Goal: Information Seeking & Learning: Learn about a topic

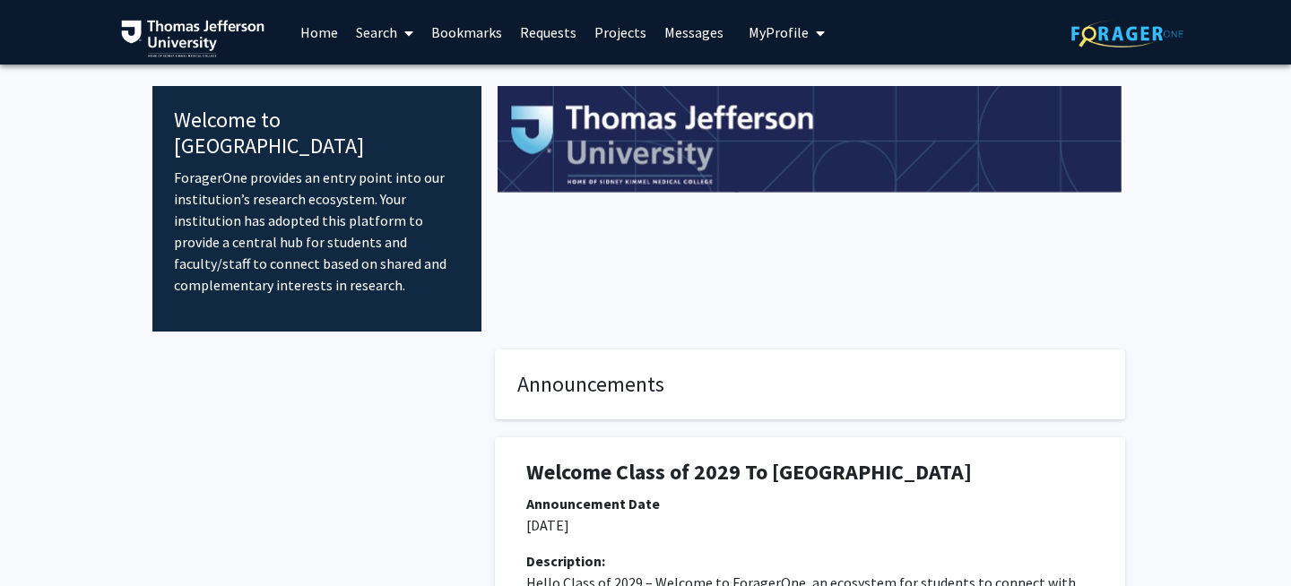
click at [374, 38] on link "Search" at bounding box center [384, 32] width 75 height 63
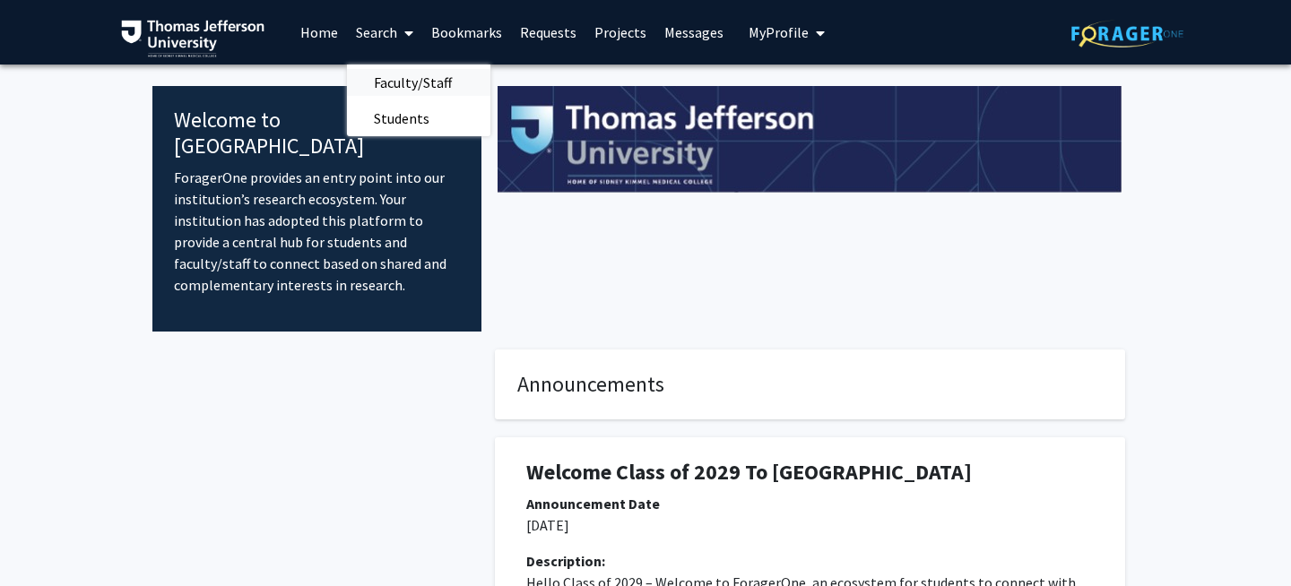
click at [391, 82] on span "Faculty/Staff" at bounding box center [413, 83] width 132 height 36
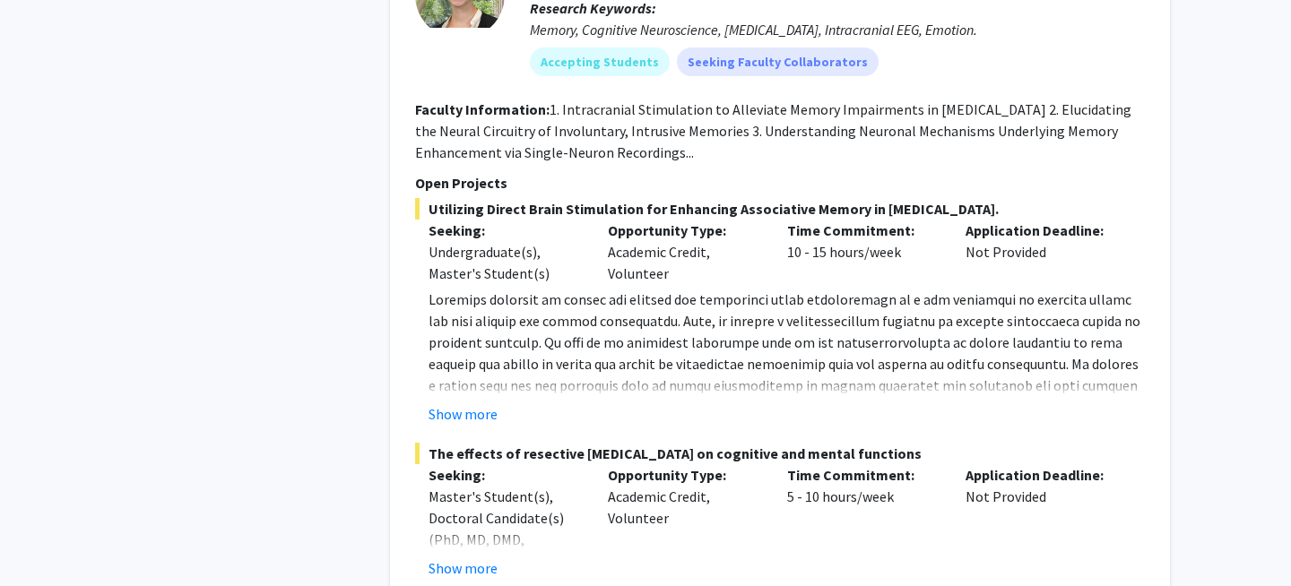
scroll to position [1339, 0]
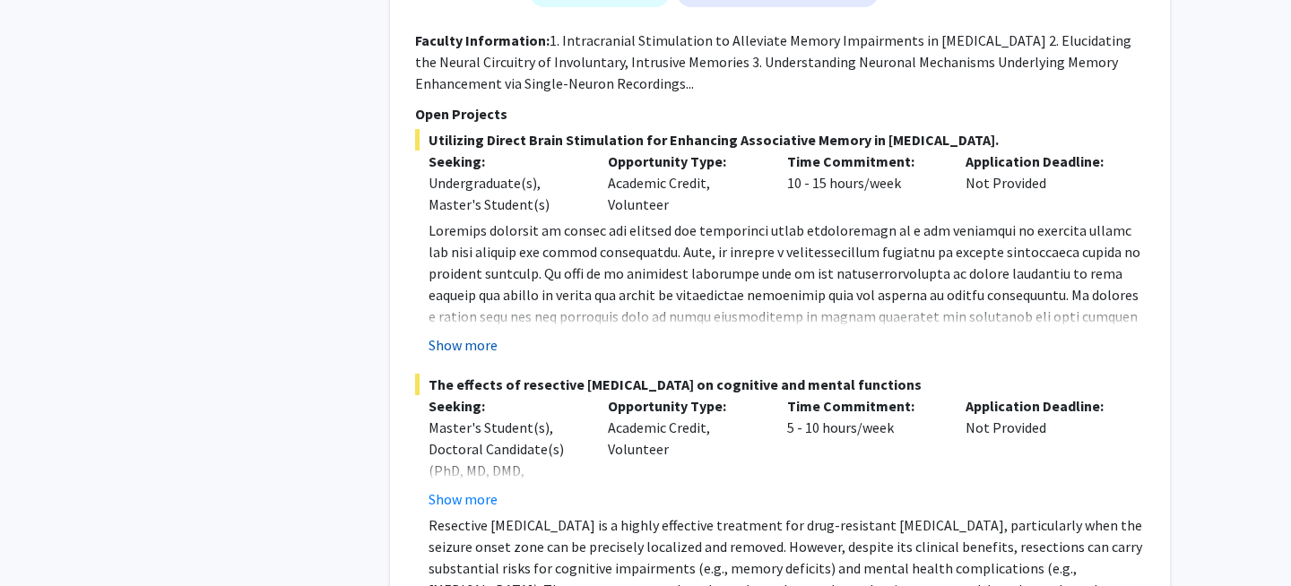
click at [458, 334] on button "Show more" at bounding box center [463, 345] width 69 height 22
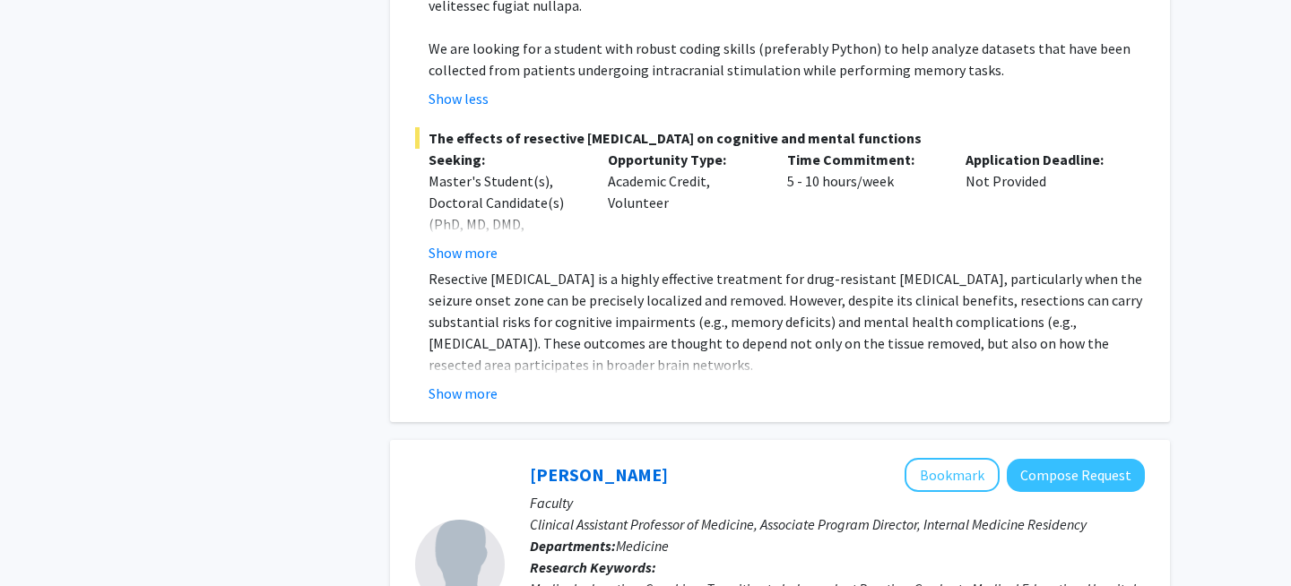
scroll to position [1780, 0]
click at [454, 382] on button "Show more" at bounding box center [463, 393] width 69 height 22
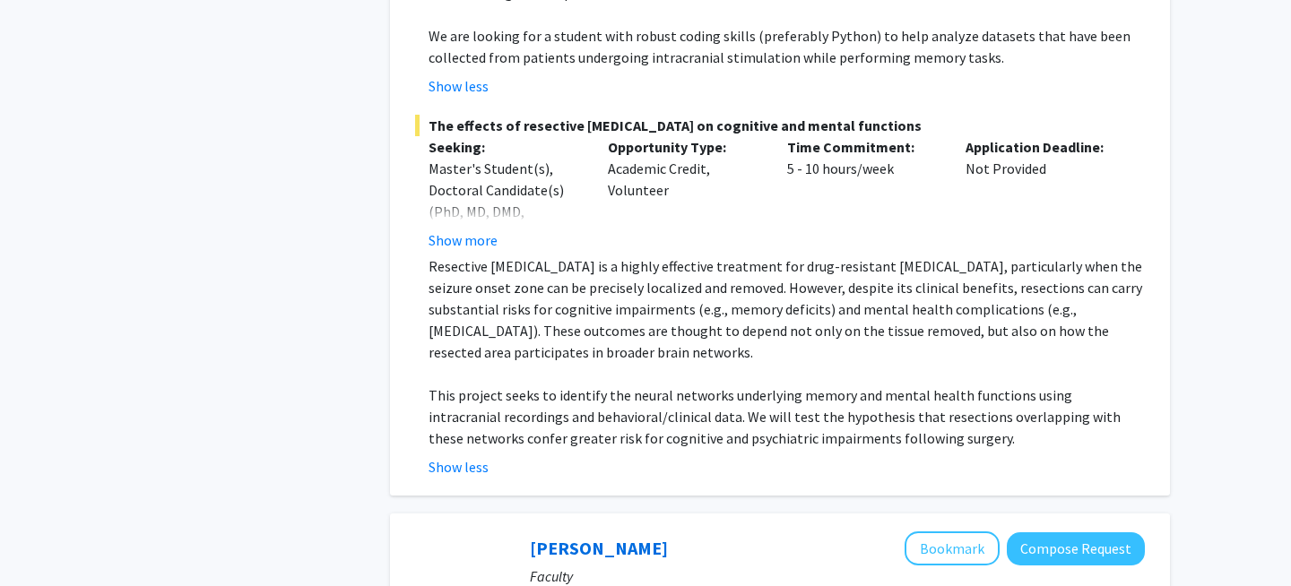
scroll to position [1796, 0]
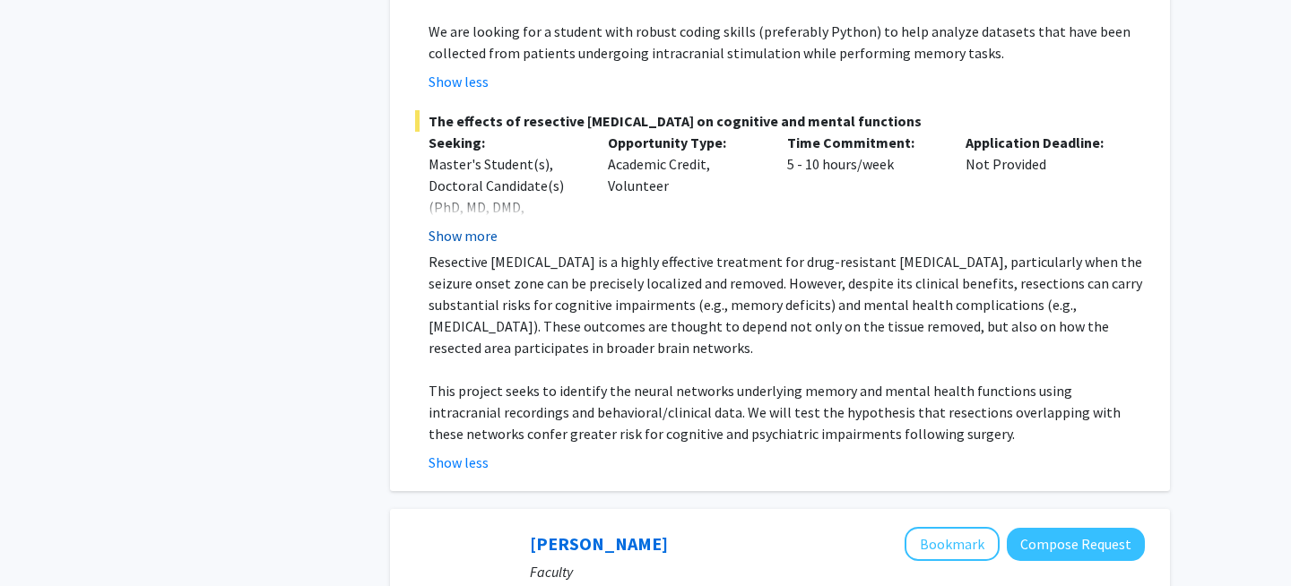
click at [479, 225] on button "Show more" at bounding box center [463, 236] width 69 height 22
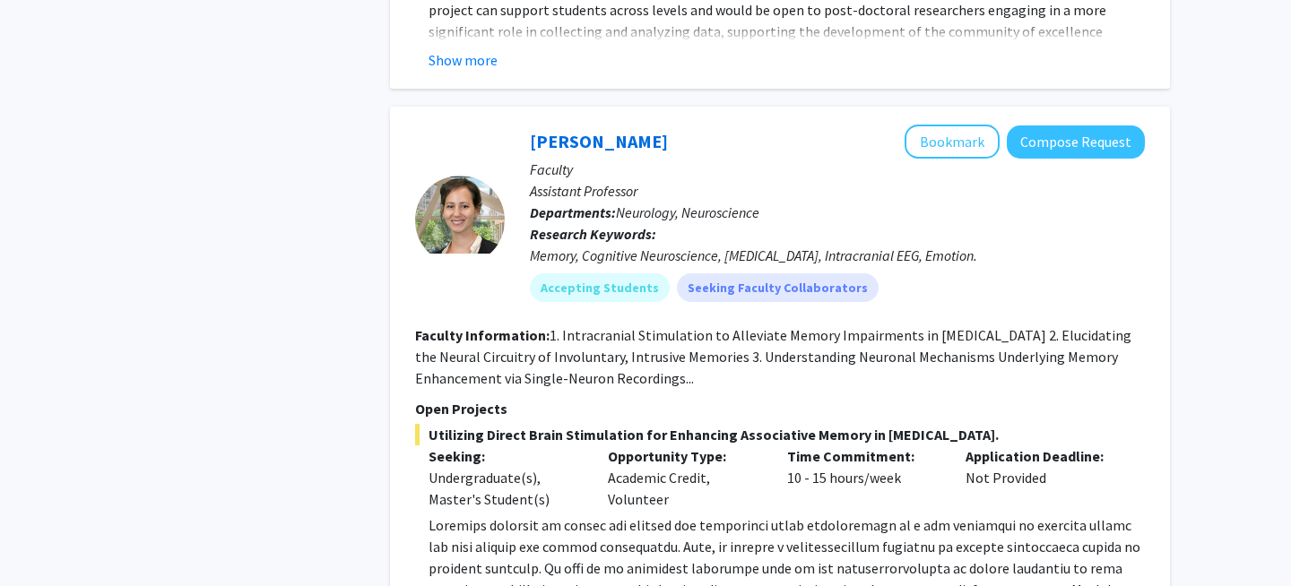
scroll to position [1009, 0]
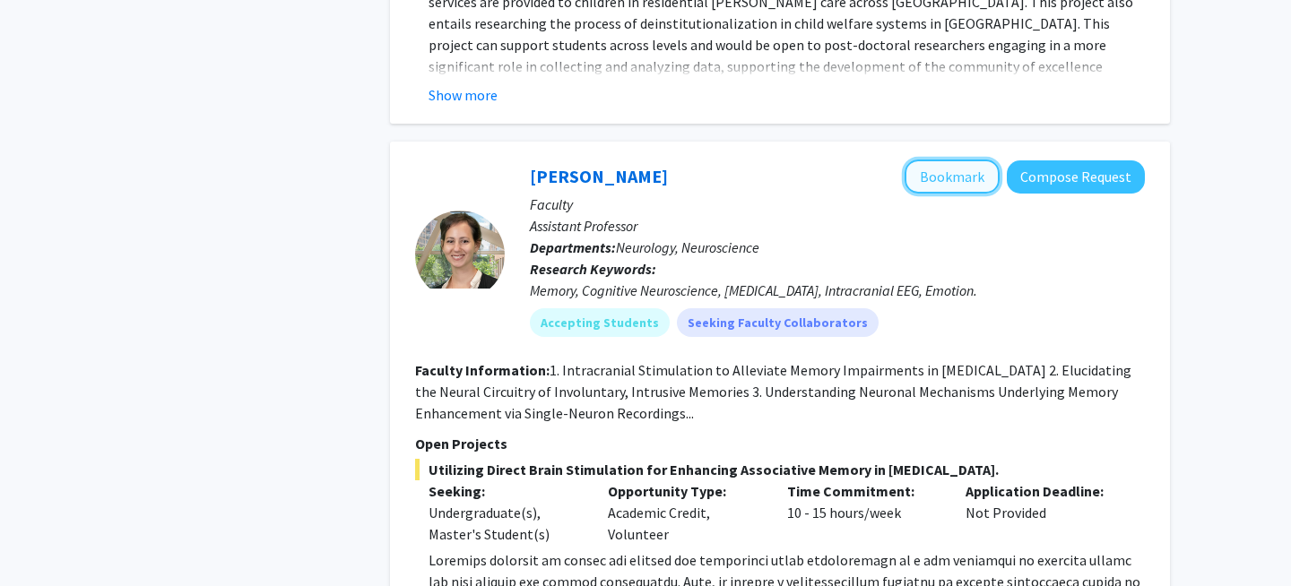
click at [973, 160] on button "Bookmark" at bounding box center [952, 177] width 95 height 34
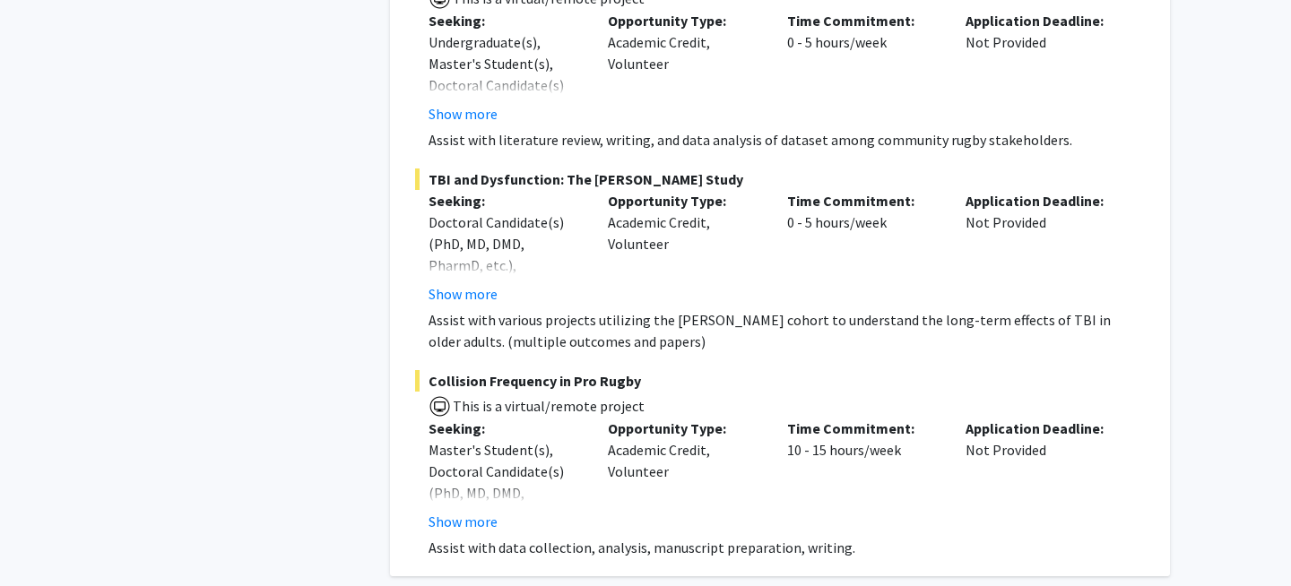
scroll to position [4403, 0]
click at [464, 282] on button "Show more" at bounding box center [463, 293] width 69 height 22
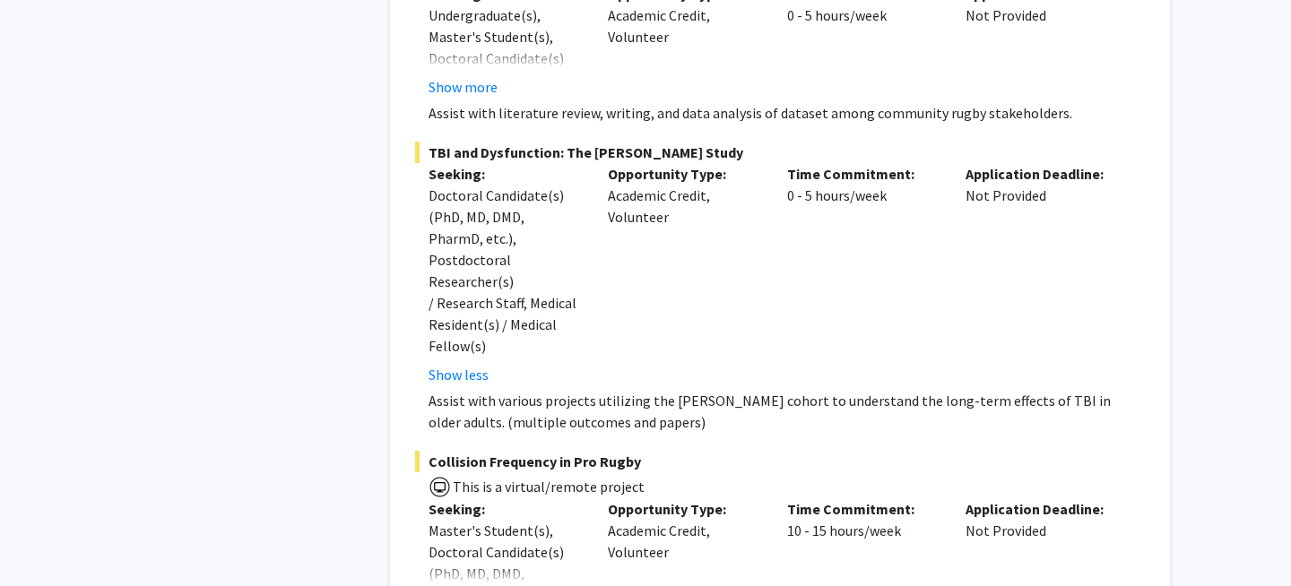
scroll to position [4463, 0]
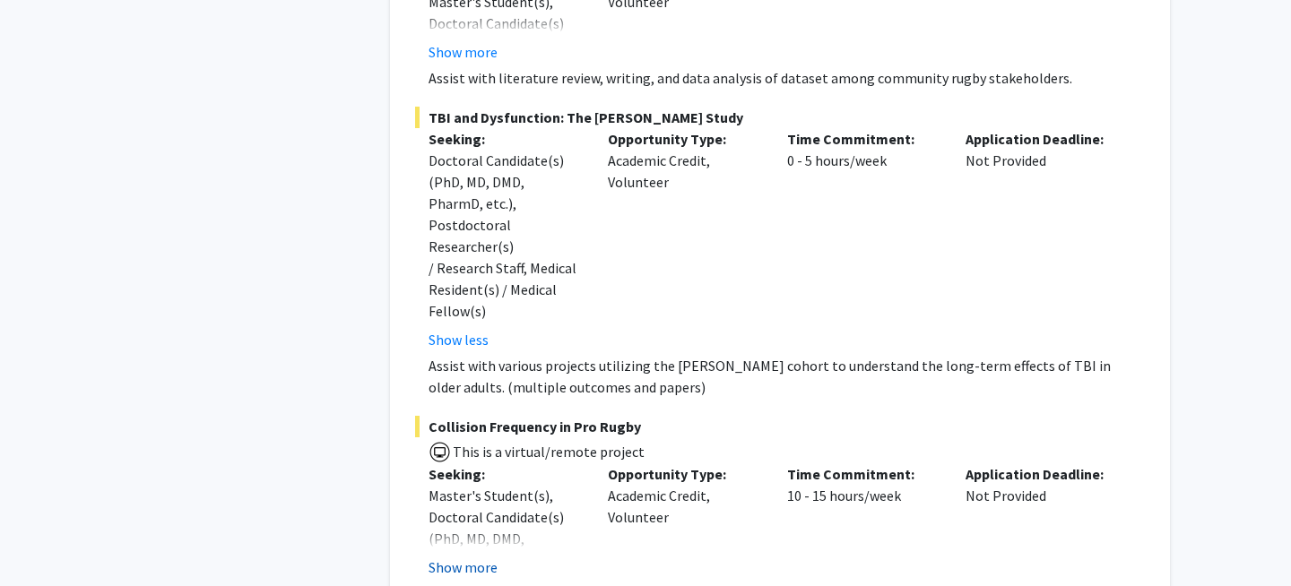
click at [468, 557] on button "Show more" at bounding box center [463, 568] width 69 height 22
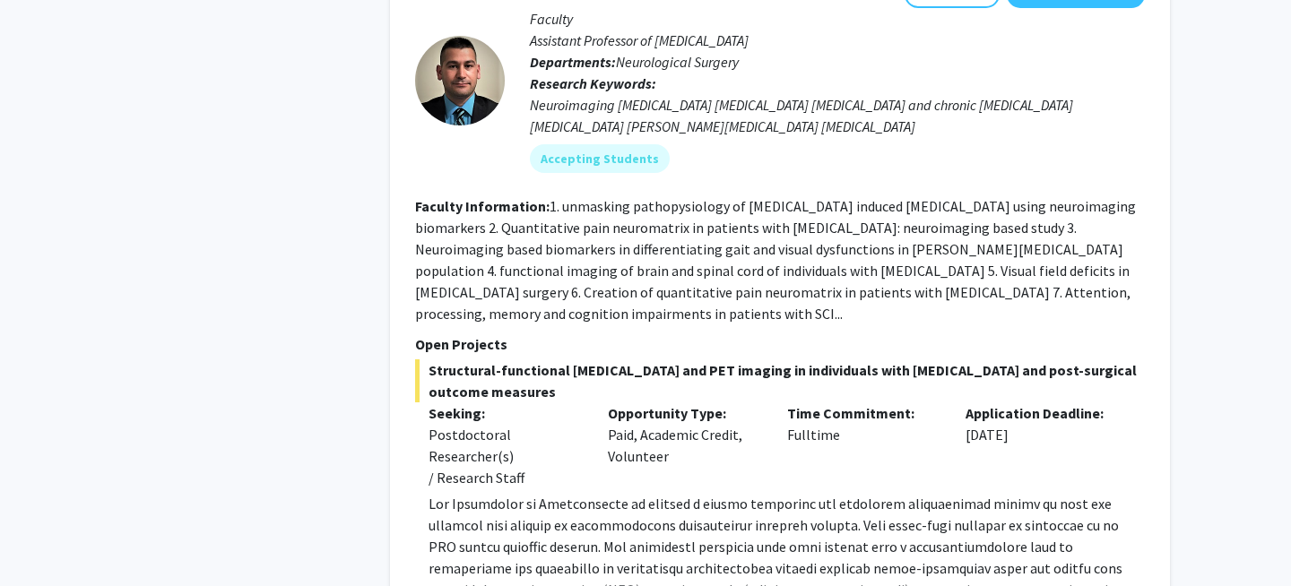
scroll to position [10371, 0]
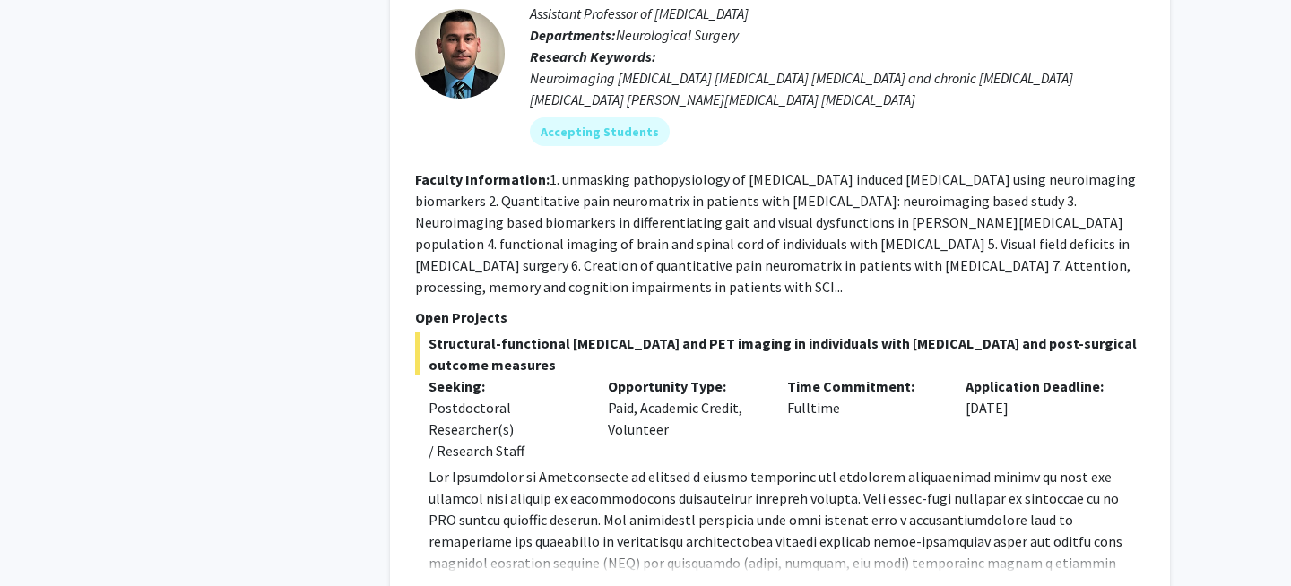
click at [482, 581] on button "Show more" at bounding box center [463, 592] width 69 height 22
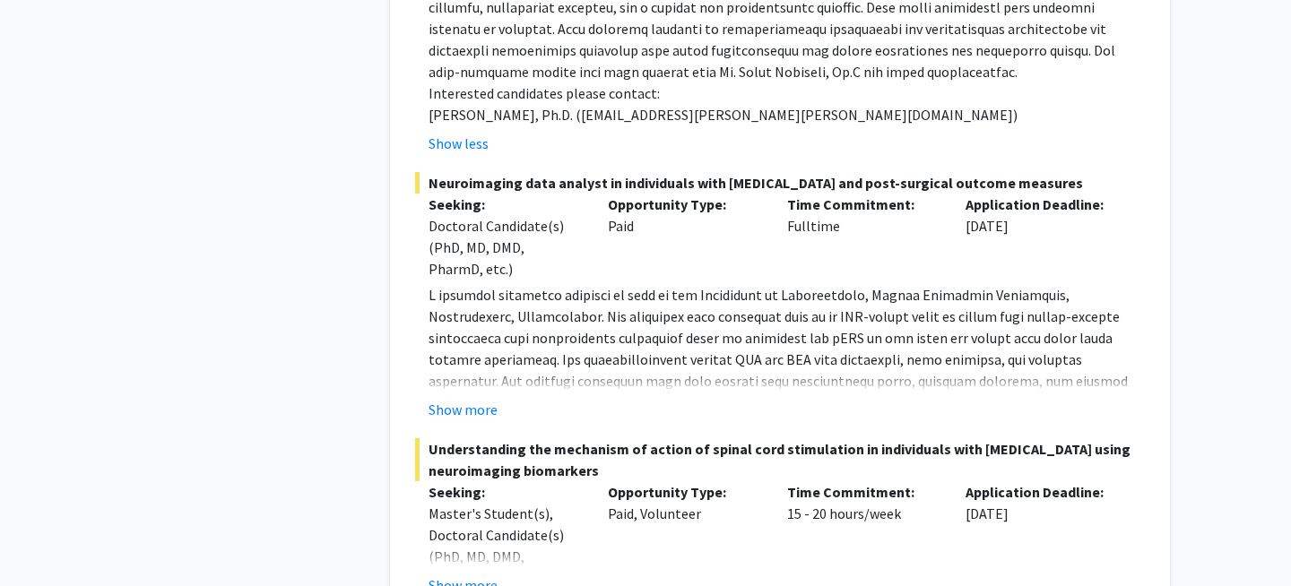
scroll to position [11055, 0]
click at [469, 400] on button "Show more" at bounding box center [463, 411] width 69 height 22
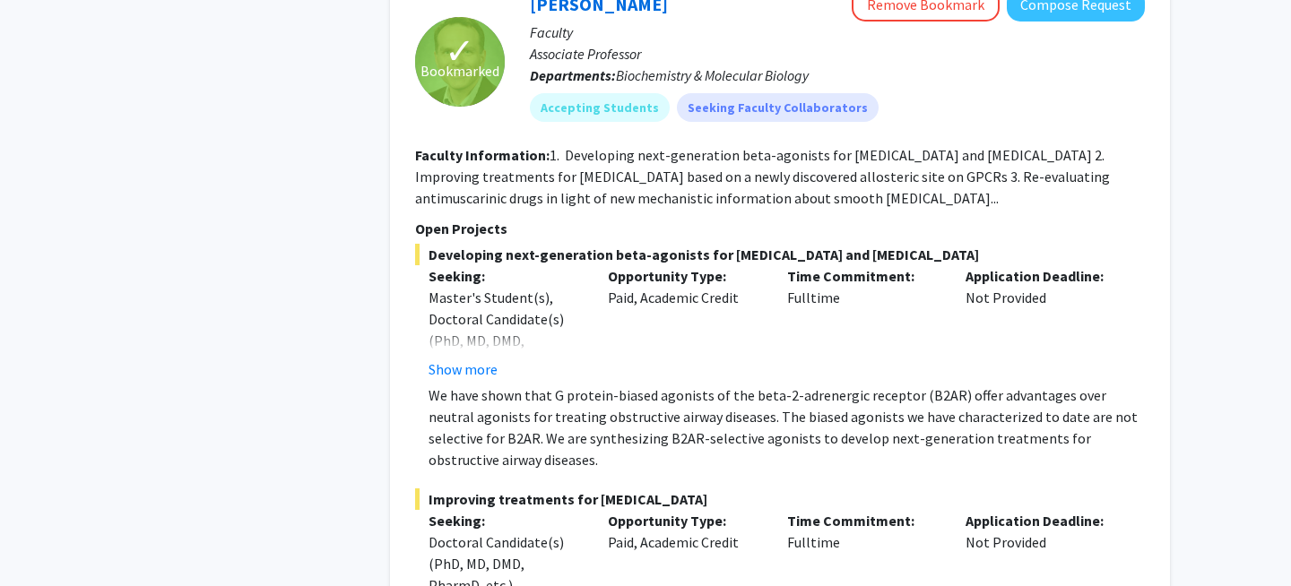
scroll to position [12323, 0]
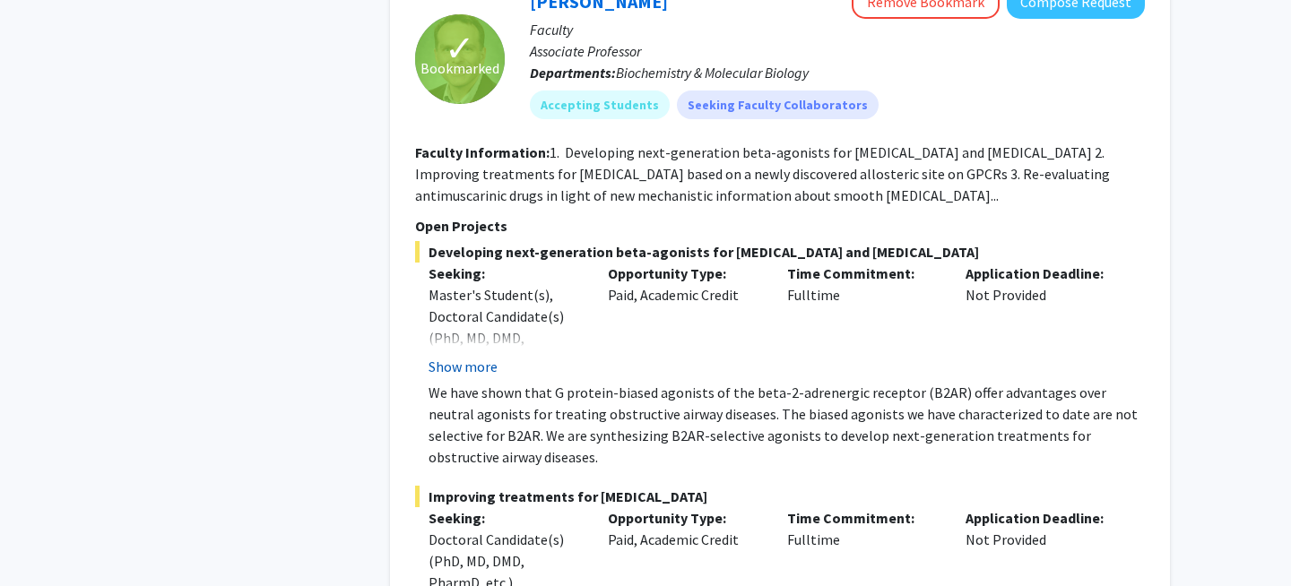
click at [481, 356] on button "Show more" at bounding box center [463, 367] width 69 height 22
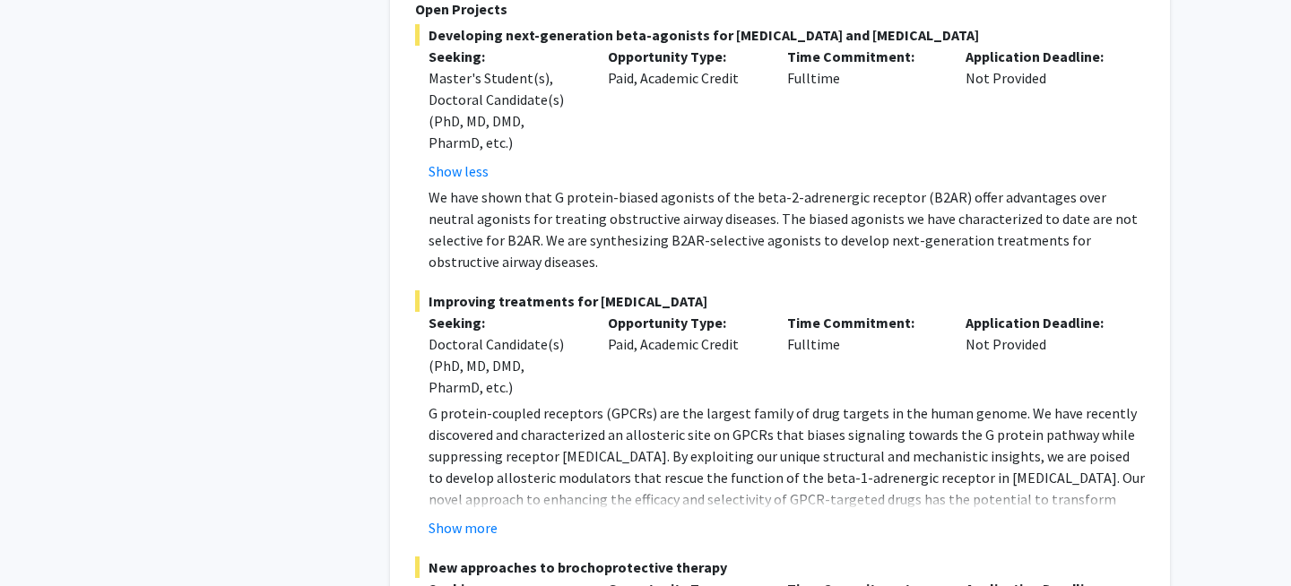
scroll to position [12539, 0]
click at [472, 518] on button "Show more" at bounding box center [463, 529] width 69 height 22
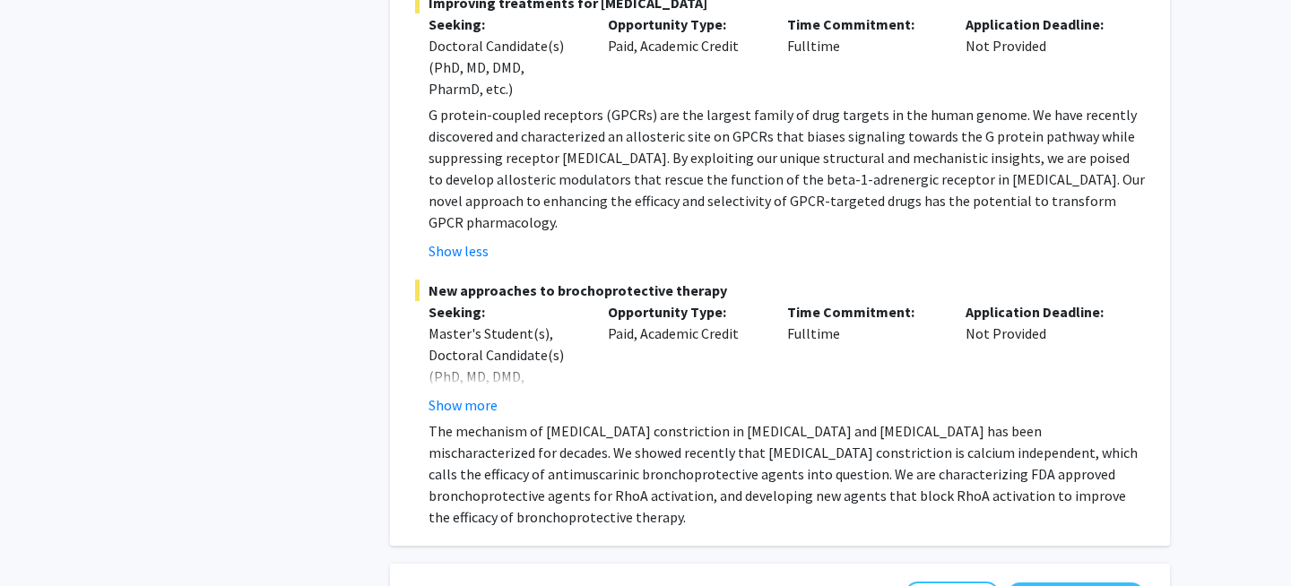
scroll to position [12872, 0]
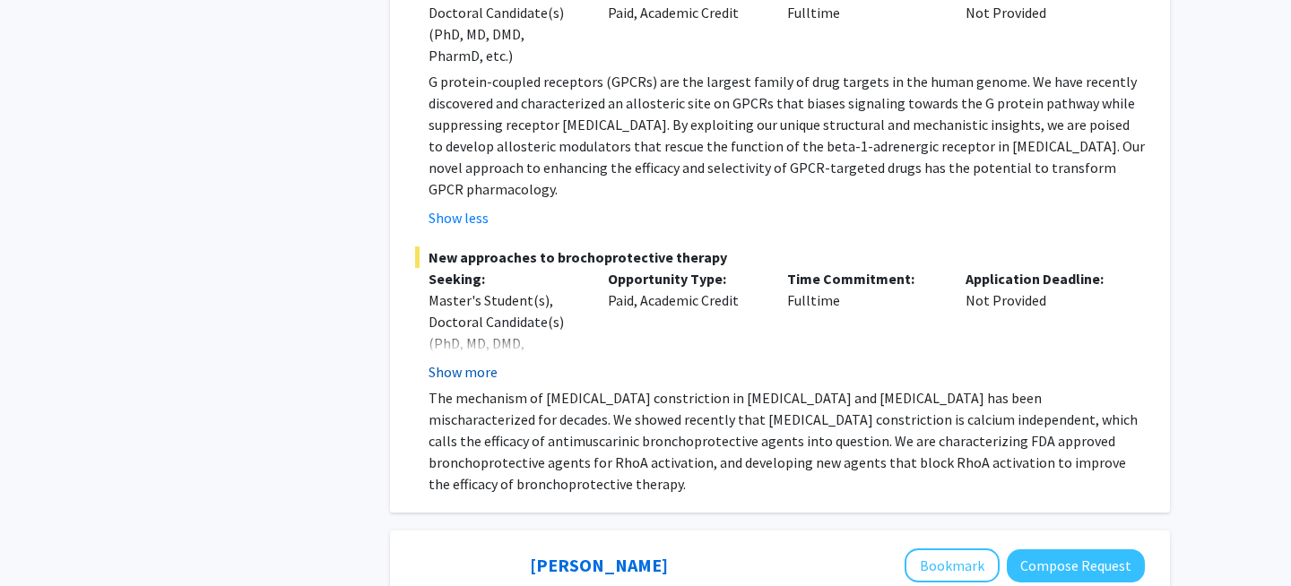
click at [473, 361] on button "Show more" at bounding box center [463, 372] width 69 height 22
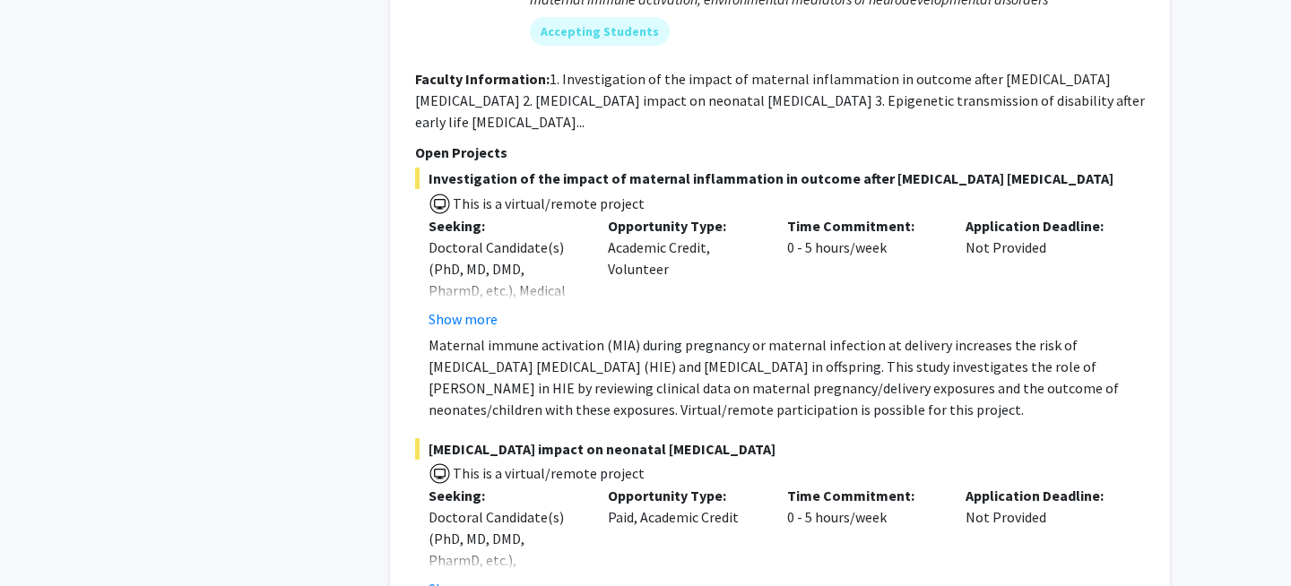
scroll to position [14035, 0]
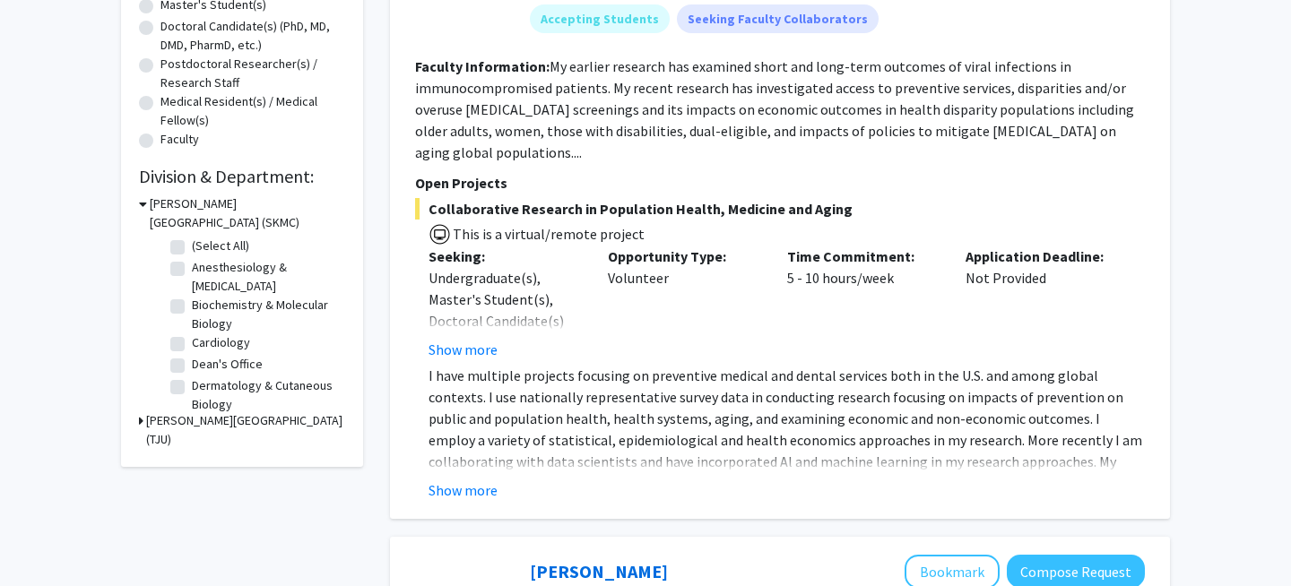
scroll to position [400, 0]
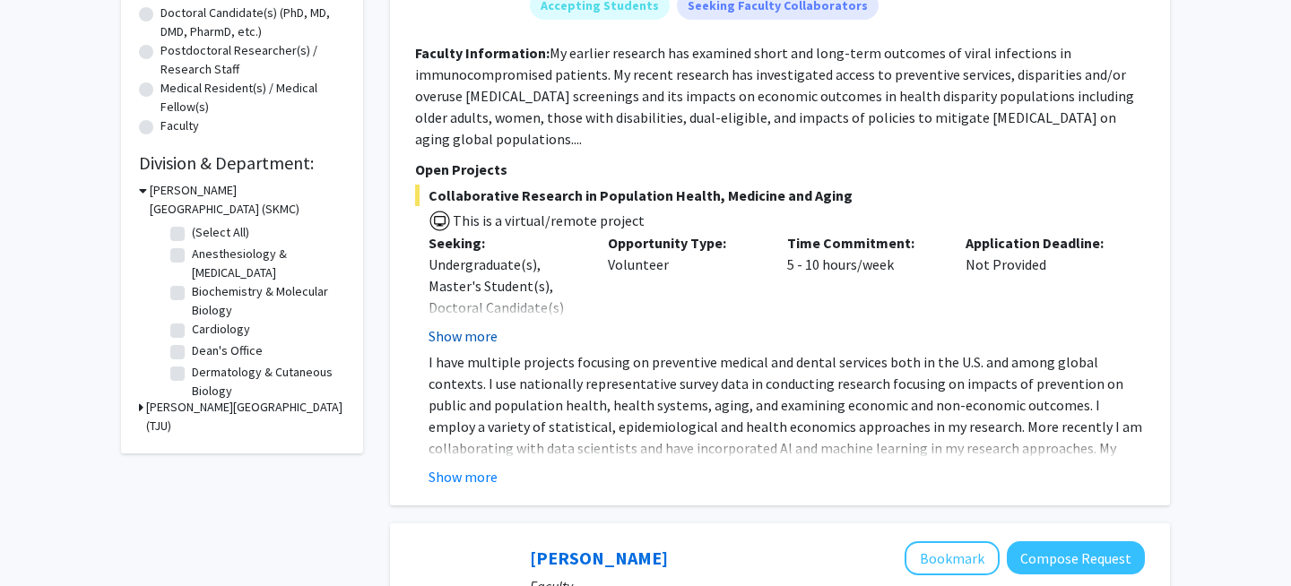
click at [467, 326] on button "Show more" at bounding box center [463, 337] width 69 height 22
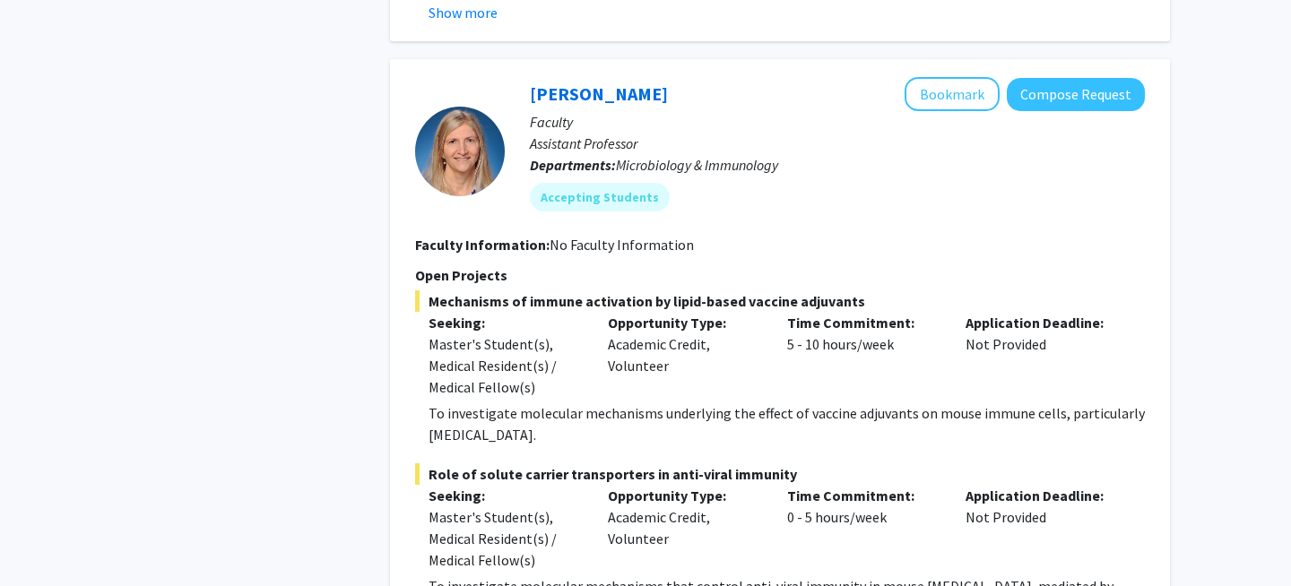
scroll to position [7601, 0]
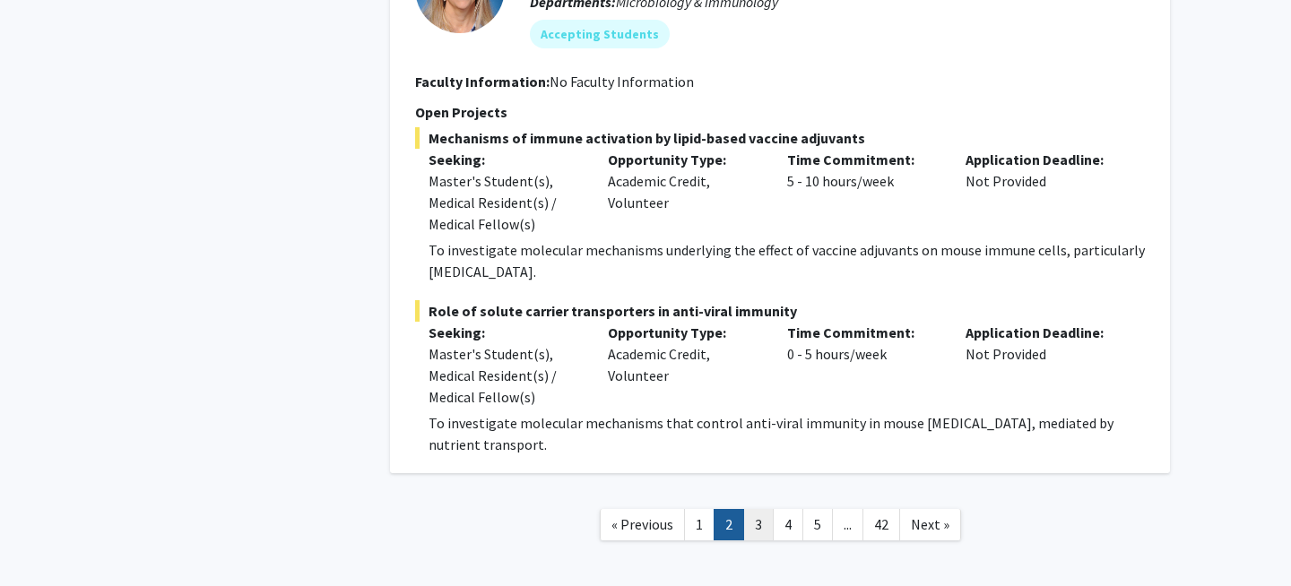
click at [760, 509] on link "3" at bounding box center [758, 524] width 30 height 31
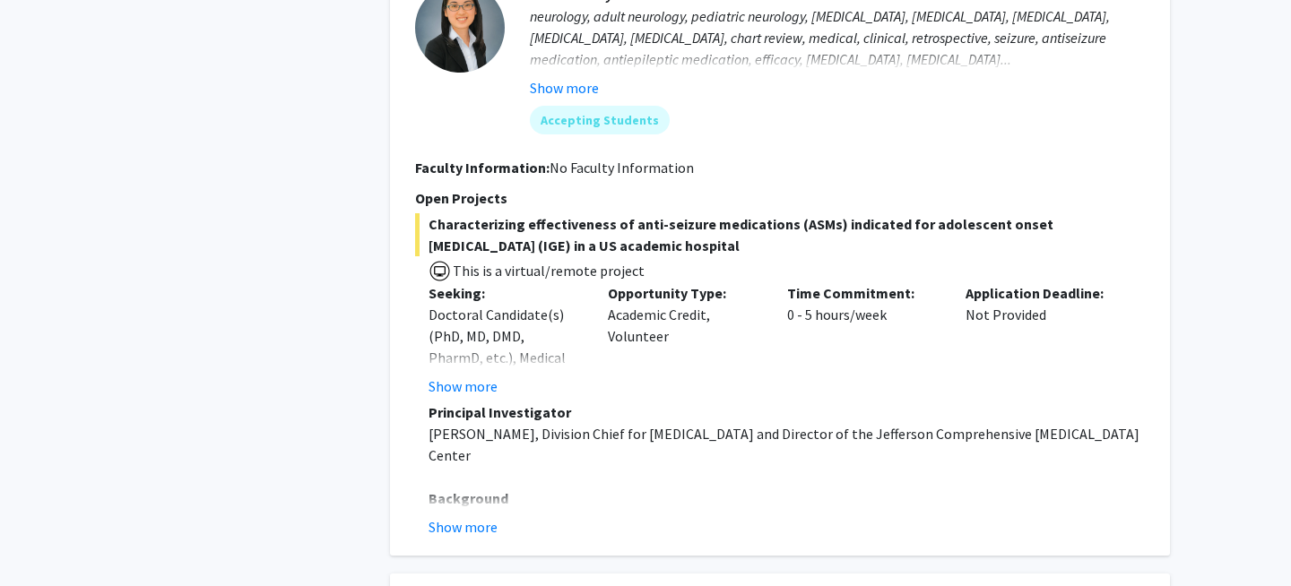
scroll to position [2065, 0]
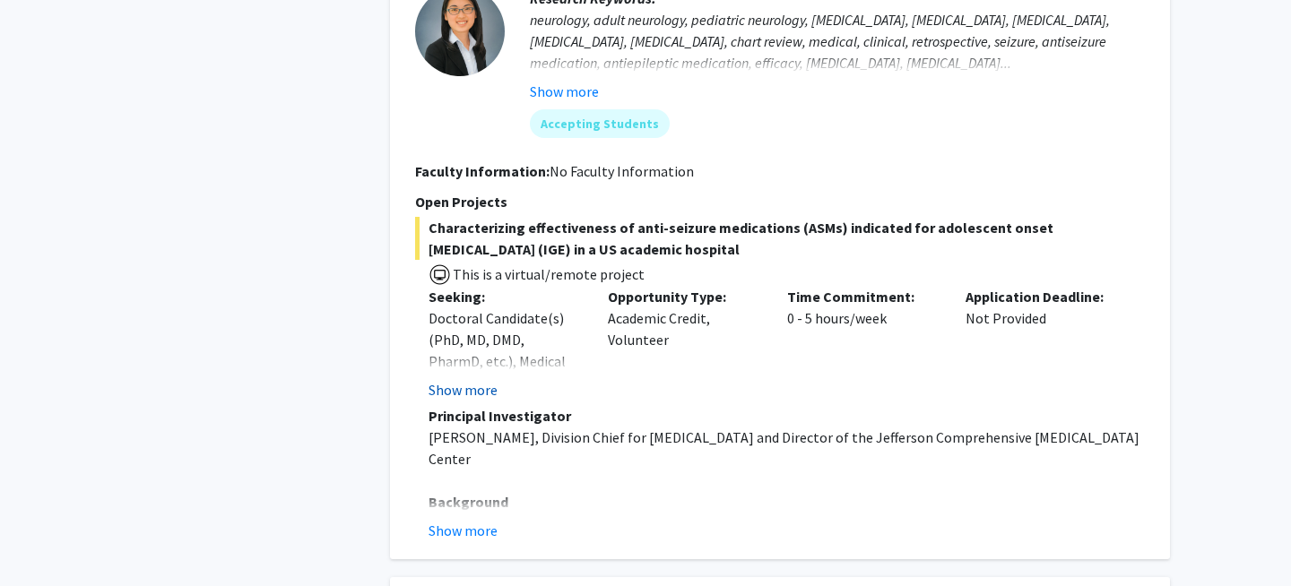
click at [463, 379] on button "Show more" at bounding box center [463, 390] width 69 height 22
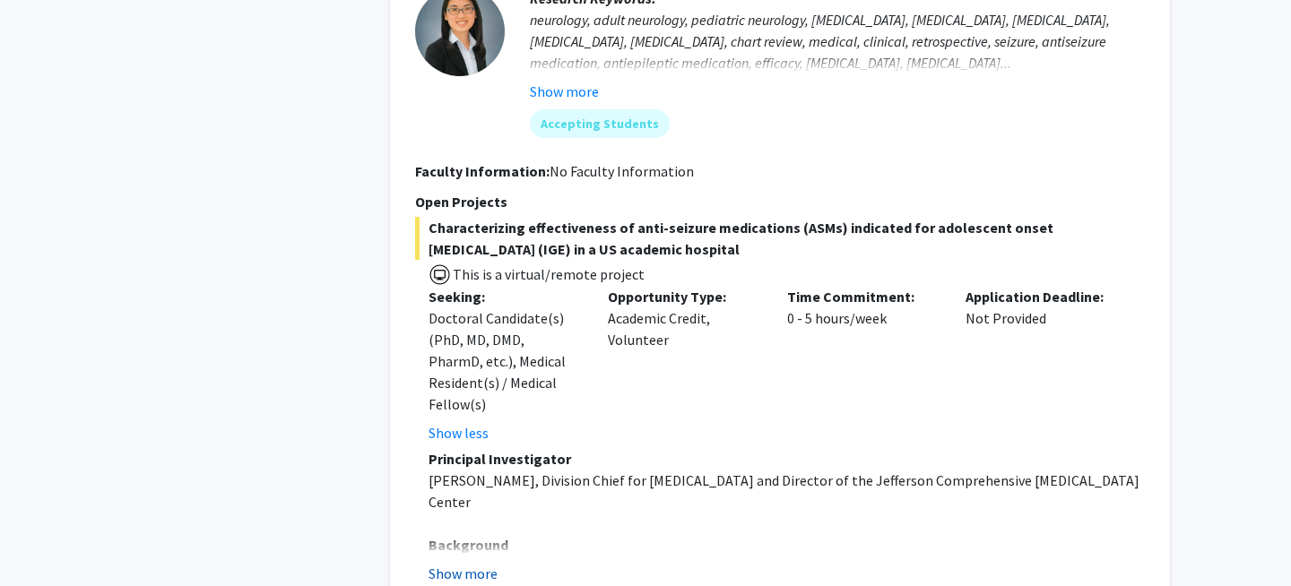
click at [472, 563] on button "Show more" at bounding box center [463, 574] width 69 height 22
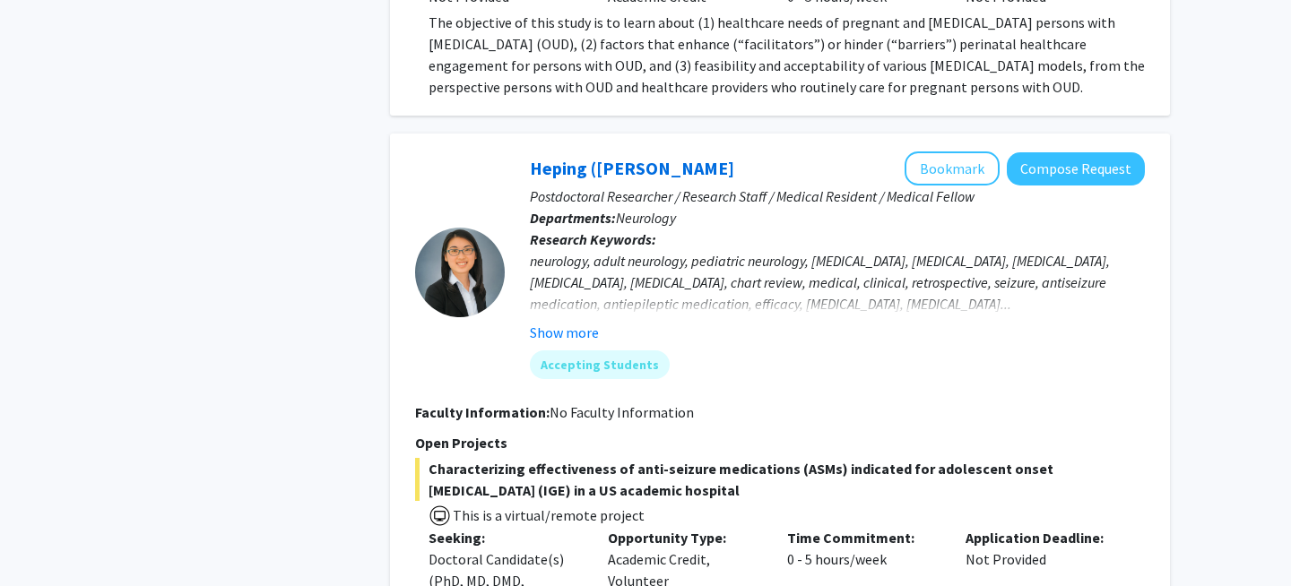
scroll to position [1823, 0]
click at [968, 154] on button "Bookmark" at bounding box center [952, 169] width 95 height 34
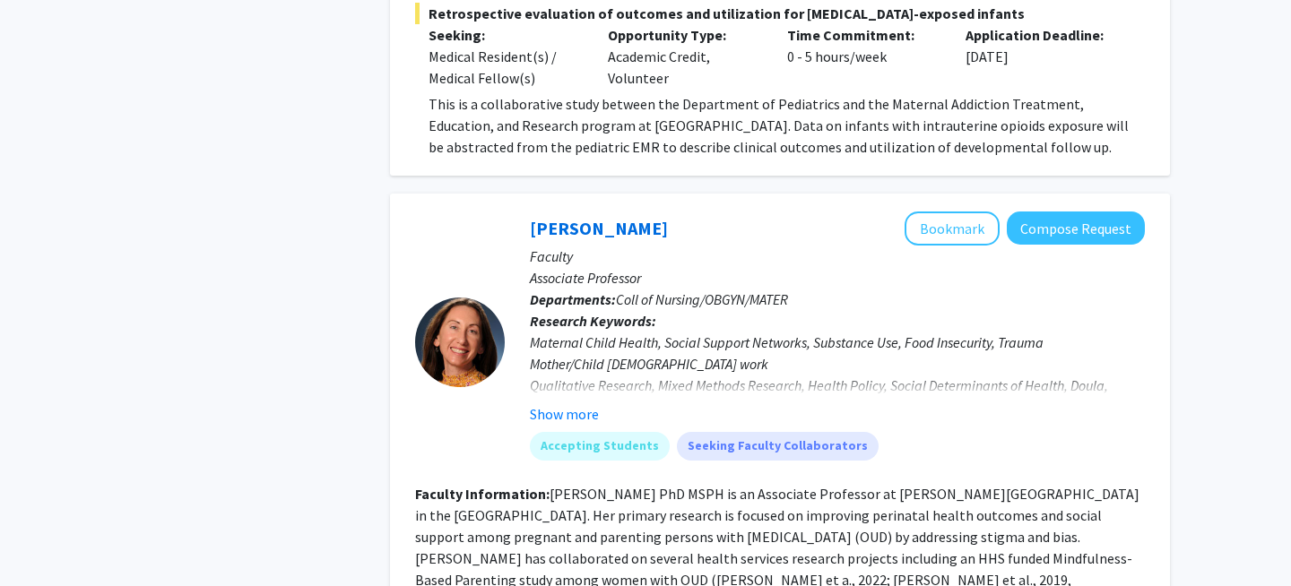
scroll to position [4244, 0]
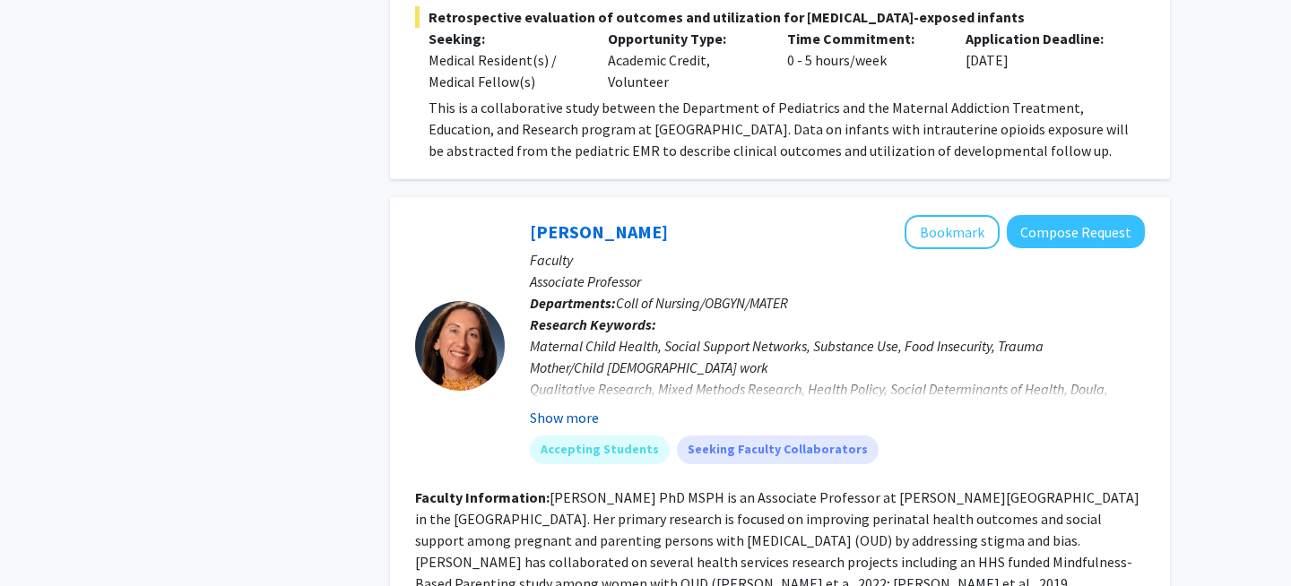
click at [574, 407] on button "Show more" at bounding box center [564, 418] width 69 height 22
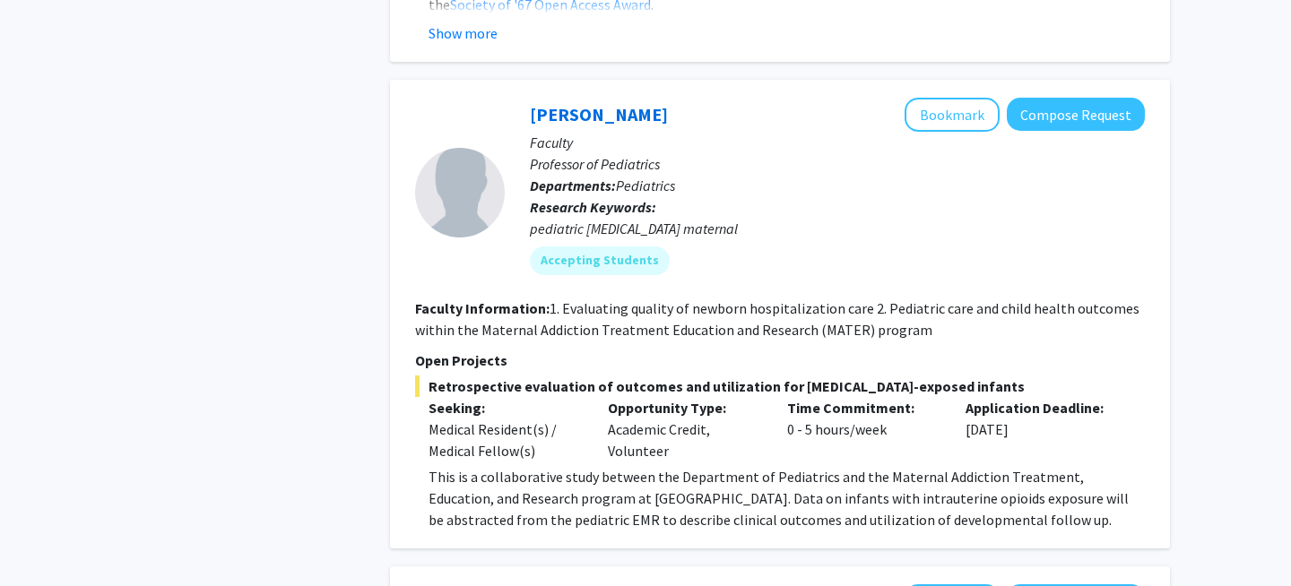
scroll to position [3747, 0]
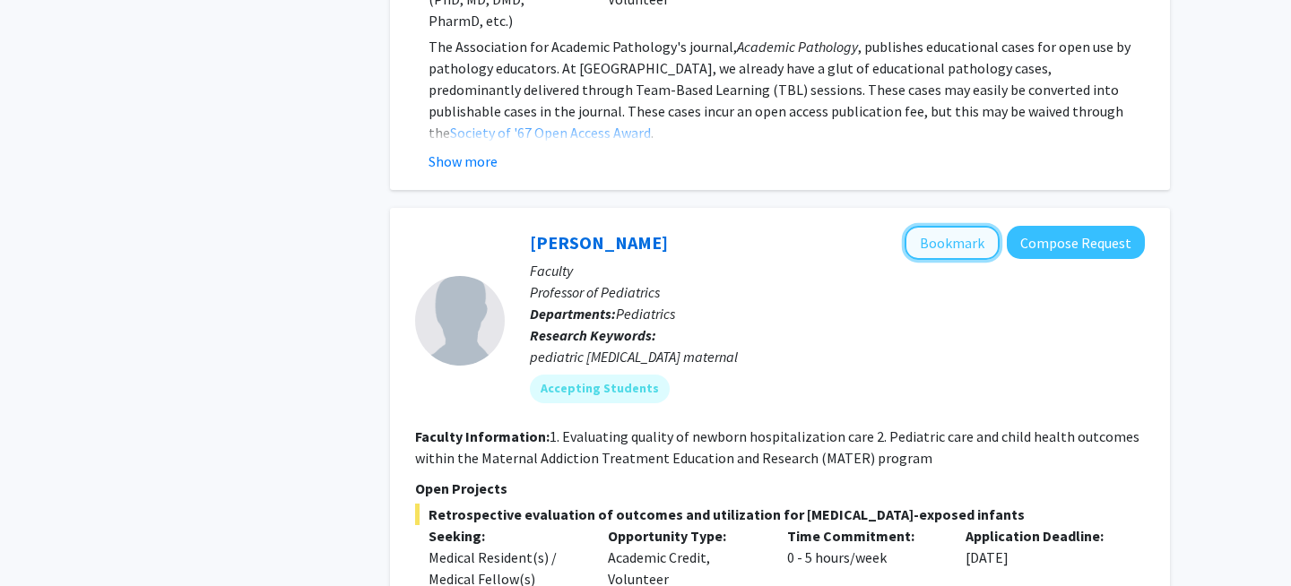
click at [959, 226] on button "Bookmark" at bounding box center [952, 243] width 95 height 34
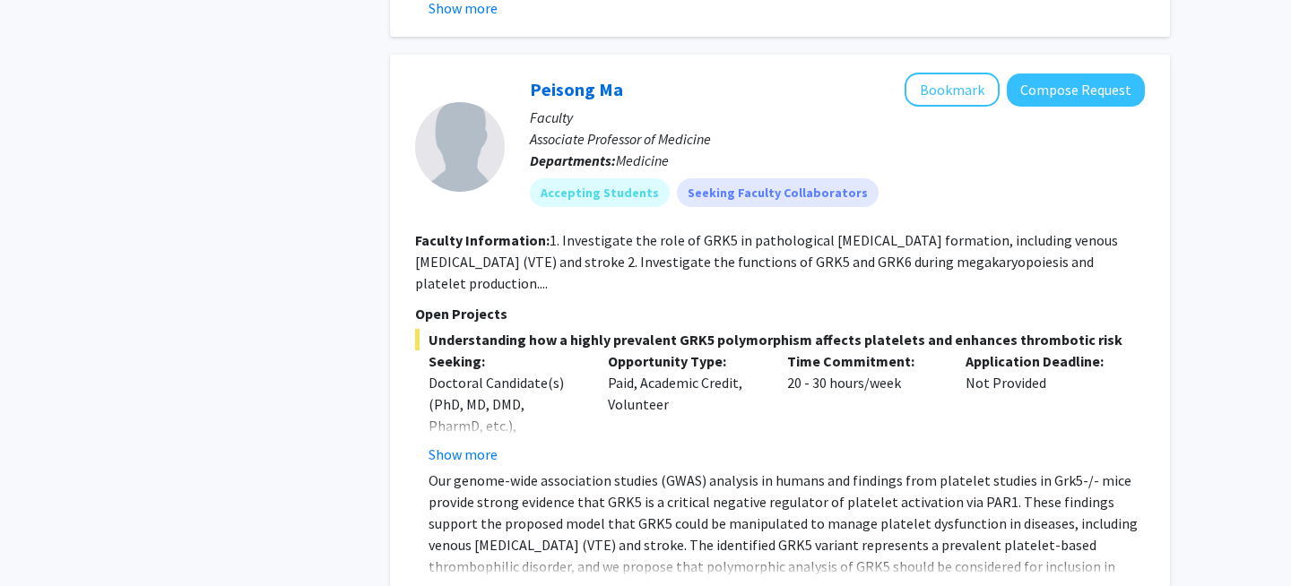
scroll to position [6647, 0]
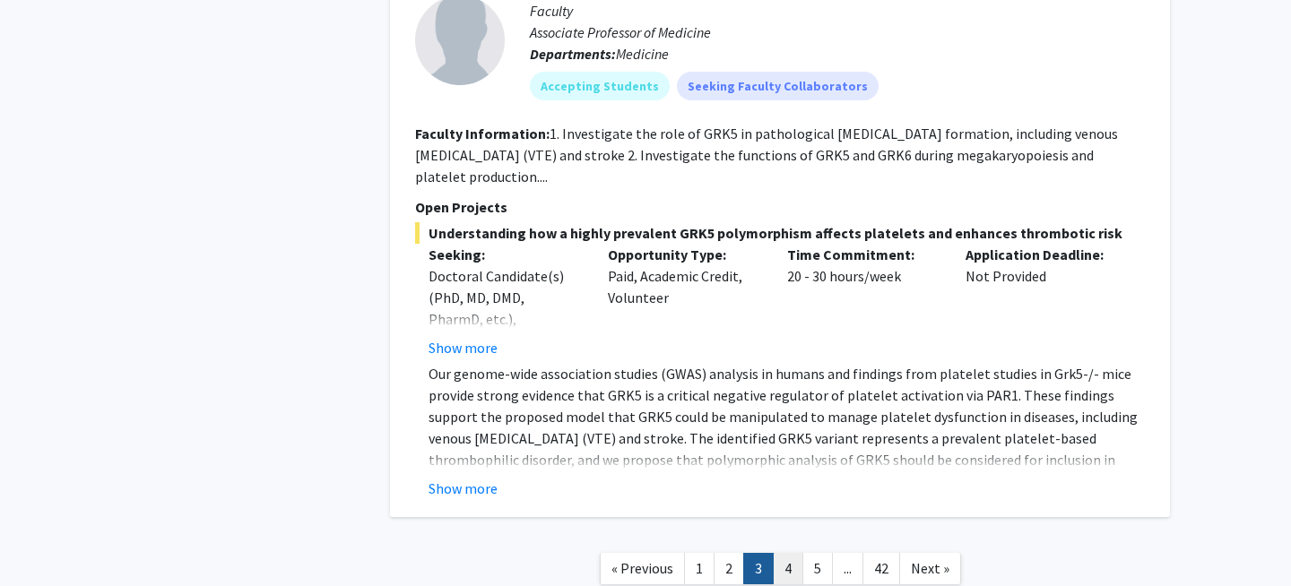
click at [786, 553] on link "4" at bounding box center [788, 568] width 30 height 31
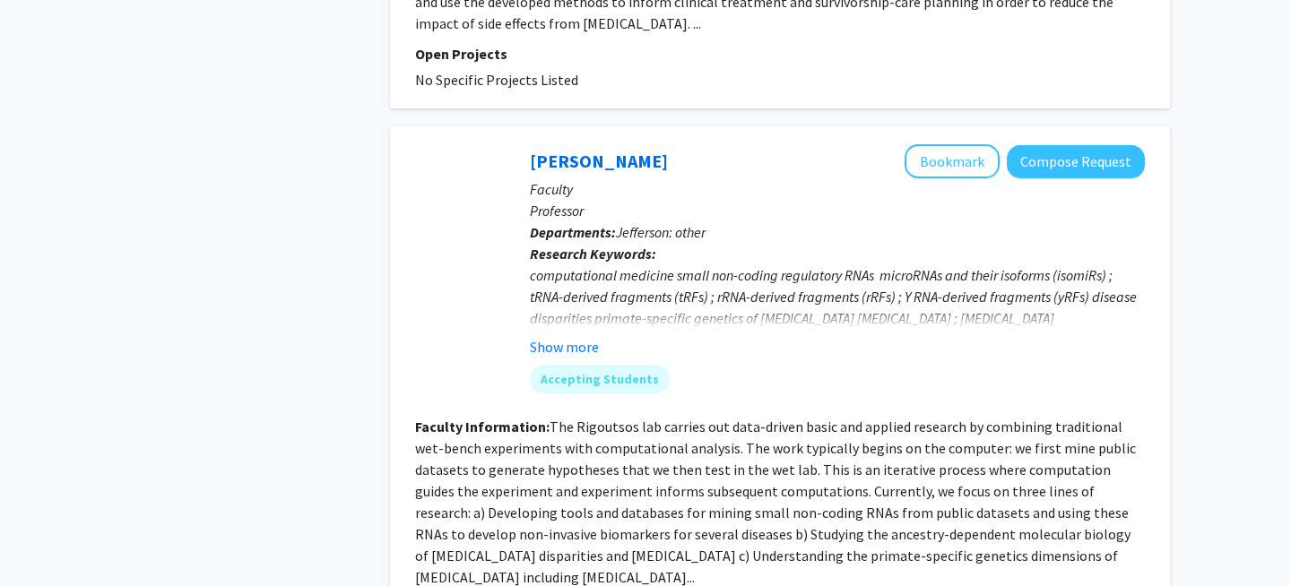
scroll to position [3947, 0]
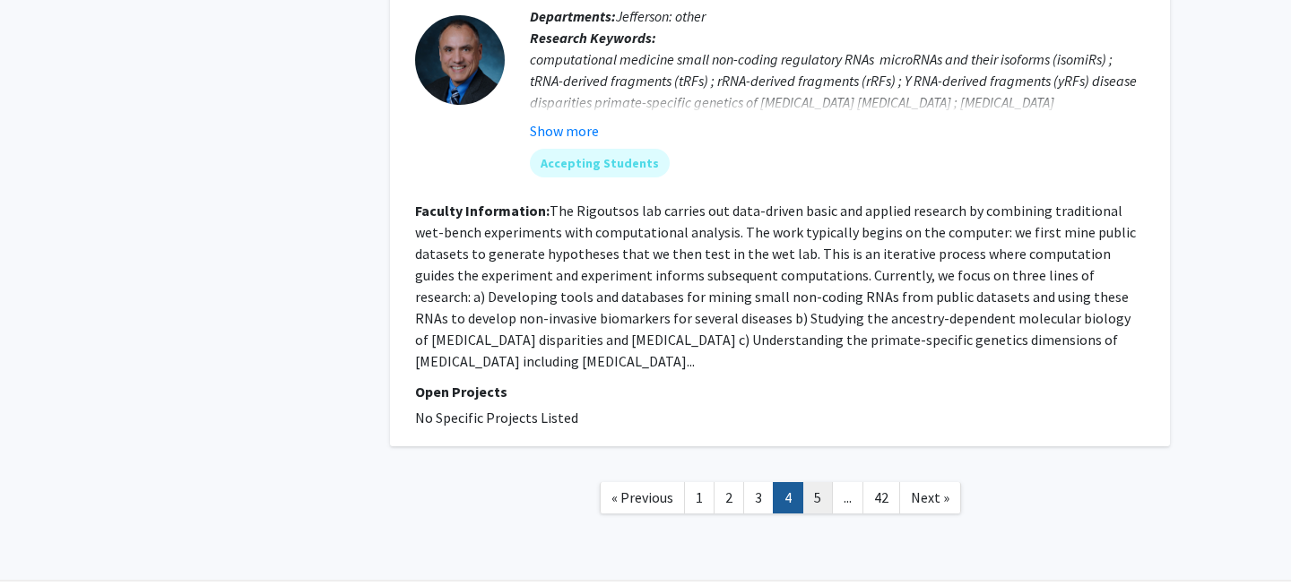
click at [817, 482] on link "5" at bounding box center [818, 497] width 30 height 31
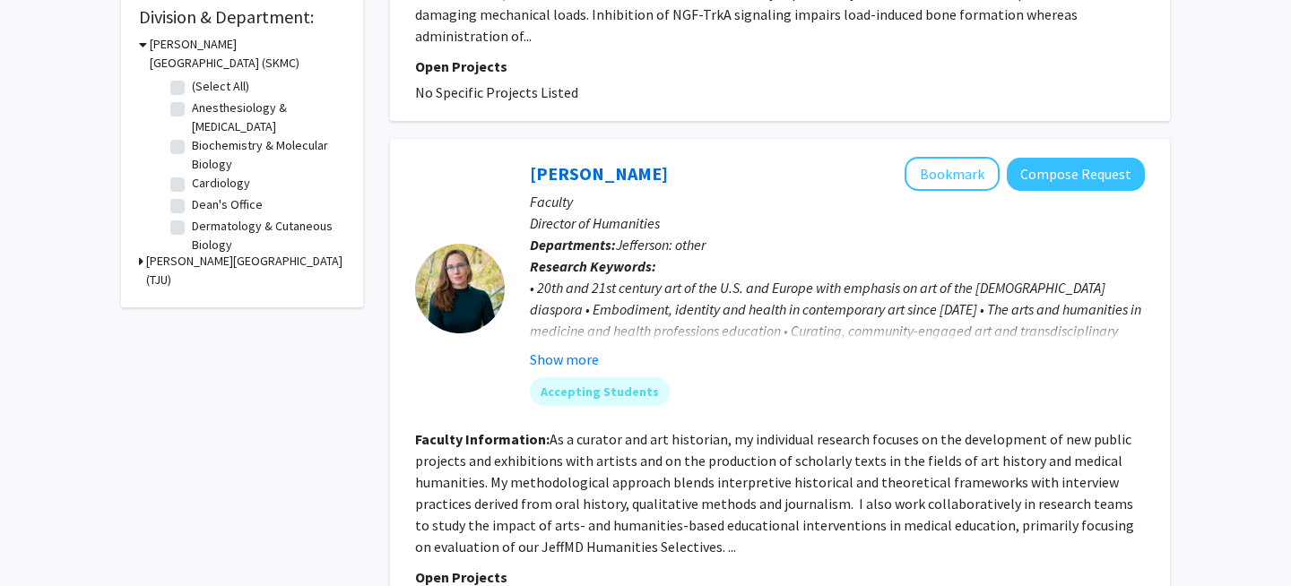
scroll to position [579, 0]
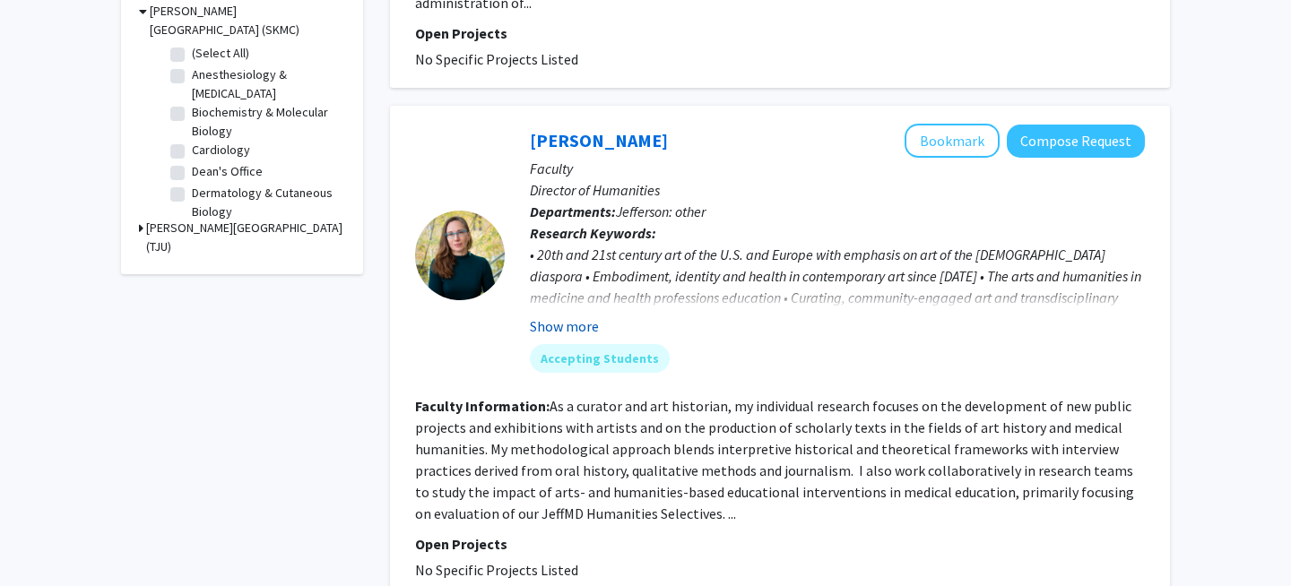
click at [573, 316] on button "Show more" at bounding box center [564, 327] width 69 height 22
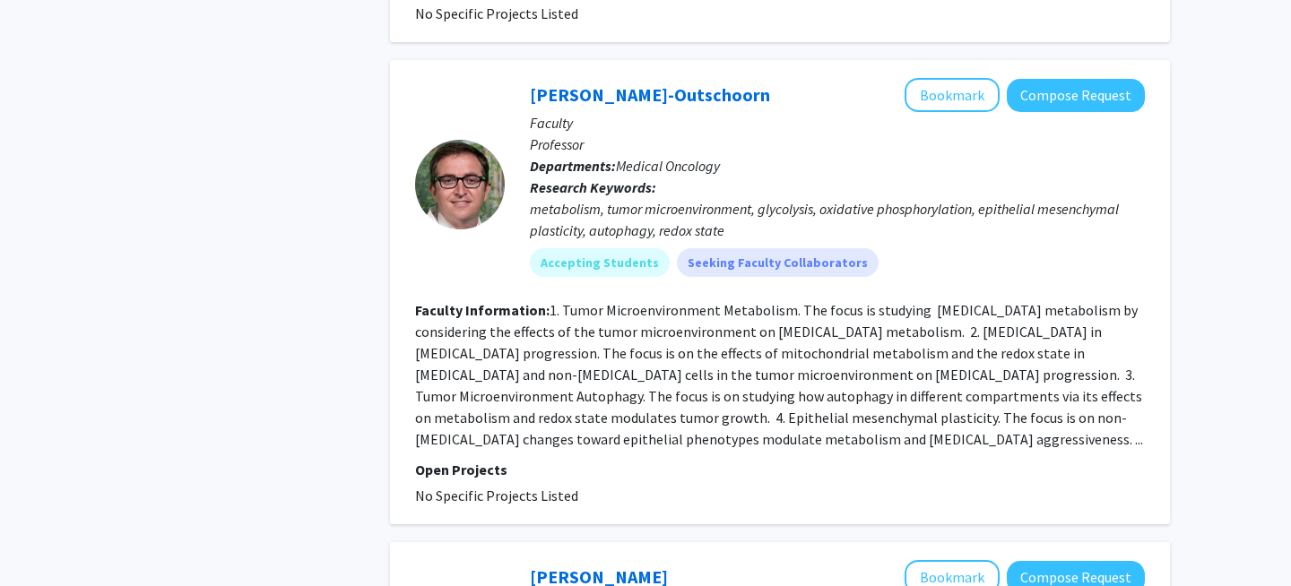
scroll to position [2392, 0]
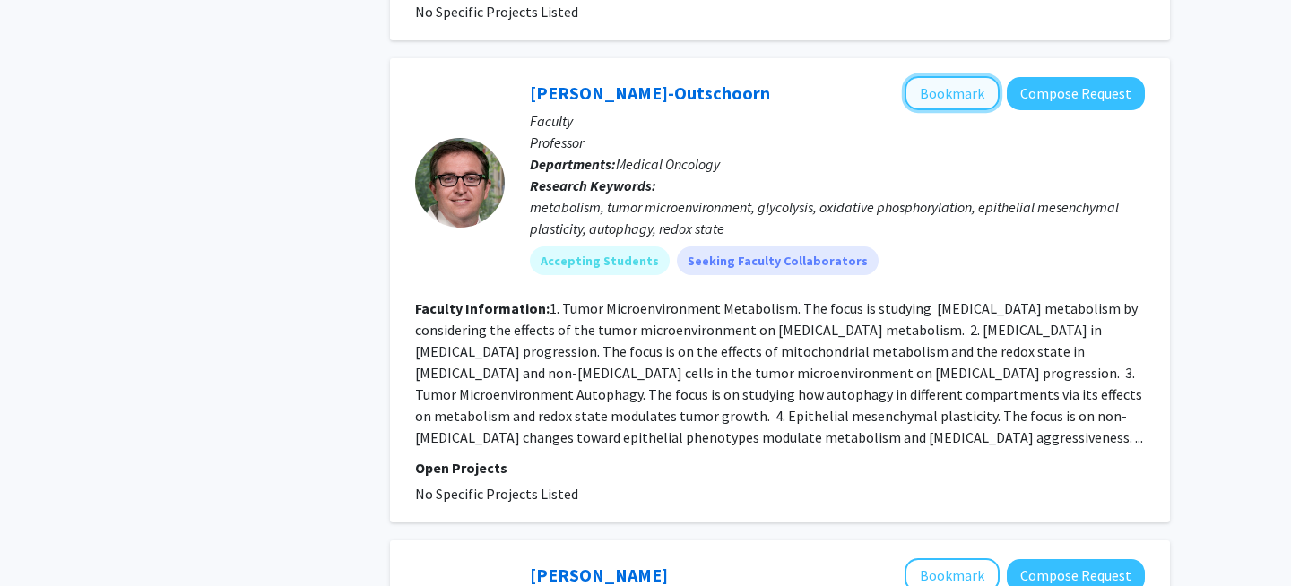
click at [963, 76] on button "Bookmark" at bounding box center [952, 93] width 95 height 34
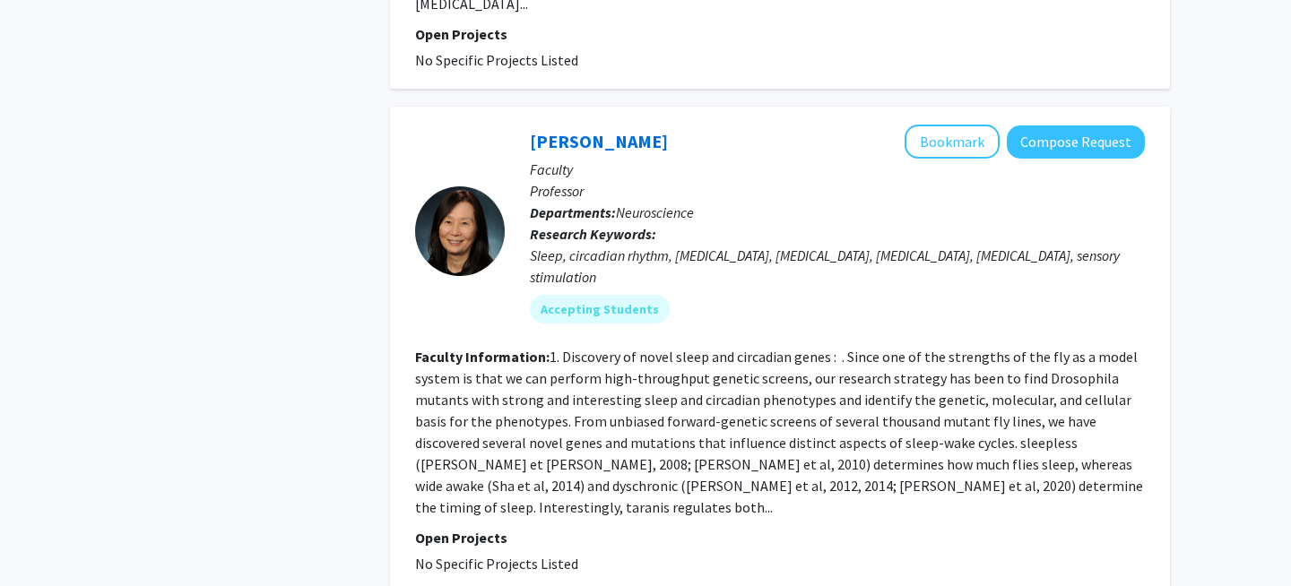
scroll to position [4166, 0]
click at [942, 124] on button "Bookmark" at bounding box center [952, 141] width 95 height 34
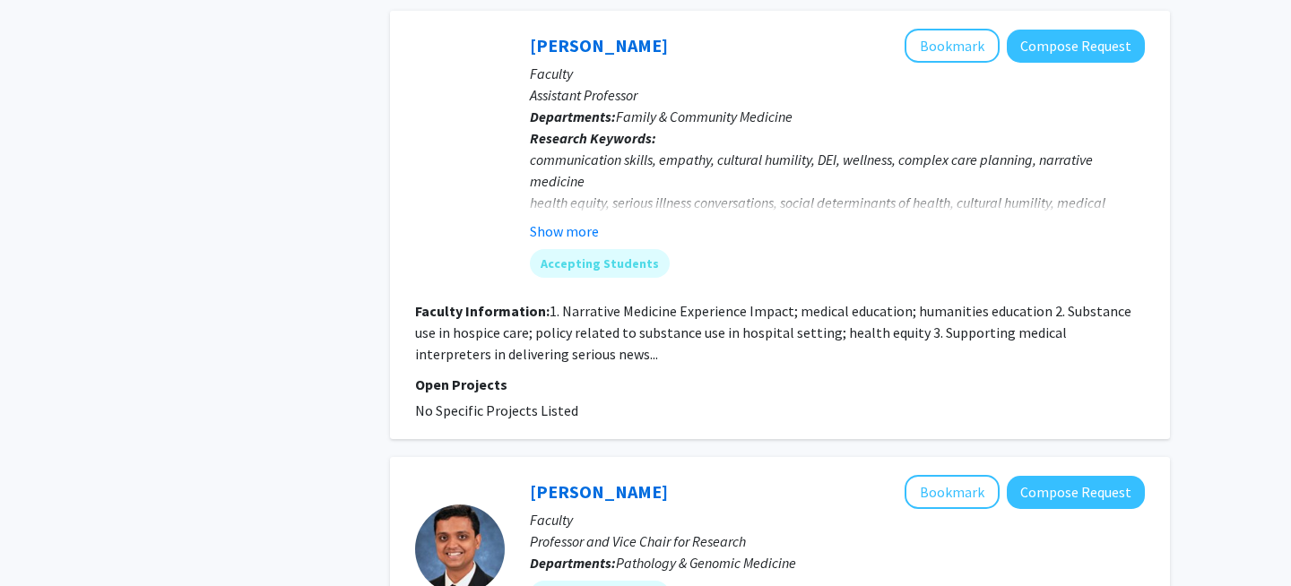
scroll to position [1274, 0]
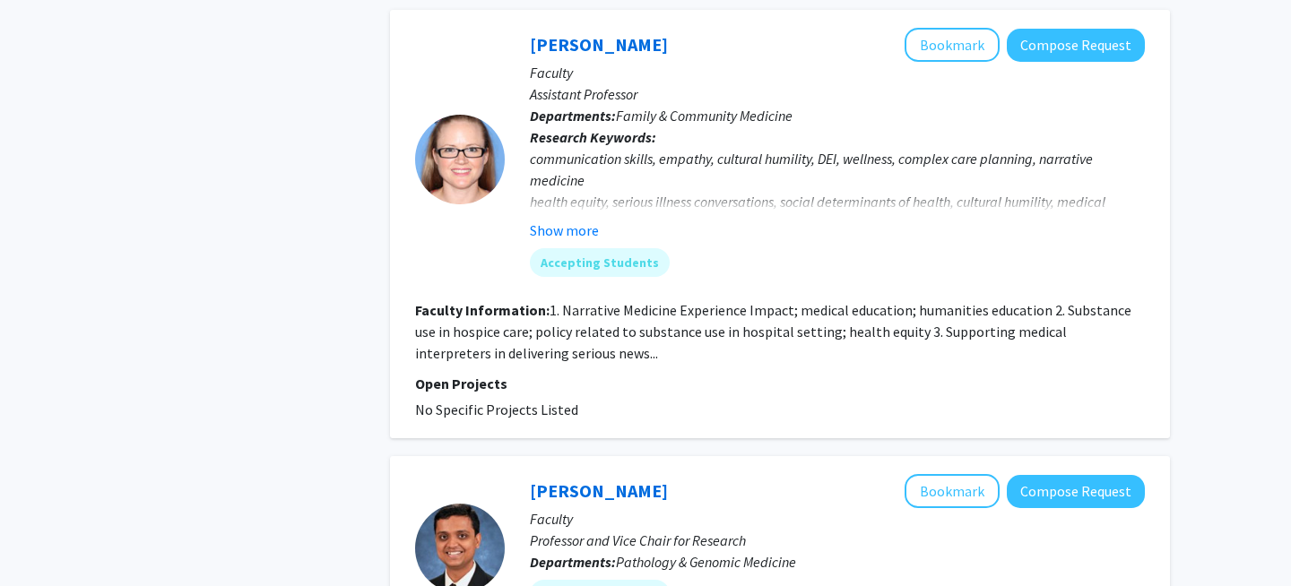
click at [543, 355] on fg-read-more "1. Narrative Medicine Experience Impact; medical education; humanities educatio…" at bounding box center [773, 331] width 716 height 61
click at [560, 355] on fg-read-more "1. Narrative Medicine Experience Impact; medical education; humanities educatio…" at bounding box center [773, 331] width 716 height 61
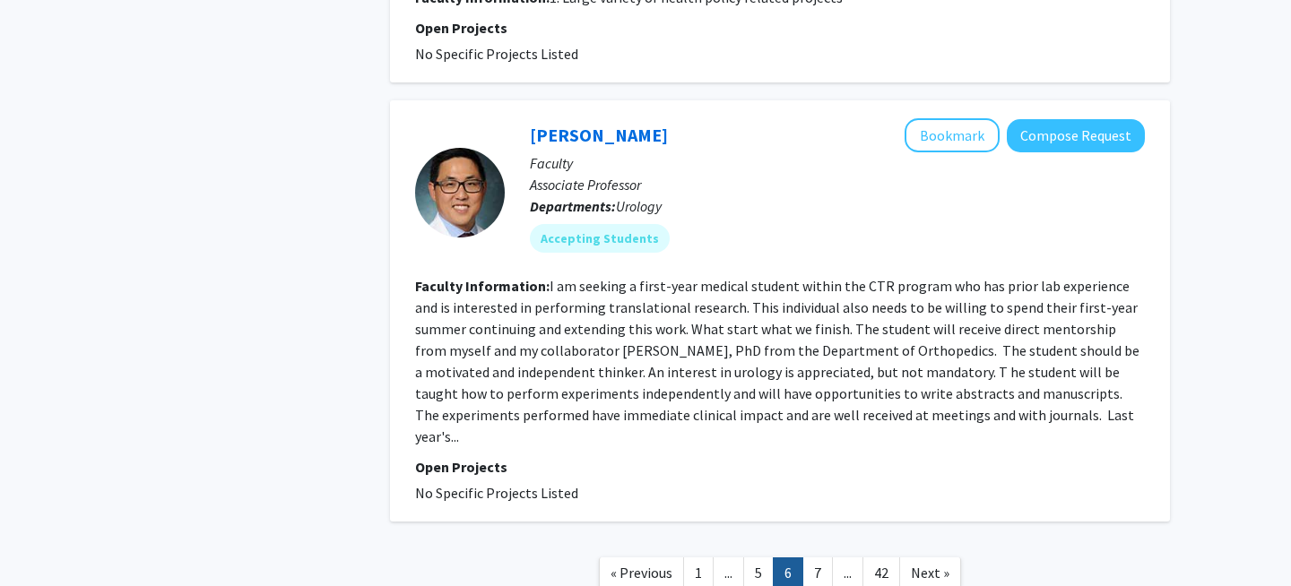
scroll to position [3300, 0]
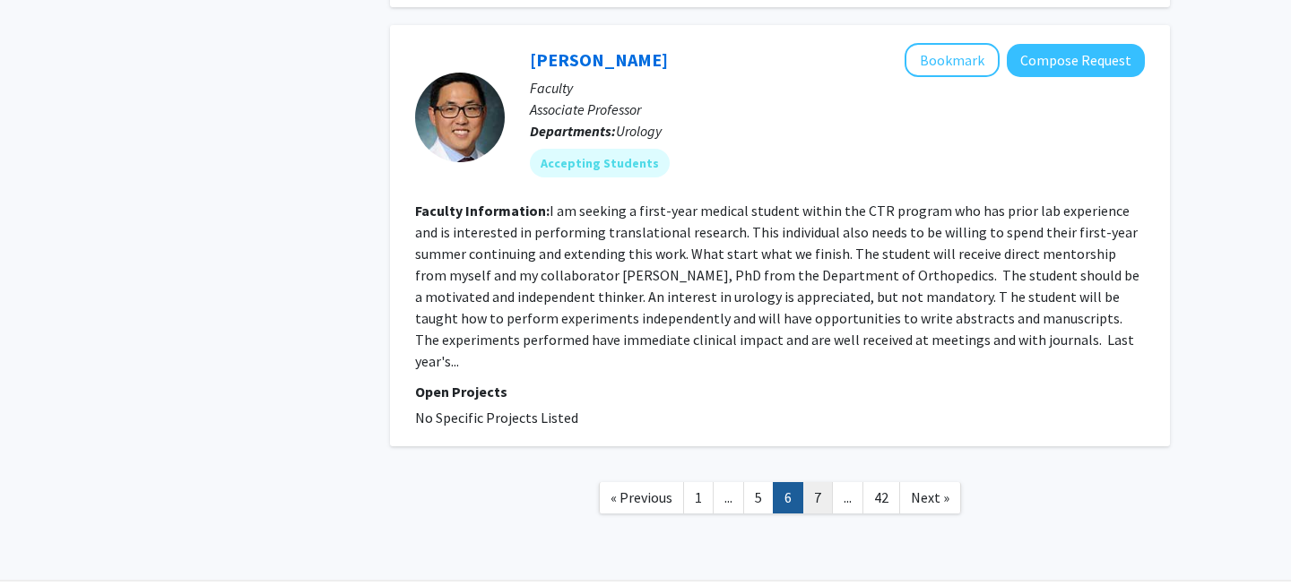
click at [813, 482] on link "7" at bounding box center [818, 497] width 30 height 31
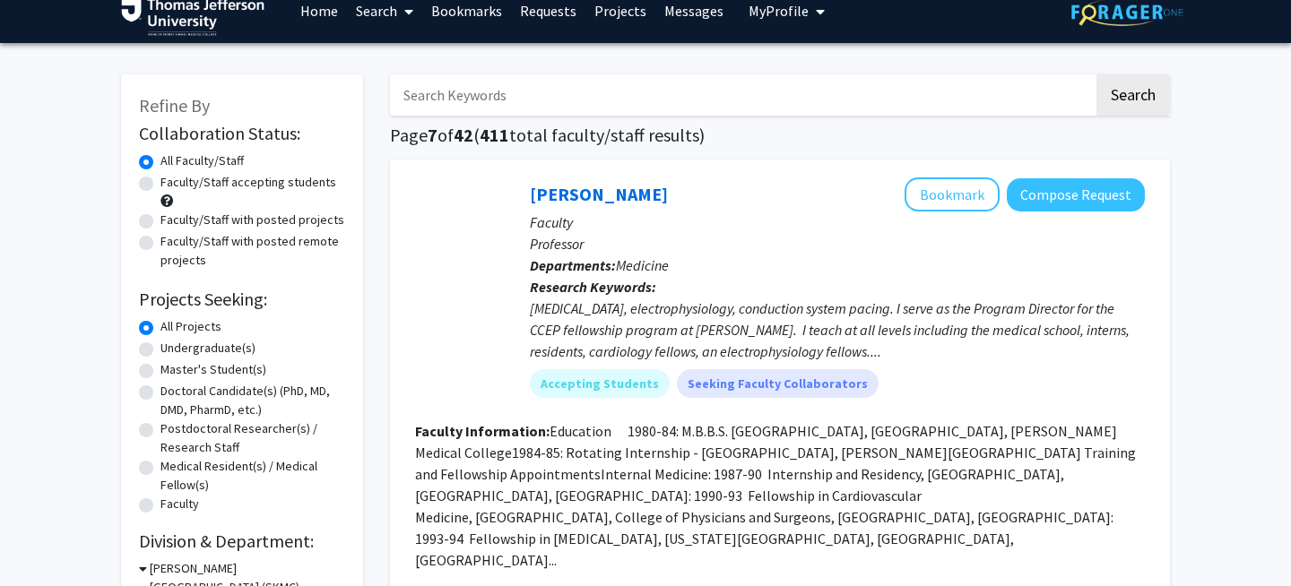
scroll to position [30, 0]
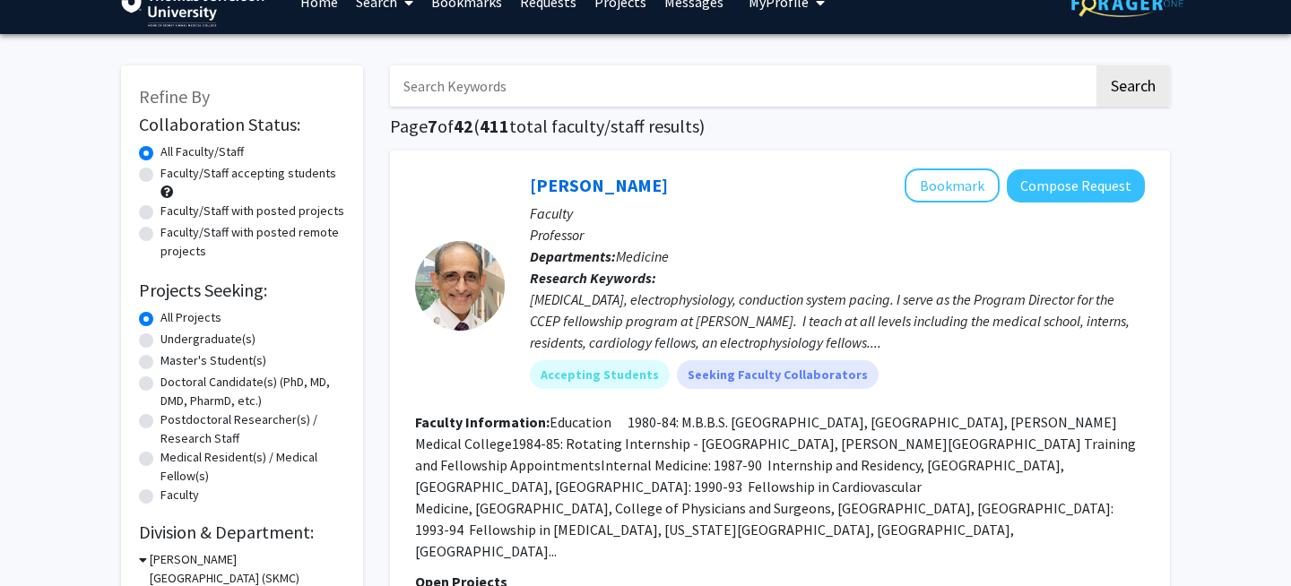
click at [731, 322] on div "[MEDICAL_DATA], electrophysiology, conduction system pacing. I serve as the Pro…" at bounding box center [837, 321] width 615 height 65
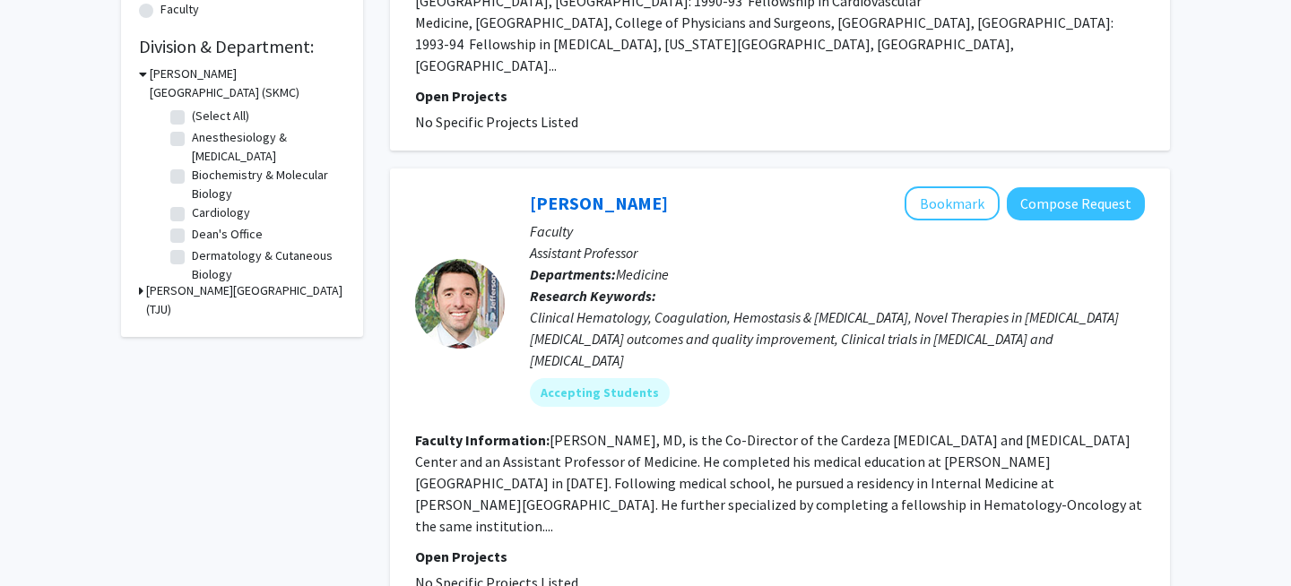
scroll to position [518, 0]
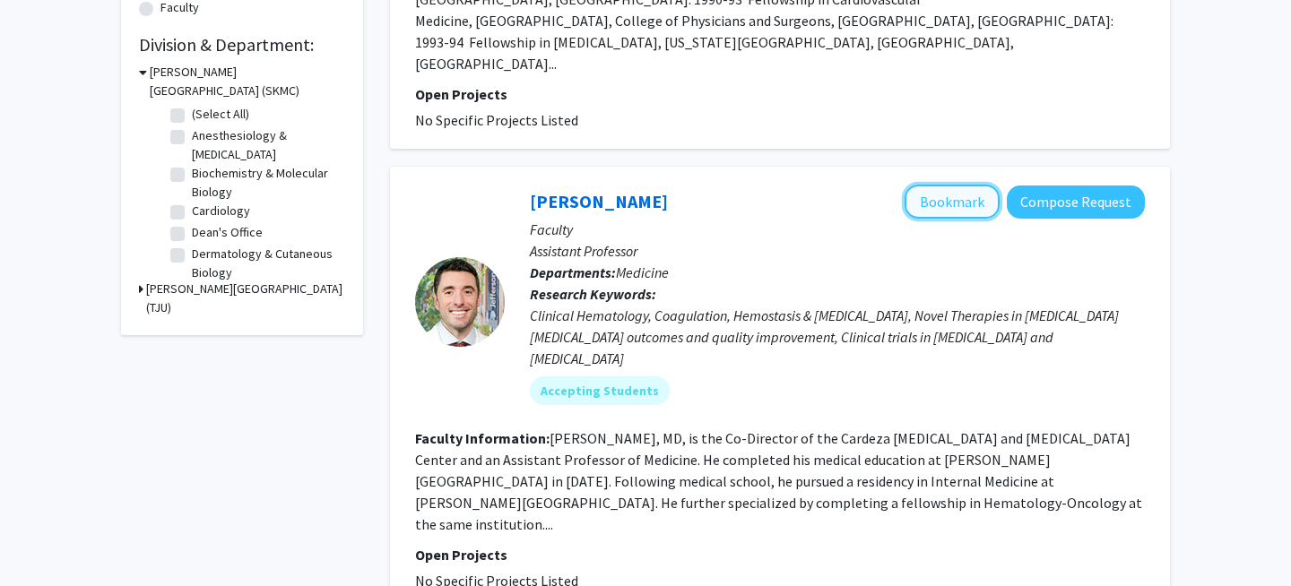
click at [964, 185] on button "Bookmark" at bounding box center [952, 202] width 95 height 34
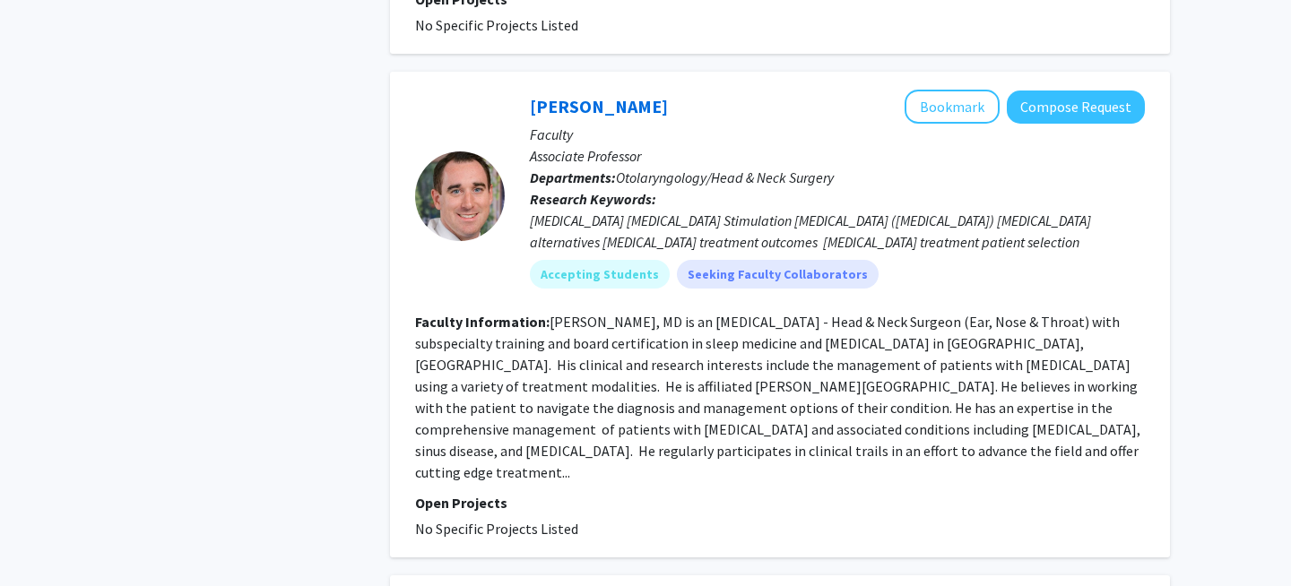
scroll to position [1692, 0]
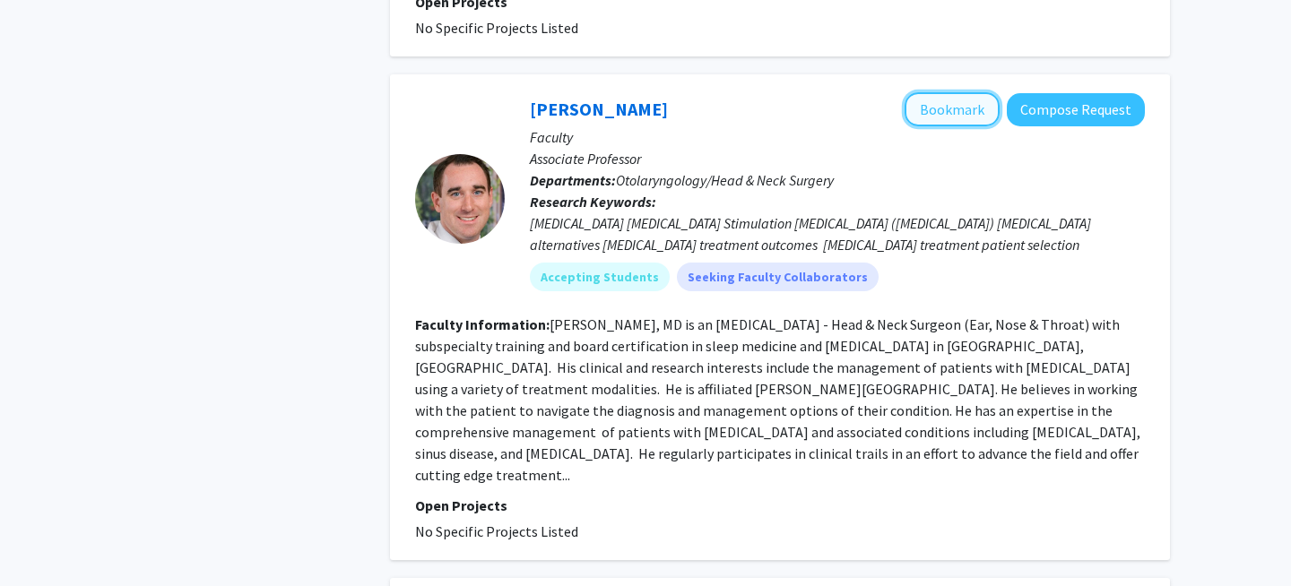
click at [966, 92] on button "Bookmark" at bounding box center [952, 109] width 95 height 34
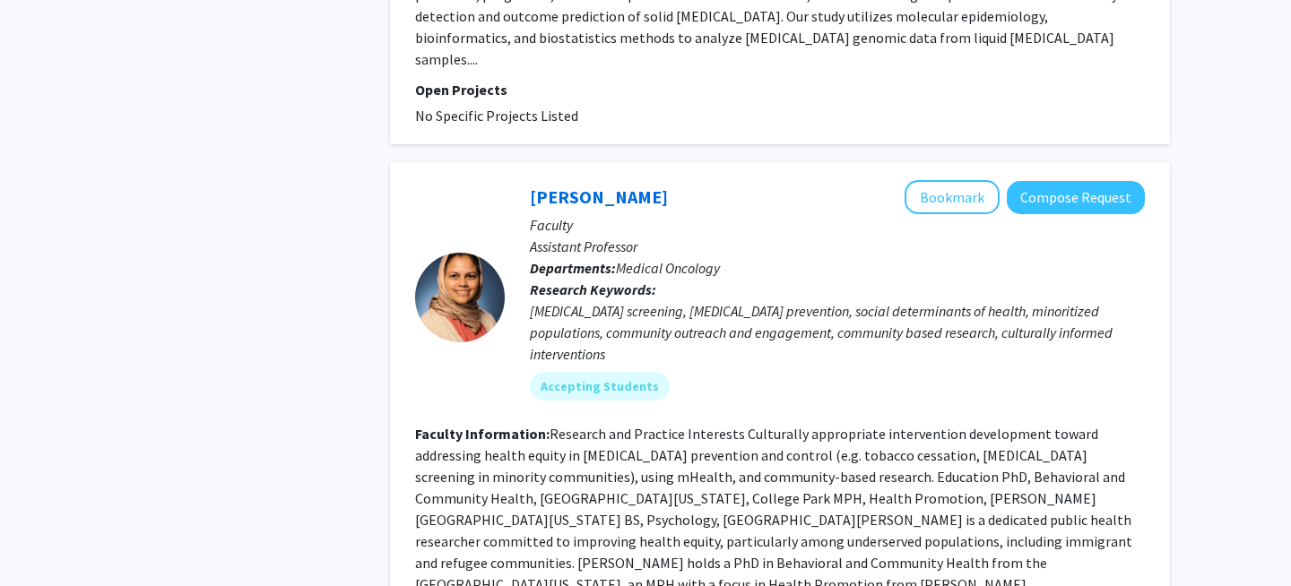
scroll to position [3975, 0]
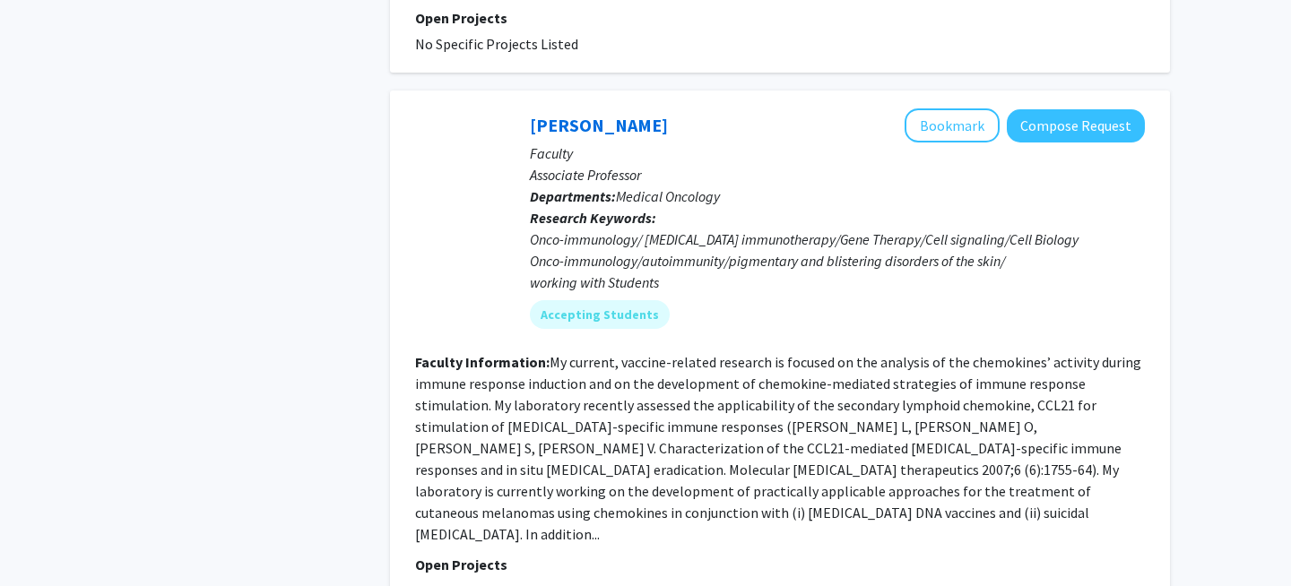
scroll to position [4120, 0]
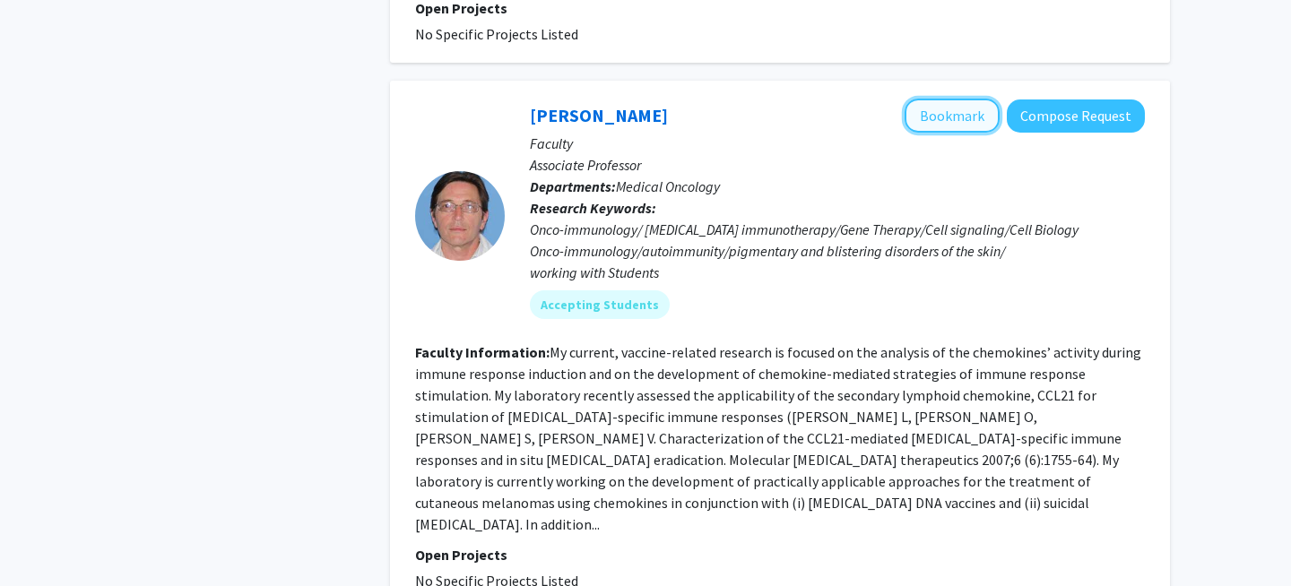
click at [962, 99] on button "Bookmark" at bounding box center [952, 116] width 95 height 34
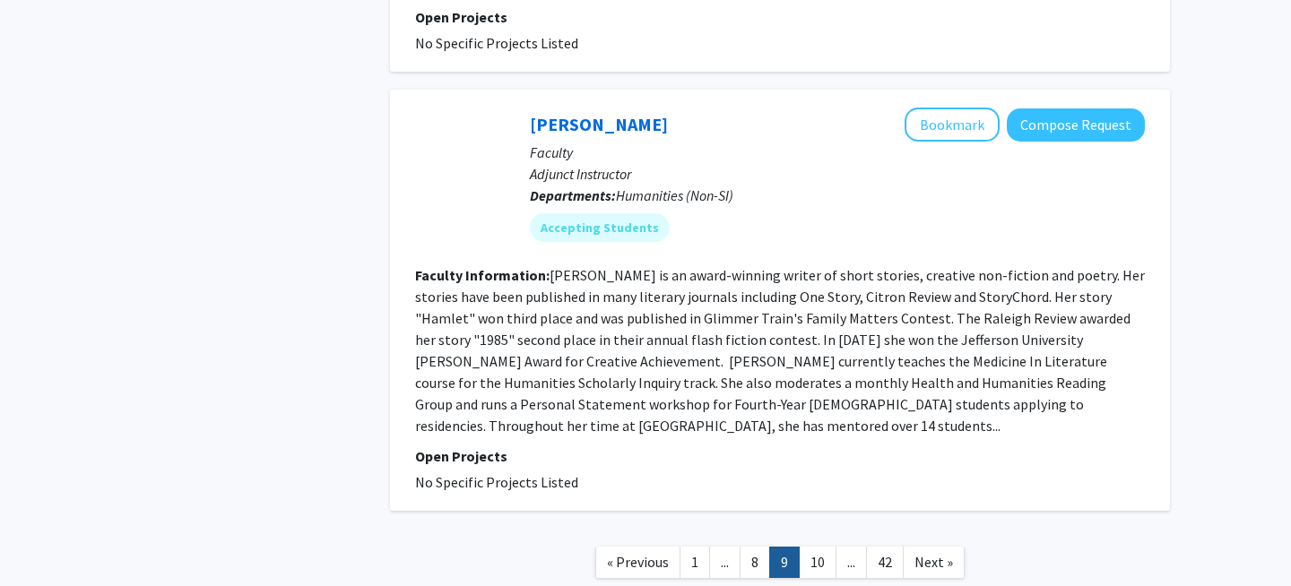
scroll to position [3688, 0]
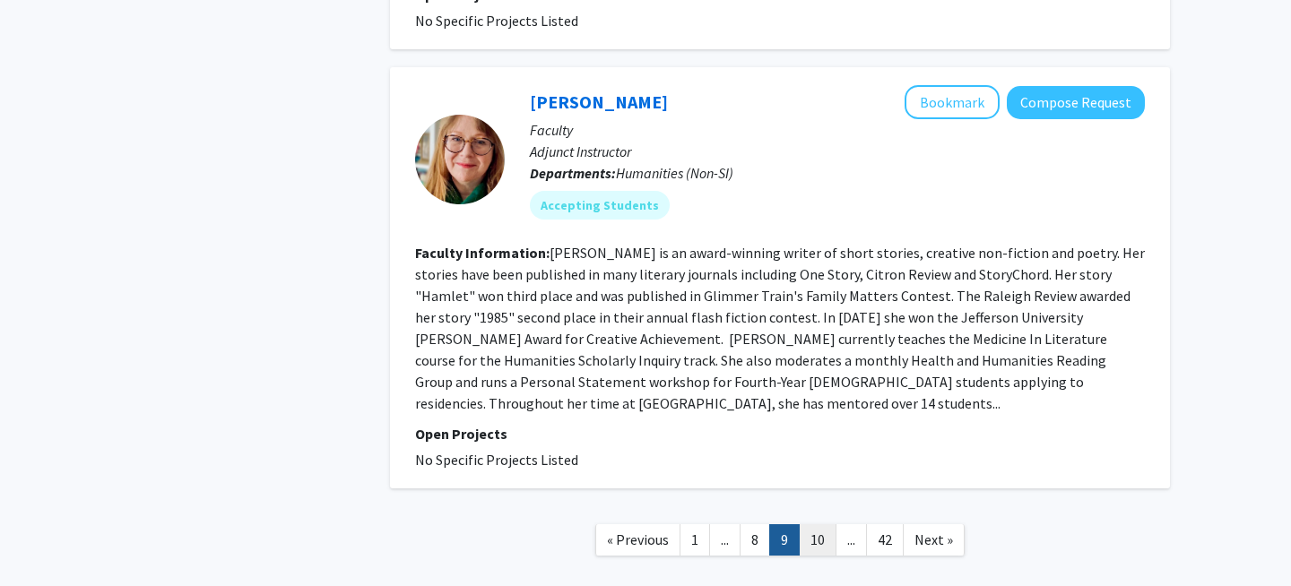
click at [816, 525] on link "10" at bounding box center [818, 540] width 38 height 31
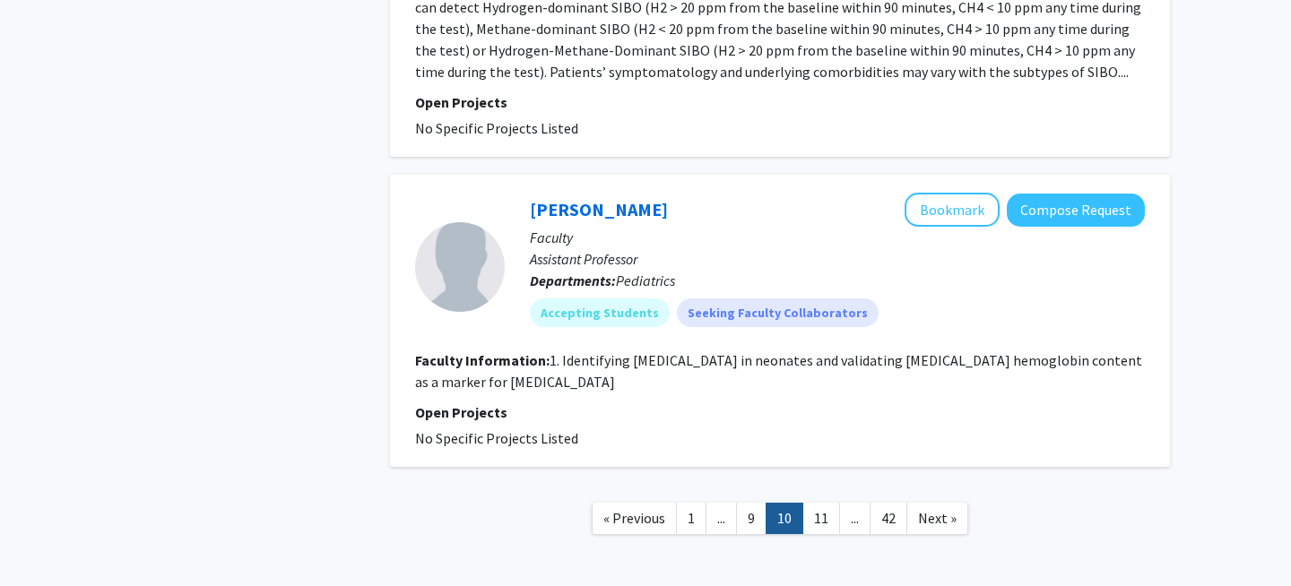
scroll to position [3330, 0]
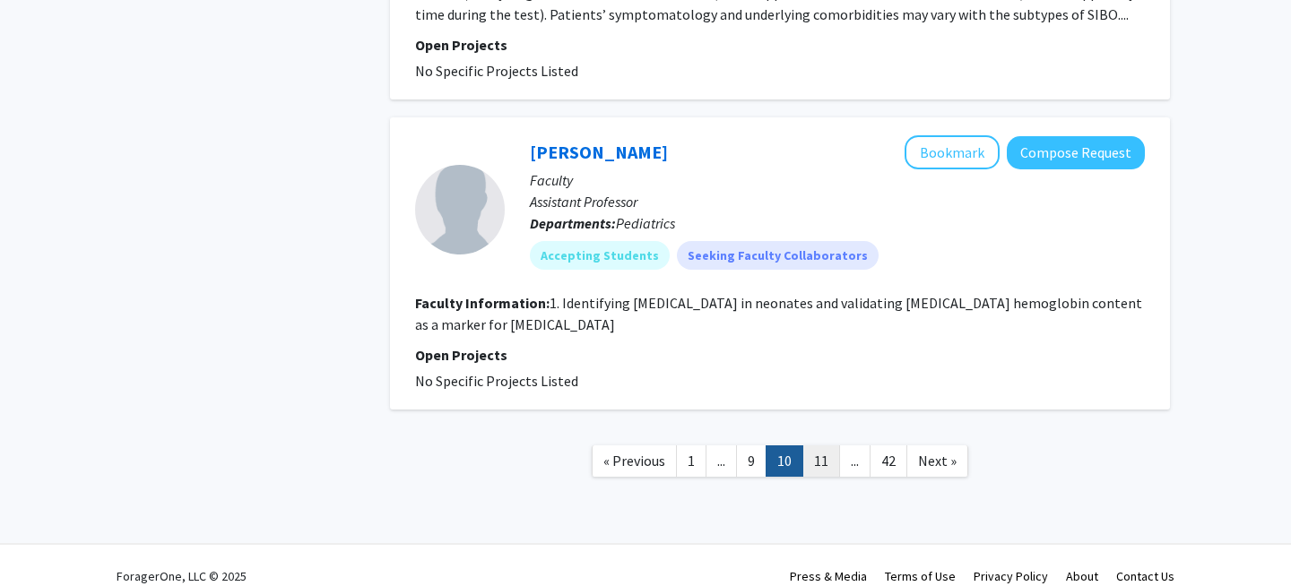
click at [825, 446] on link "11" at bounding box center [822, 461] width 38 height 31
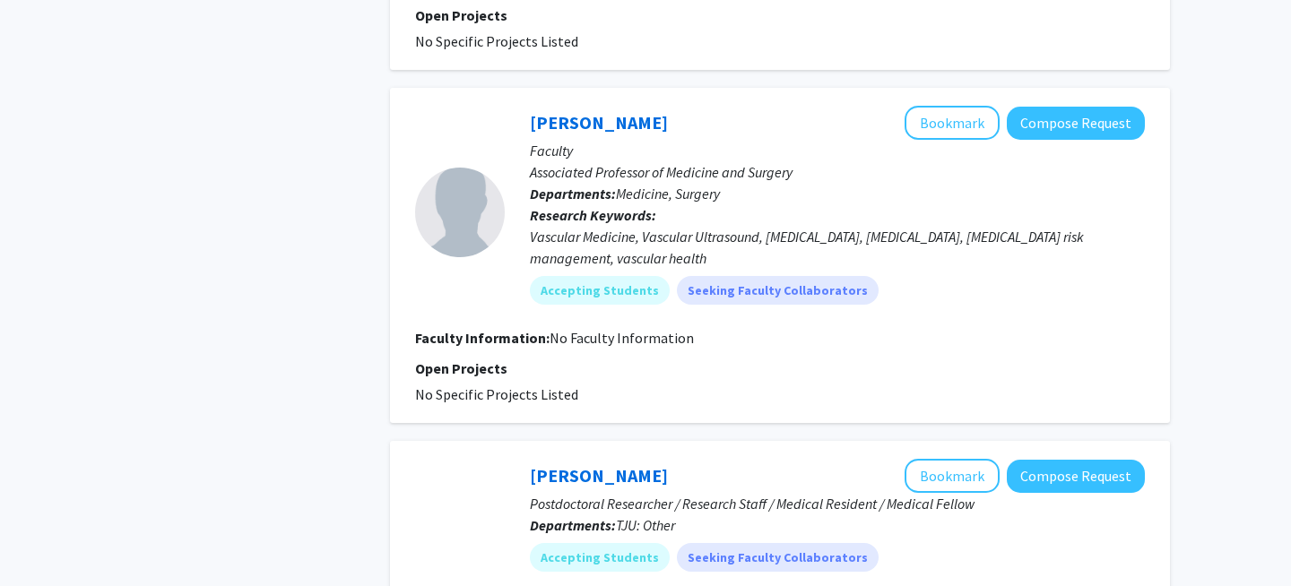
scroll to position [2851, 0]
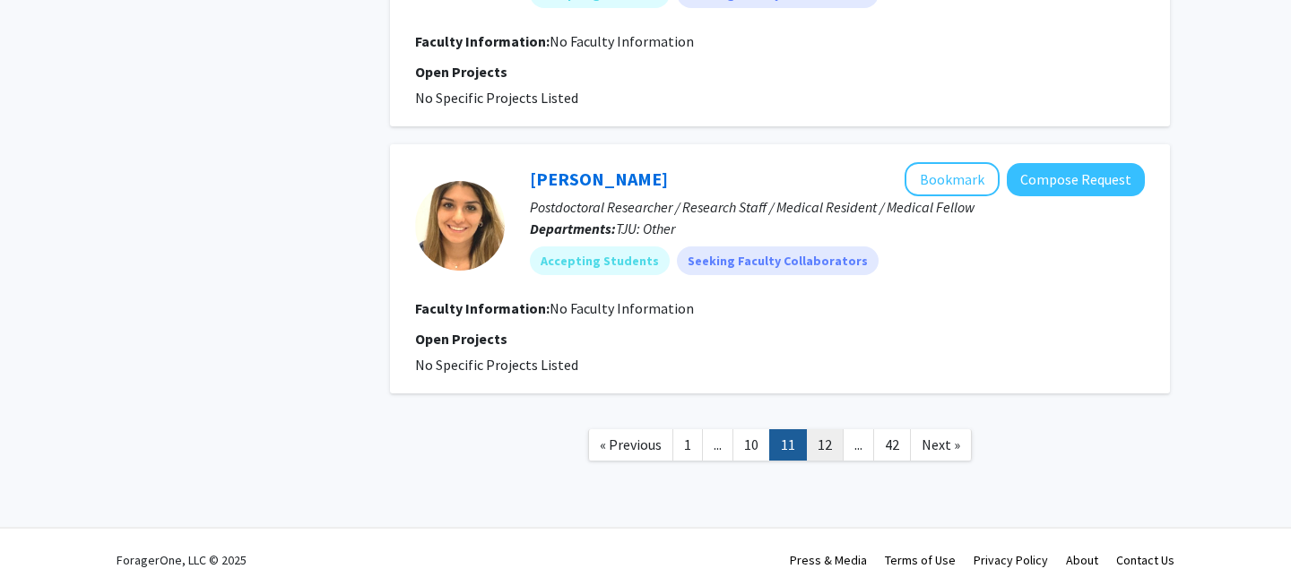
click at [821, 452] on link "12" at bounding box center [825, 445] width 38 height 31
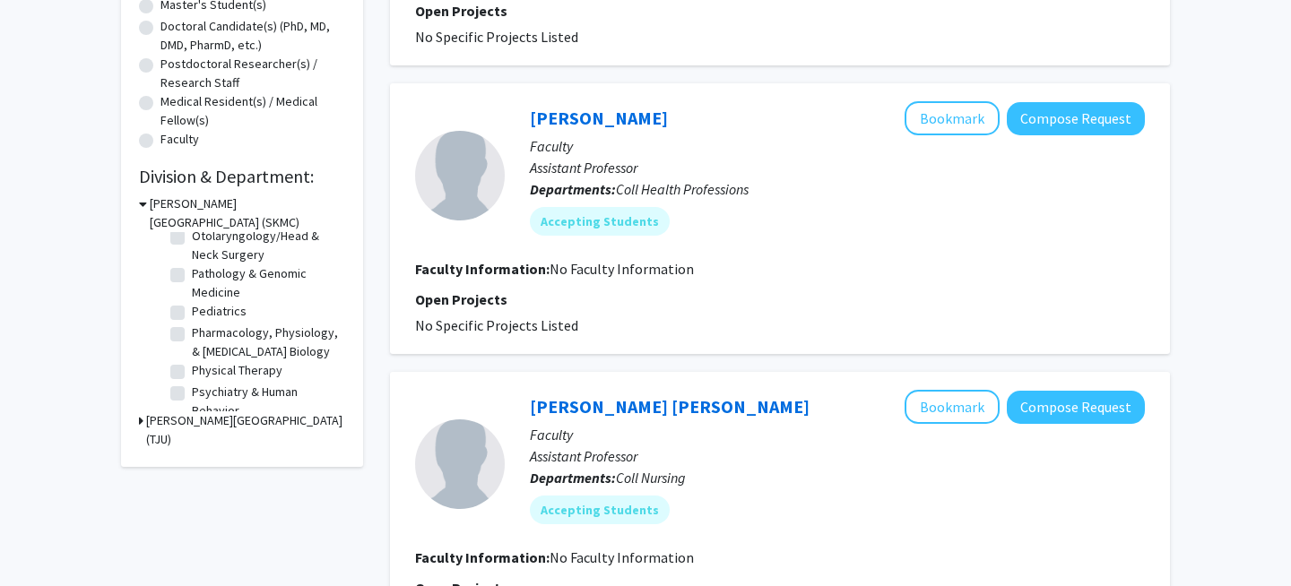
scroll to position [619, 0]
click at [192, 314] on label "Pediatrics" at bounding box center [219, 313] width 55 height 19
click at [192, 314] on input "Pediatrics" at bounding box center [198, 310] width 12 height 12
checkbox input "true"
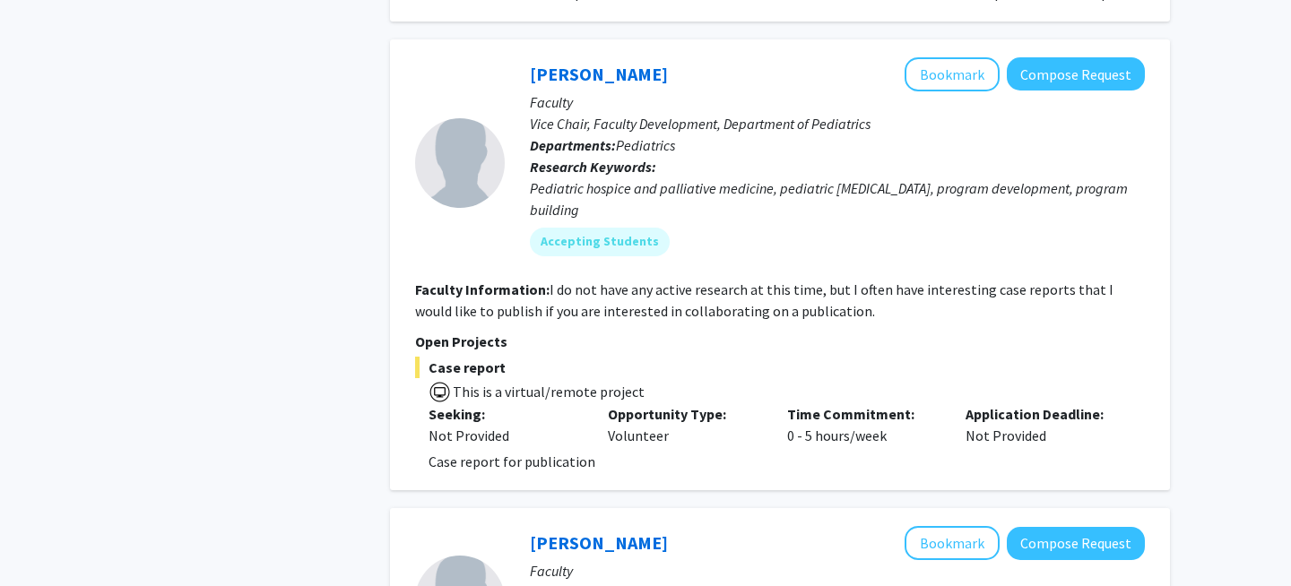
scroll to position [1821, 0]
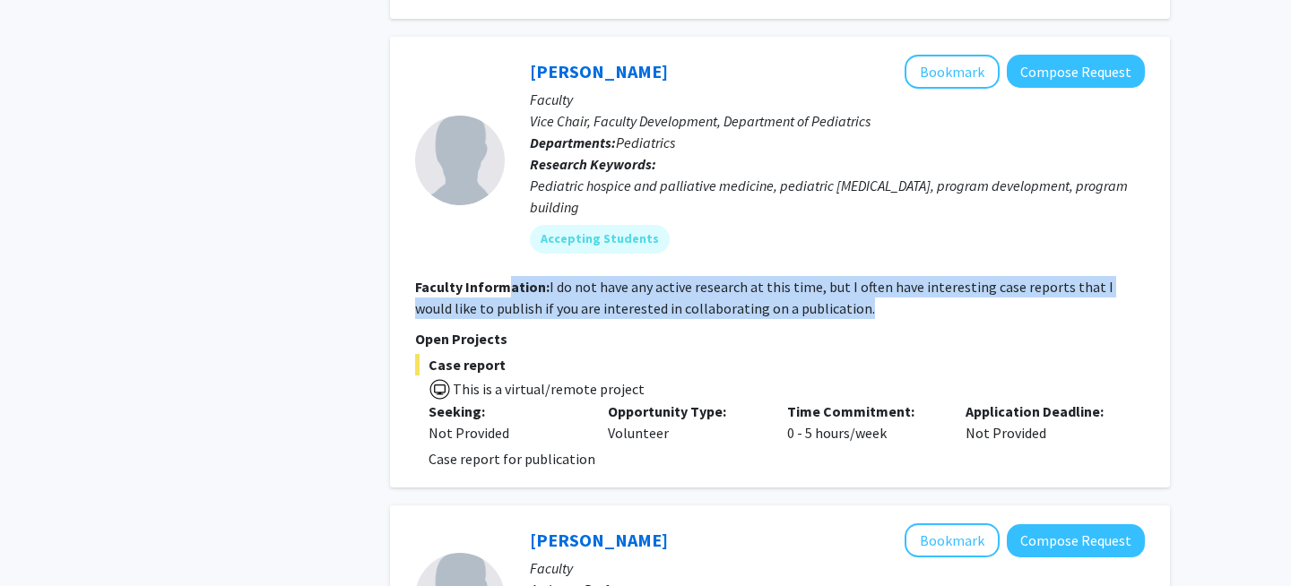
drag, startPoint x: 825, startPoint y: 307, endPoint x: 502, endPoint y: 291, distance: 323.2
click at [502, 291] on section "Faculty Information: I do not have any active research at this time, but I ofte…" at bounding box center [780, 297] width 730 height 43
click at [502, 291] on b "Faculty Information:" at bounding box center [482, 287] width 135 height 18
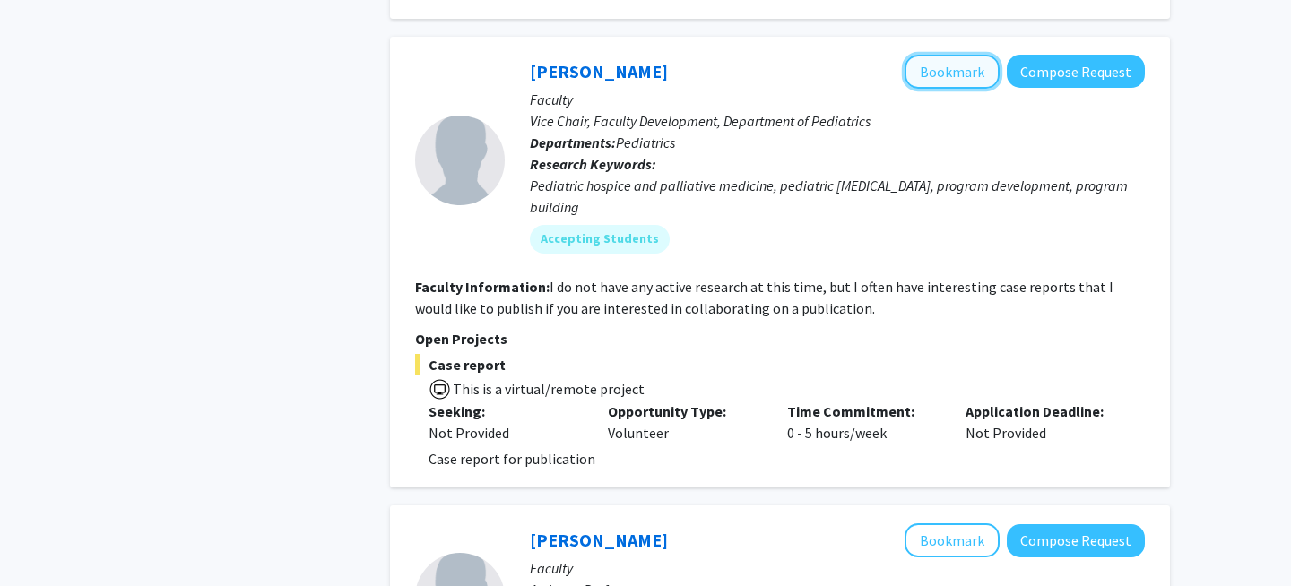
click at [928, 74] on button "Bookmark" at bounding box center [952, 72] width 95 height 34
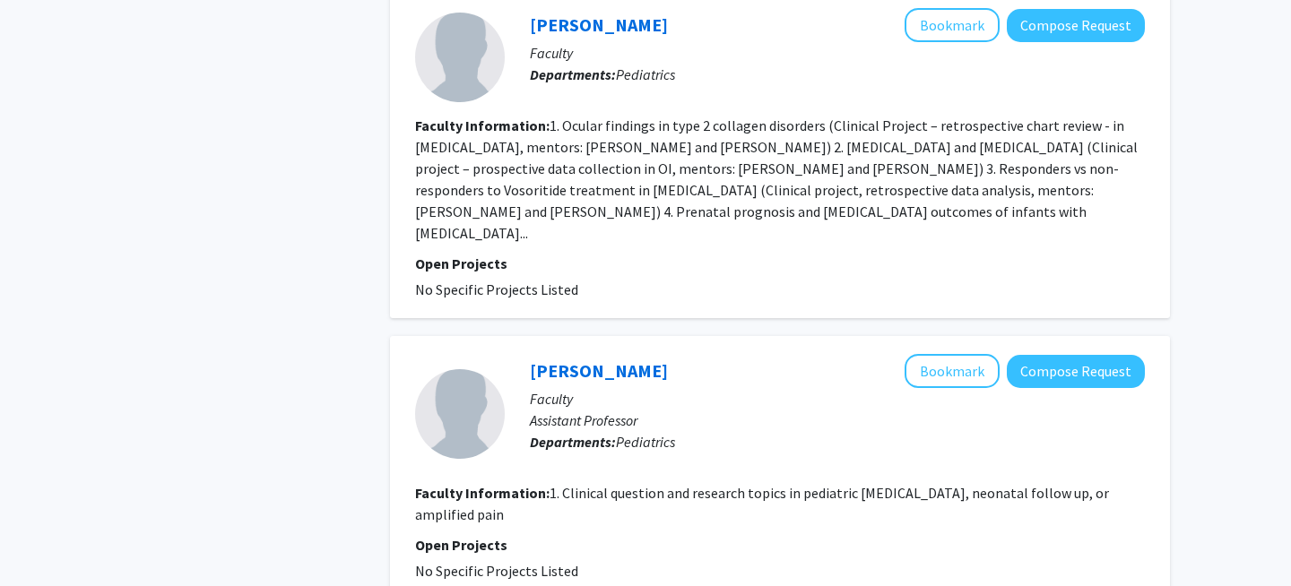
scroll to position [2609, 0]
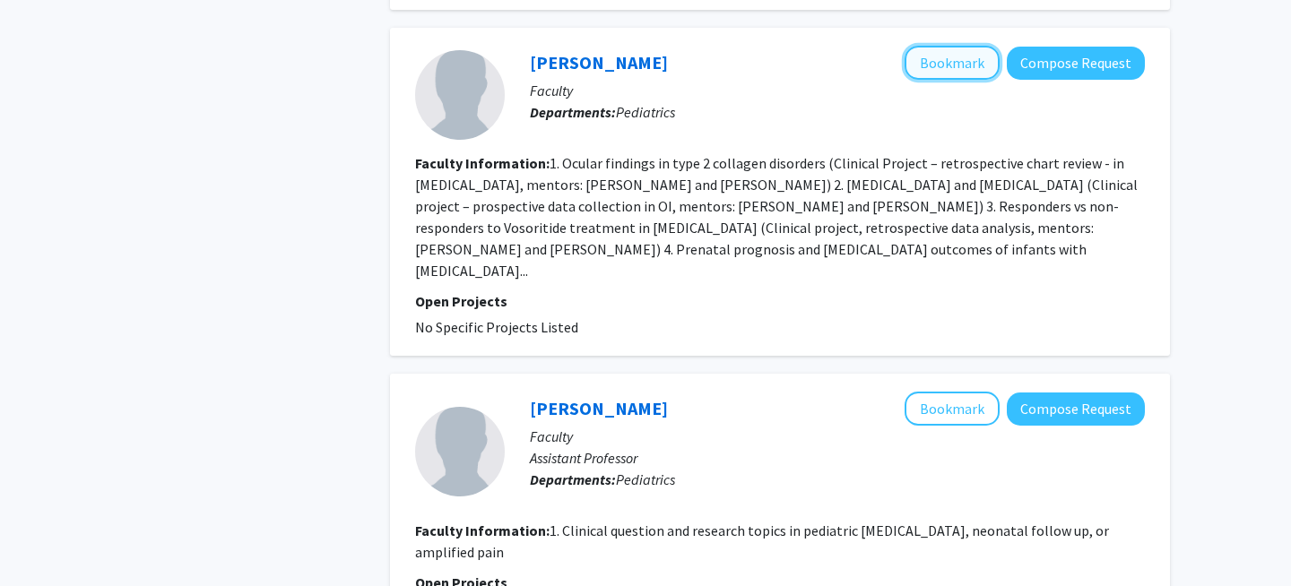
click at [941, 68] on button "Bookmark" at bounding box center [952, 63] width 95 height 34
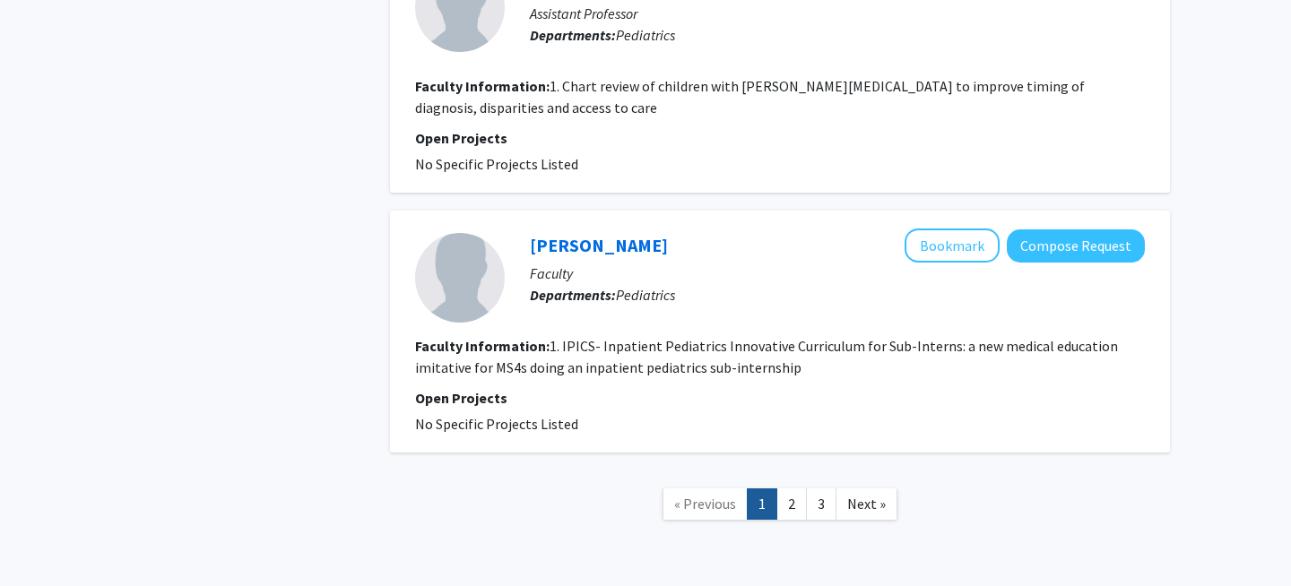
scroll to position [3921, 0]
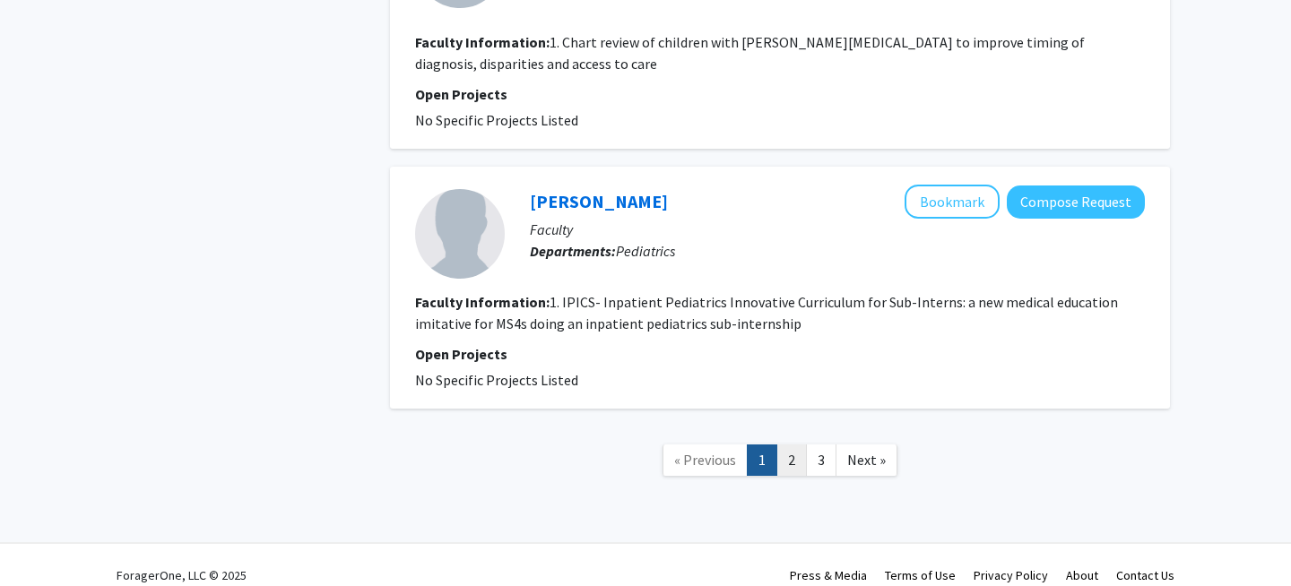
click at [792, 445] on link "2" at bounding box center [792, 460] width 30 height 31
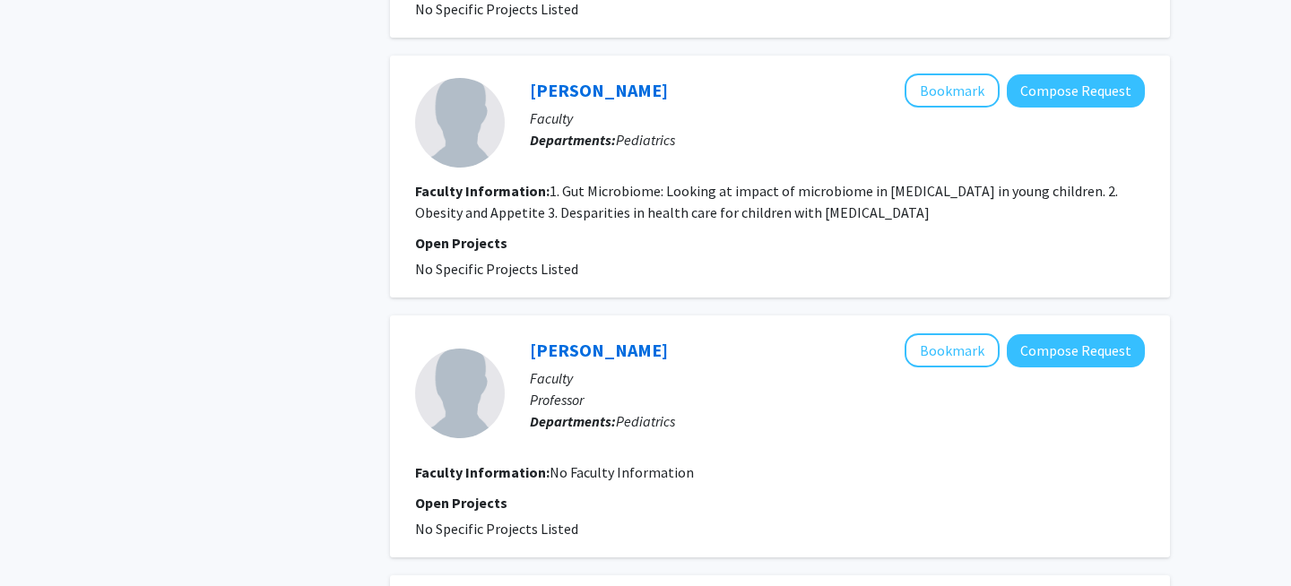
scroll to position [1537, 0]
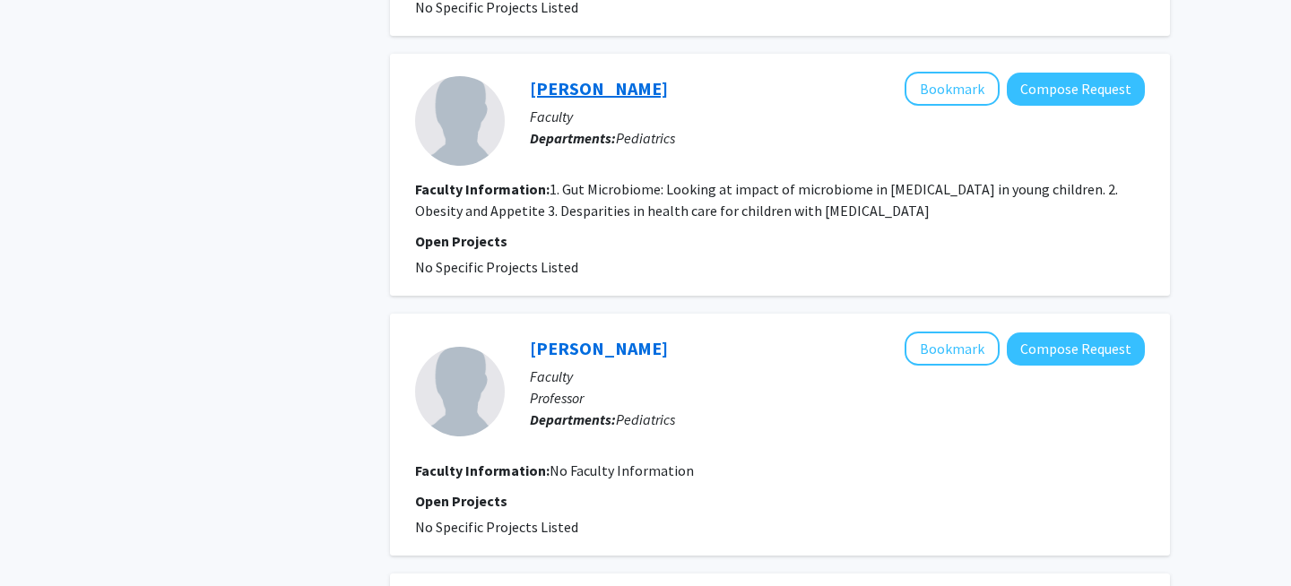
click at [668, 86] on link "[PERSON_NAME]" at bounding box center [599, 88] width 138 height 22
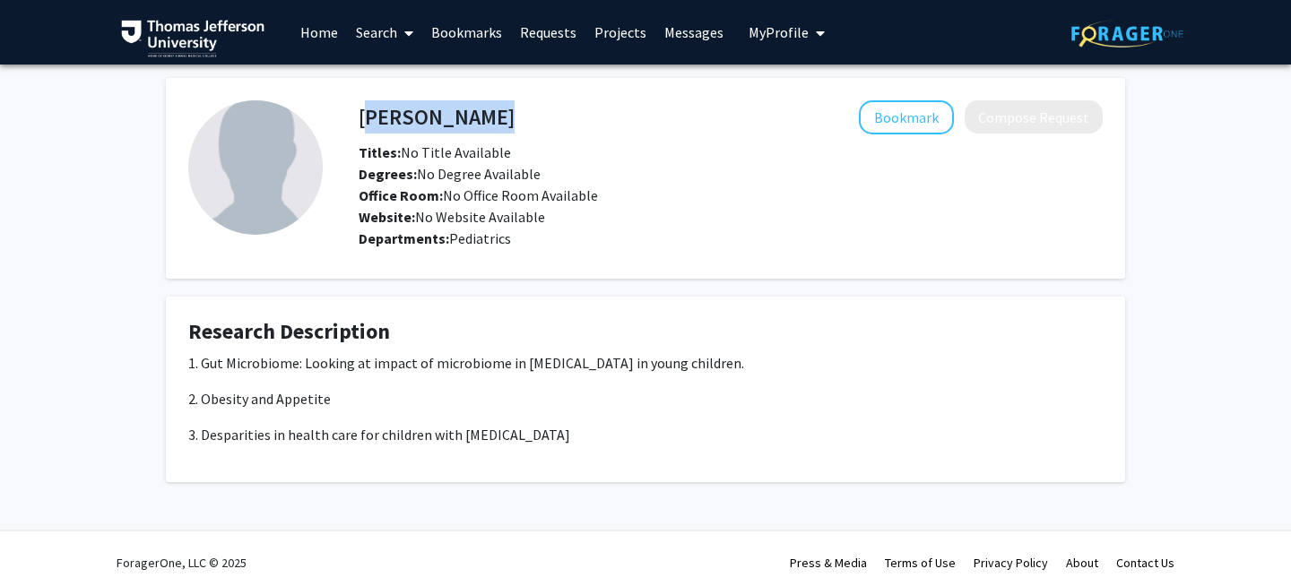
drag, startPoint x: 344, startPoint y: 121, endPoint x: 359, endPoint y: 119, distance: 14.5
click at [359, 119] on div "[PERSON_NAME] Bookmark Compose Request" at bounding box center [730, 117] width 771 height 34
copy h4 "[PERSON_NAME]"
click at [866, 210] on div "Website: No Website Available" at bounding box center [730, 217] width 771 height 22
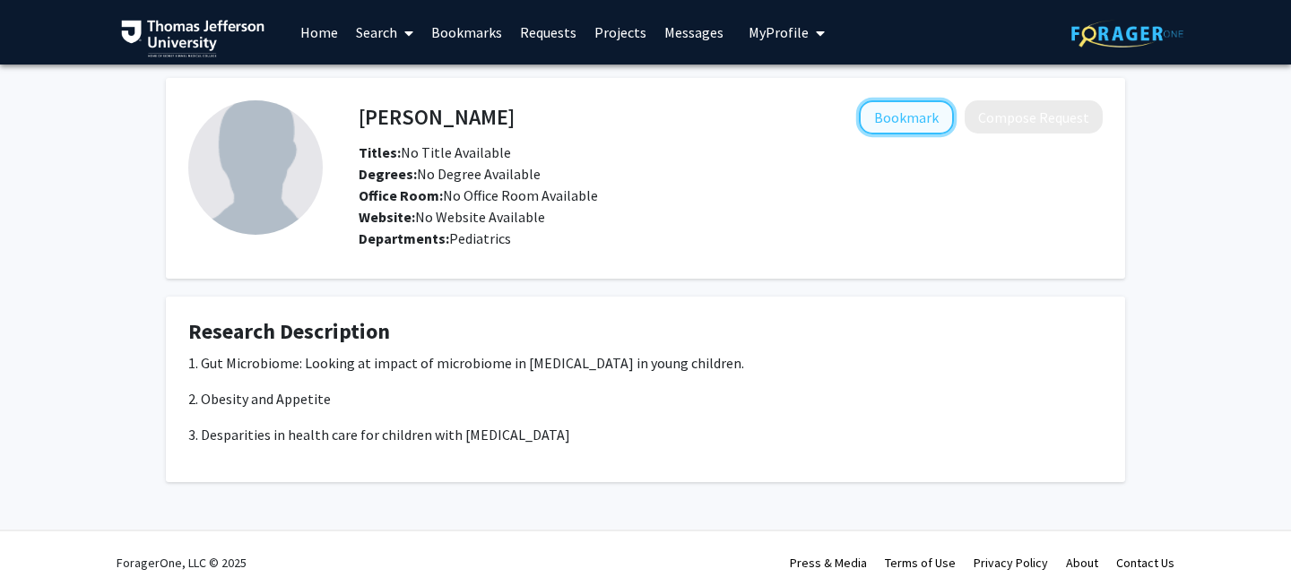
click at [909, 118] on button "Bookmark" at bounding box center [906, 117] width 95 height 34
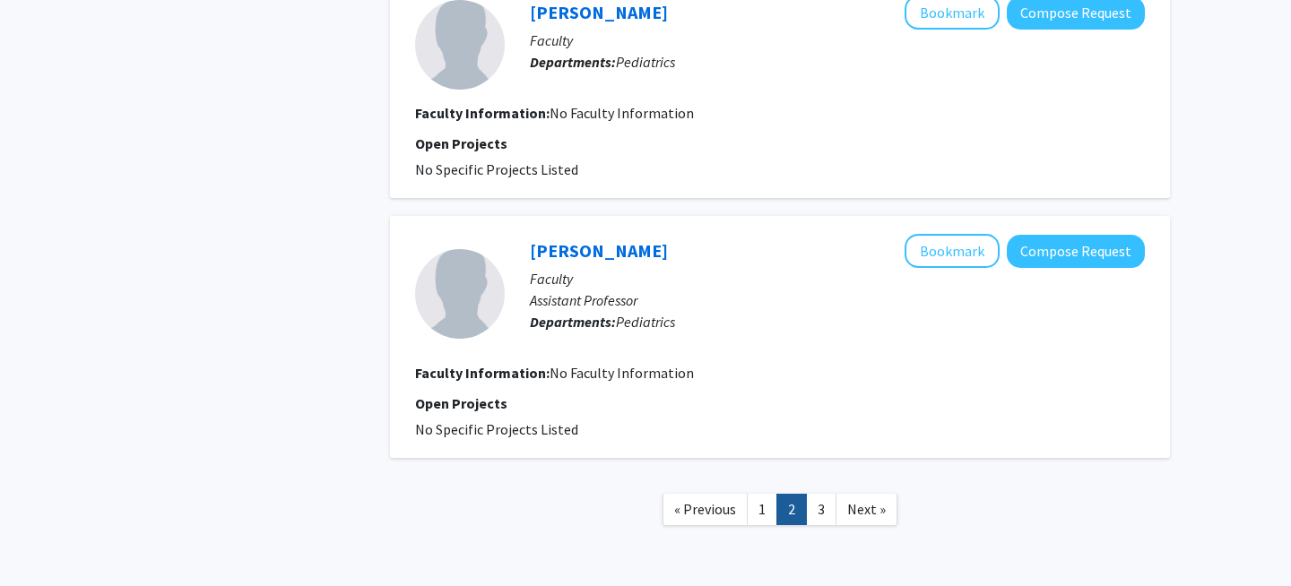
scroll to position [2485, 0]
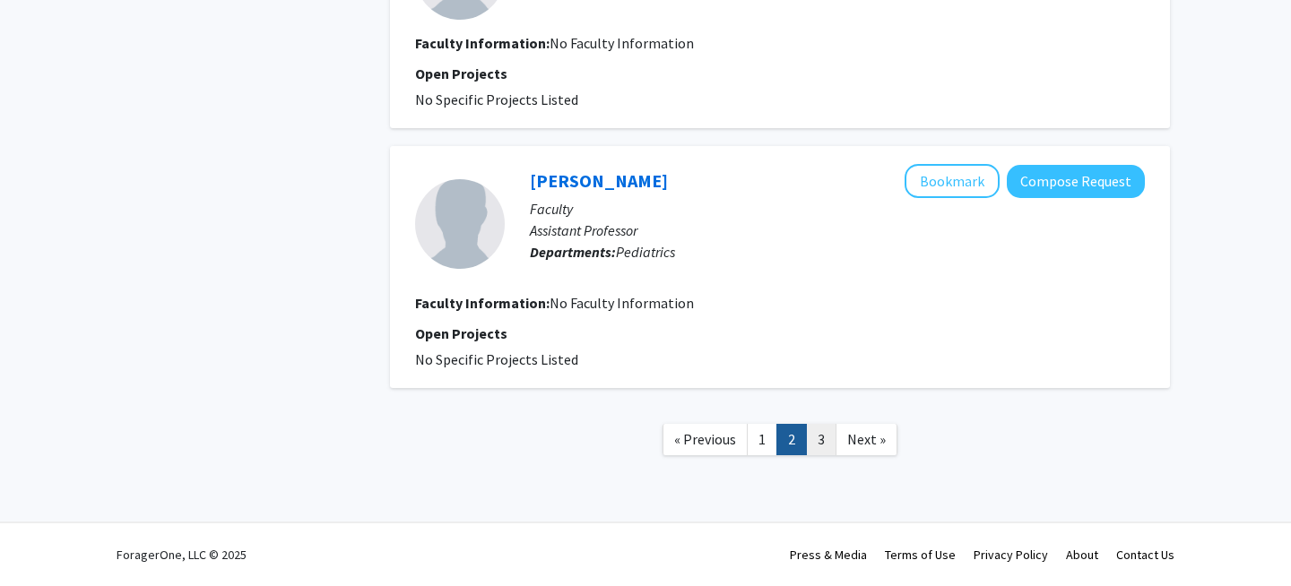
click at [822, 437] on link "3" at bounding box center [821, 439] width 30 height 31
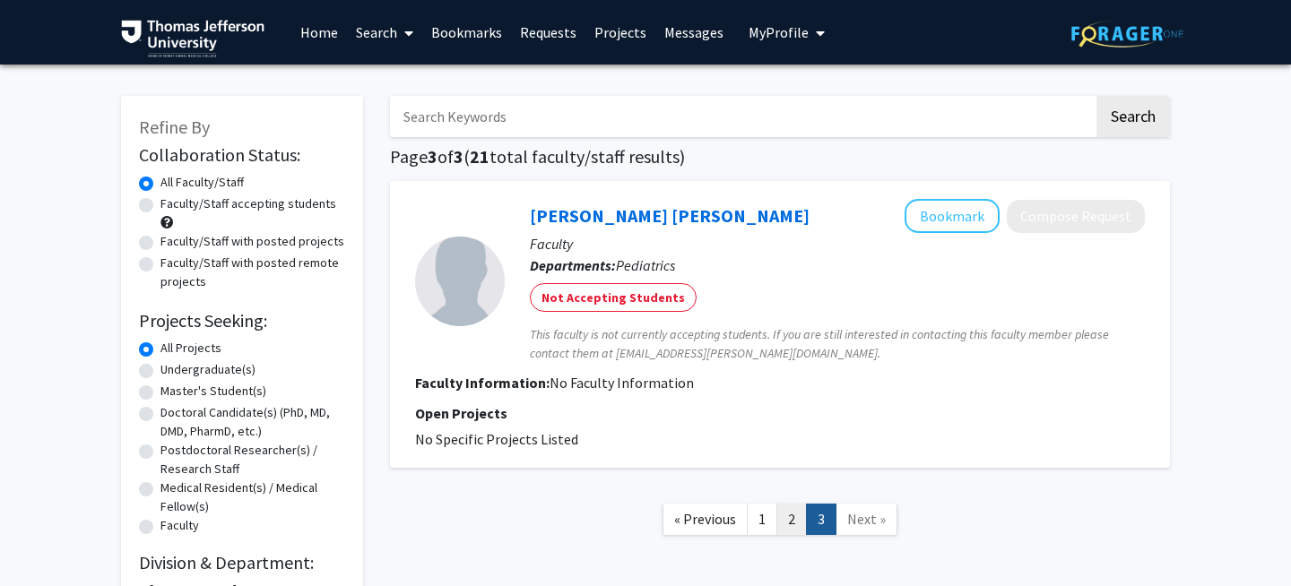
click at [787, 525] on link "2" at bounding box center [792, 519] width 30 height 31
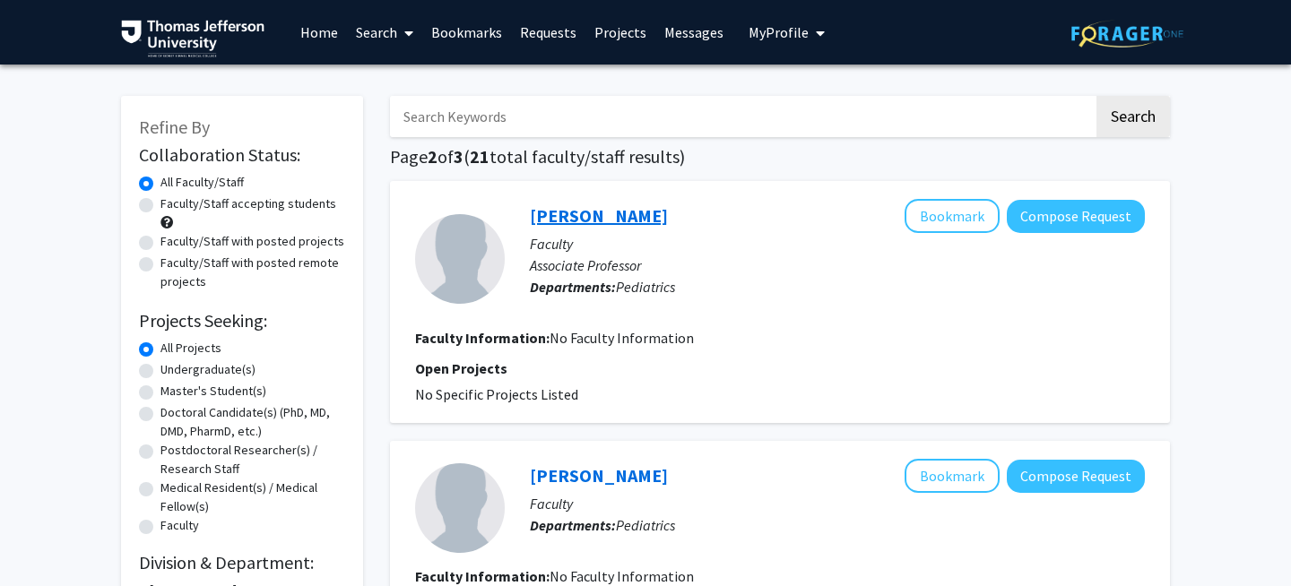
click at [618, 218] on link "[PERSON_NAME]" at bounding box center [599, 215] width 138 height 22
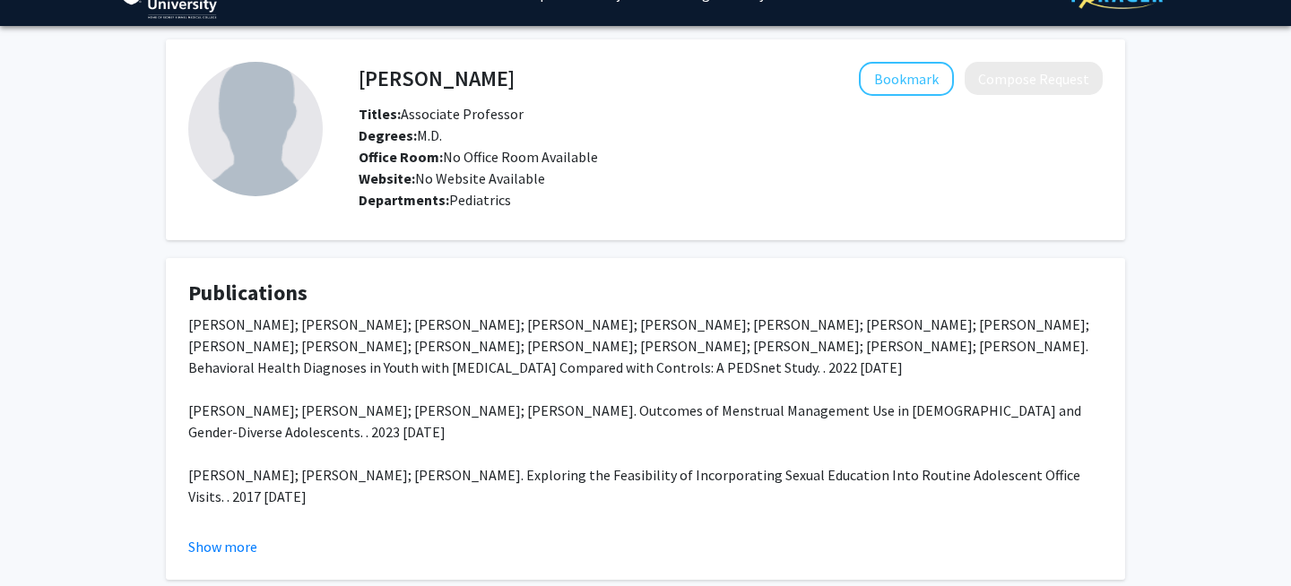
scroll to position [41, 0]
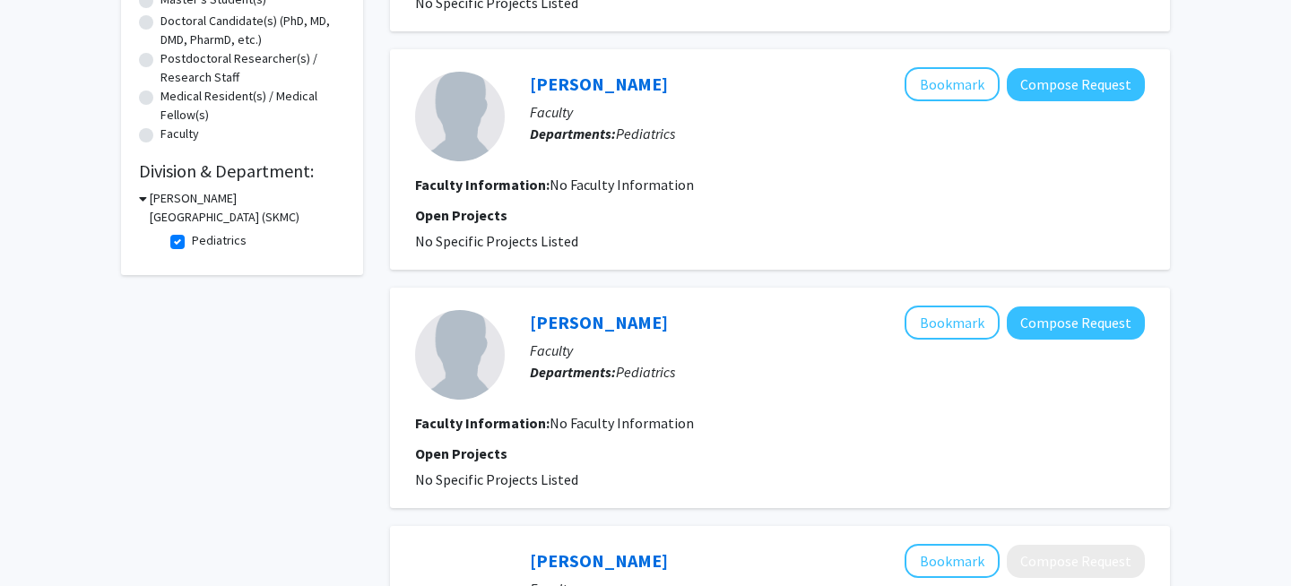
scroll to position [393, 0]
click at [592, 79] on link "[PERSON_NAME]" at bounding box center [599, 83] width 138 height 22
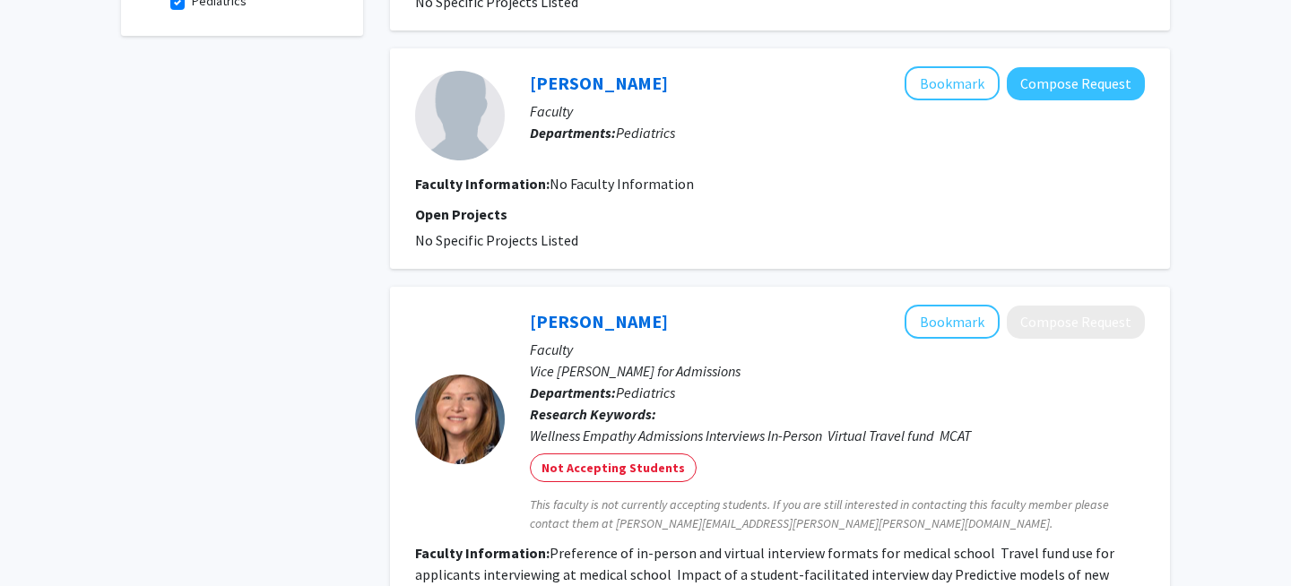
scroll to position [530, 0]
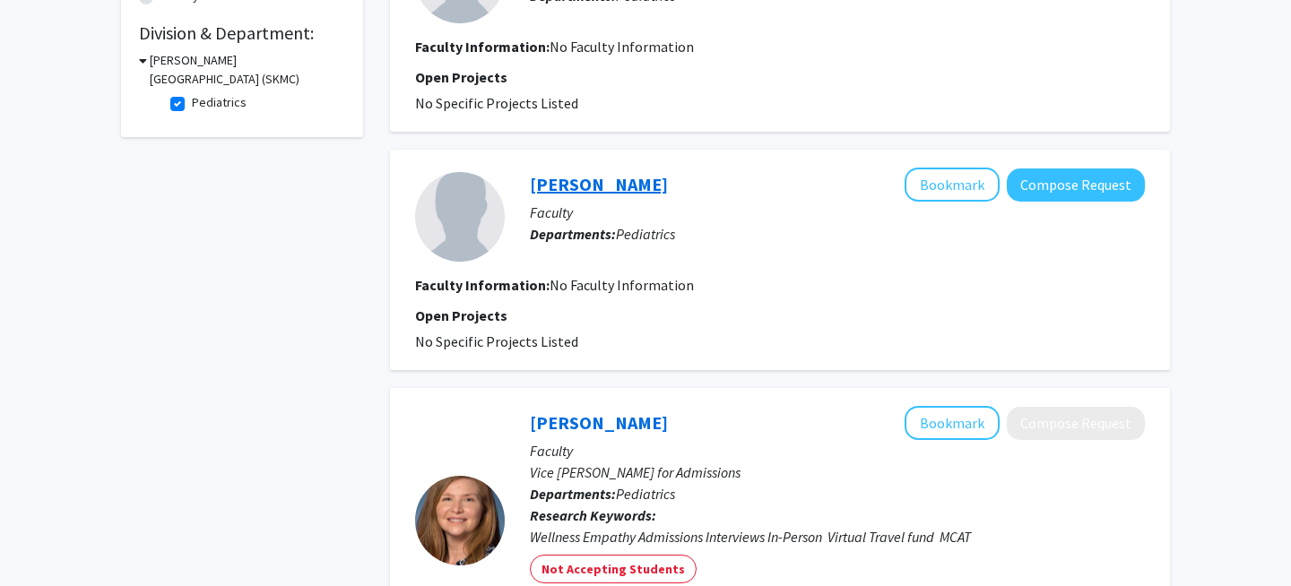
click at [586, 179] on link "[PERSON_NAME]" at bounding box center [599, 184] width 138 height 22
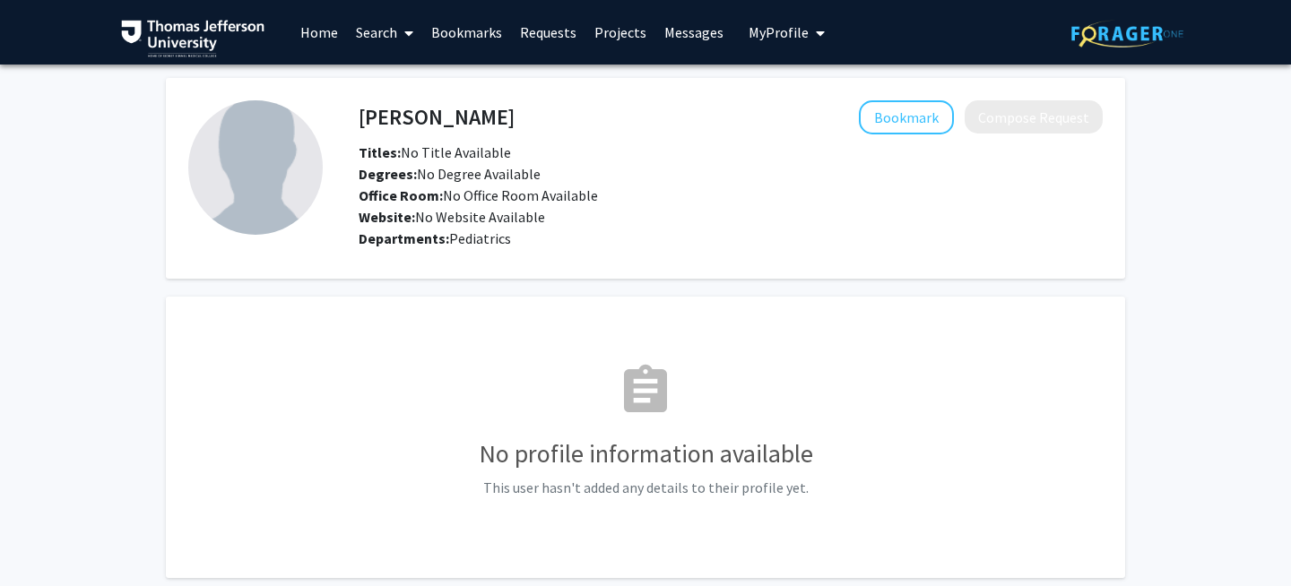
drag, startPoint x: 467, startPoint y: 116, endPoint x: 340, endPoint y: 117, distance: 127.3
click at [340, 117] on div "[PERSON_NAME] Bookmark Compose Request Titles: No Title Available Degrees: No D…" at bounding box center [713, 178] width 780 height 156
drag, startPoint x: 471, startPoint y: 120, endPoint x: 361, endPoint y: 120, distance: 109.4
click at [361, 120] on div "[PERSON_NAME] Bookmark Compose Request" at bounding box center [730, 117] width 771 height 34
copy h4 "[PERSON_NAME]"
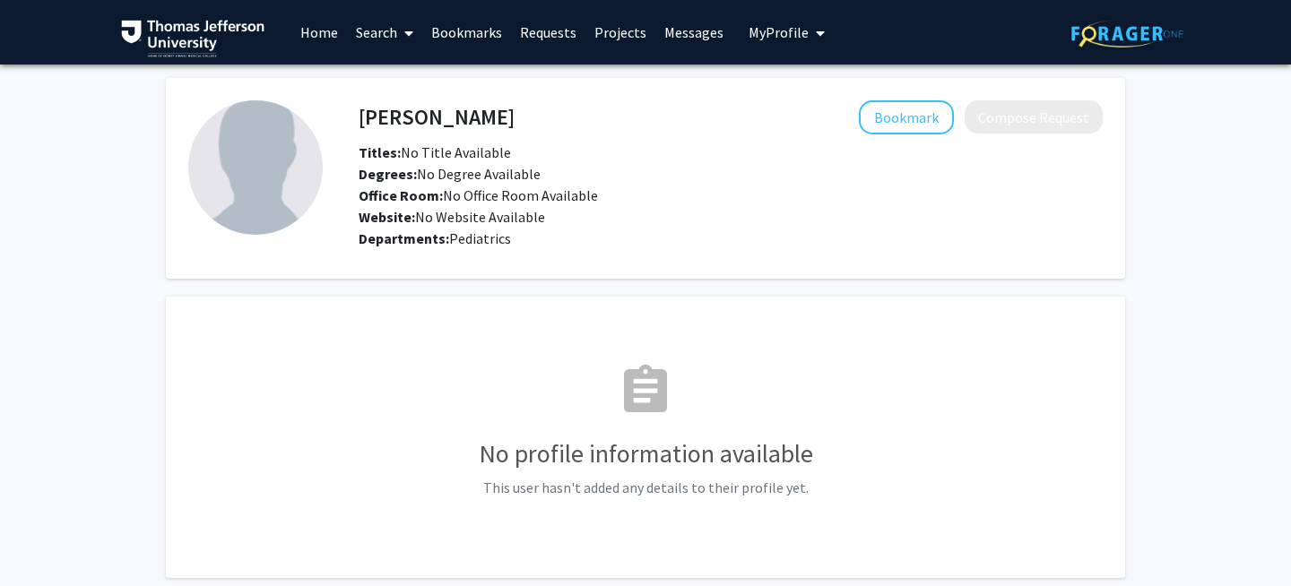
click at [318, 314] on fg-card "assignment No profile information available This user hasn't added any details …" at bounding box center [645, 438] width 959 height 282
click at [386, 30] on link "Search" at bounding box center [384, 32] width 75 height 63
click at [379, 73] on span "Faculty/Staff" at bounding box center [413, 83] width 132 height 36
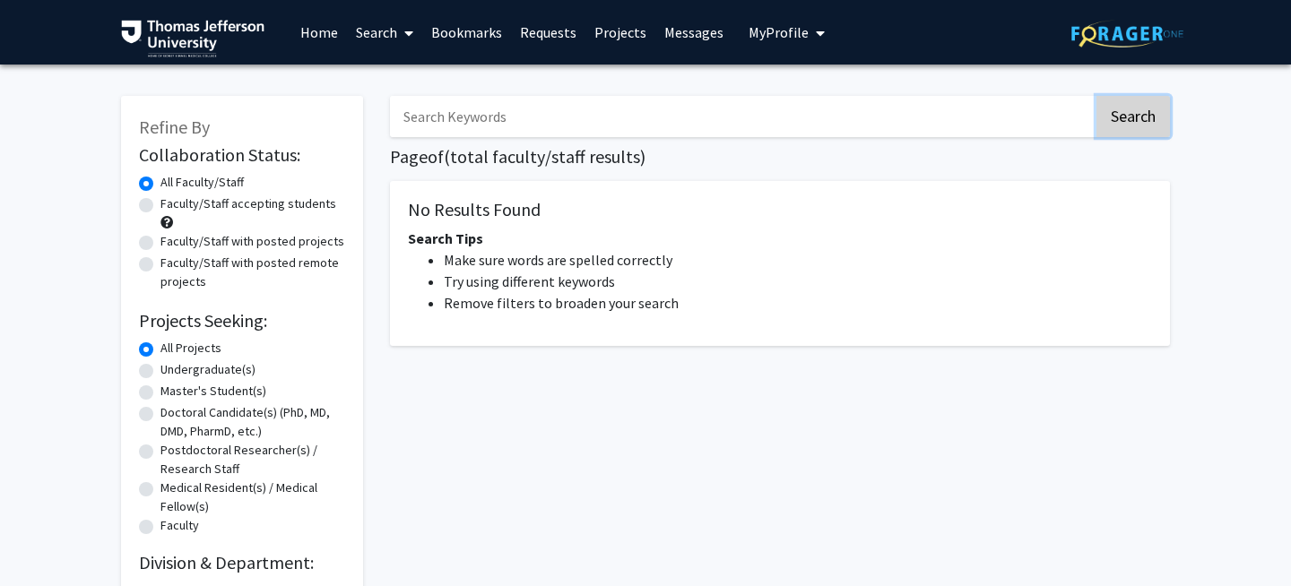
click at [1110, 127] on button "Search" at bounding box center [1134, 116] width 74 height 41
click at [379, 37] on link "Search" at bounding box center [384, 32] width 75 height 63
click at [386, 73] on span "Faculty/Staff" at bounding box center [413, 83] width 132 height 36
click at [625, 146] on h1 "Page of ( total faculty/staff results)" at bounding box center [780, 157] width 780 height 22
click at [626, 124] on input "Search Keywords" at bounding box center [742, 116] width 704 height 41
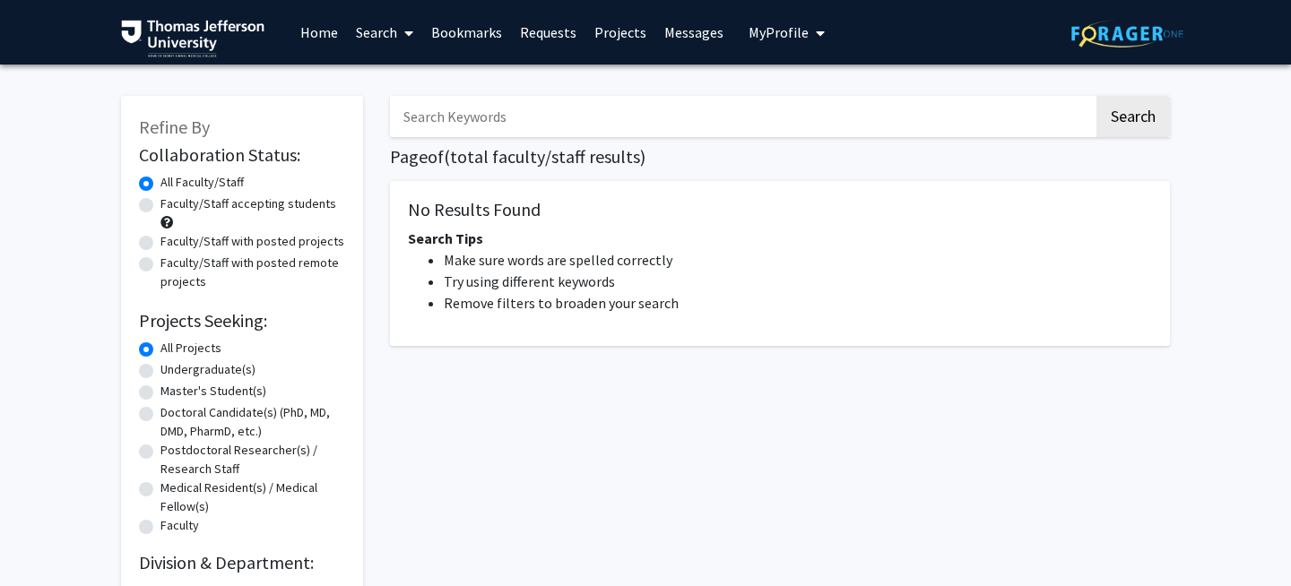
click at [613, 436] on div "Search Page of ( total faculty/staff results) No Results Found Search Tips Make…" at bounding box center [780, 338] width 807 height 521
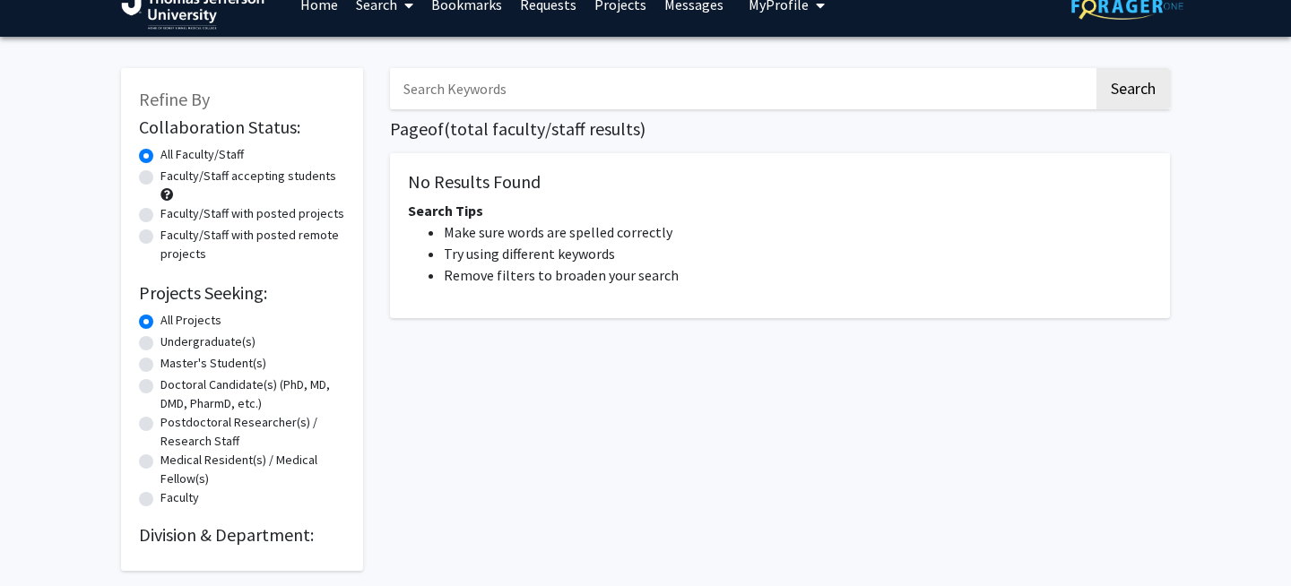
scroll to position [37, 0]
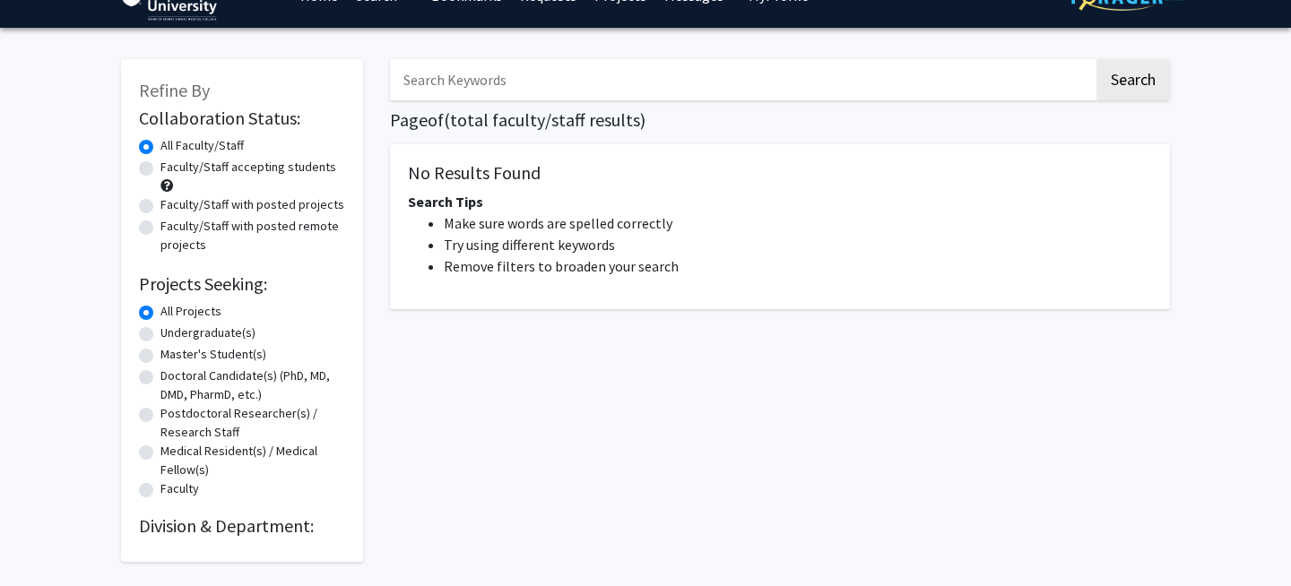
click at [298, 167] on label "Faculty/Staff accepting students" at bounding box center [249, 167] width 176 height 19
click at [172, 167] on input "Faculty/Staff accepting students" at bounding box center [167, 164] width 12 height 12
radio input "true"
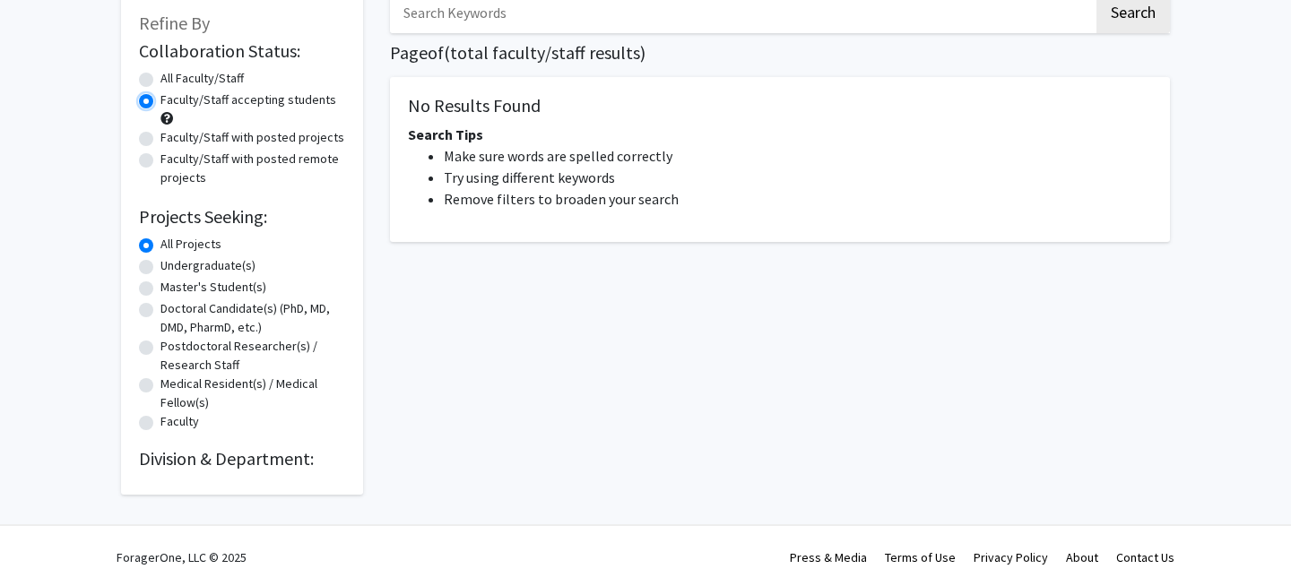
scroll to position [107, 0]
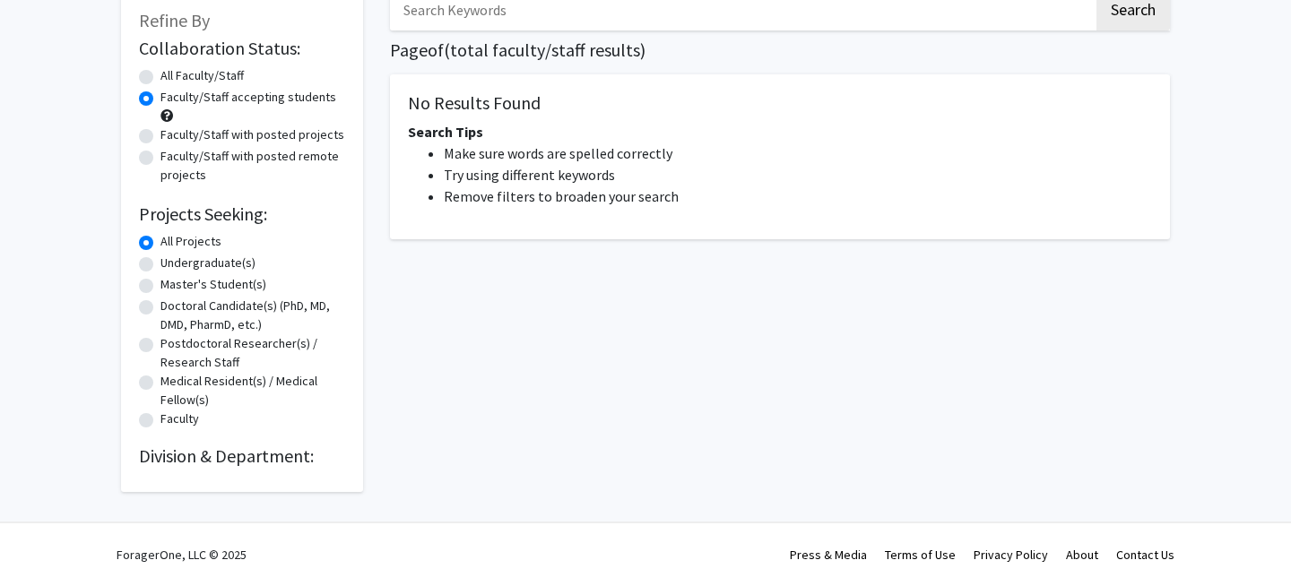
click at [277, 472] on div "Refine By Collaboration Status: Collaboration Status All Faculty/Staff Collabor…" at bounding box center [242, 240] width 242 height 503
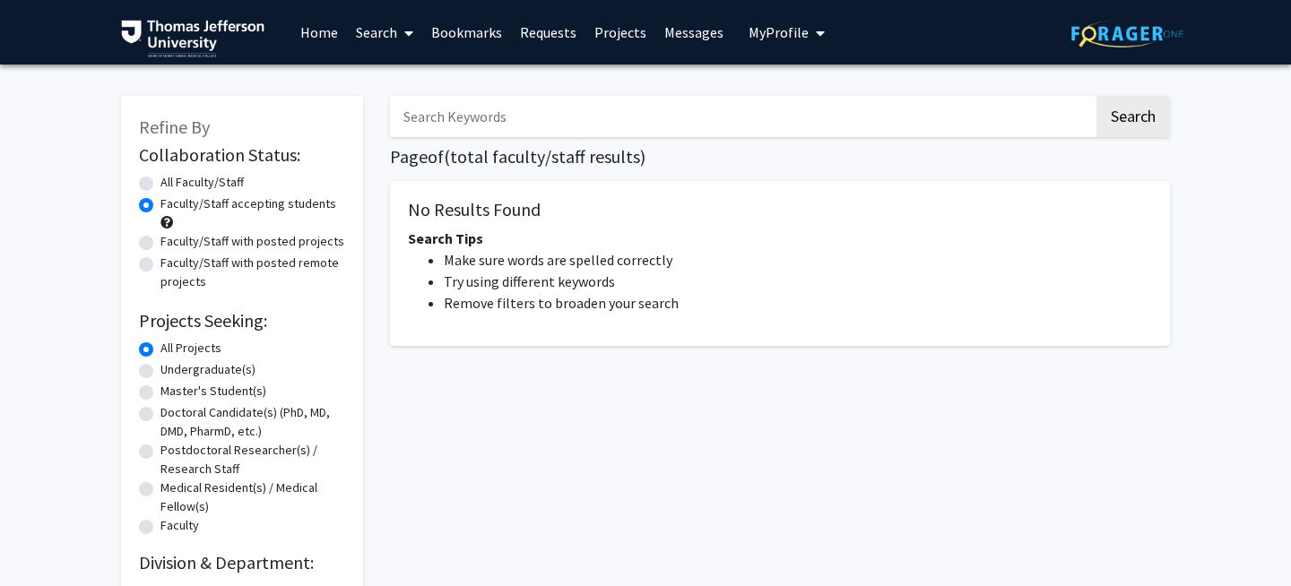
click at [312, 36] on link "Home" at bounding box center [319, 32] width 56 height 63
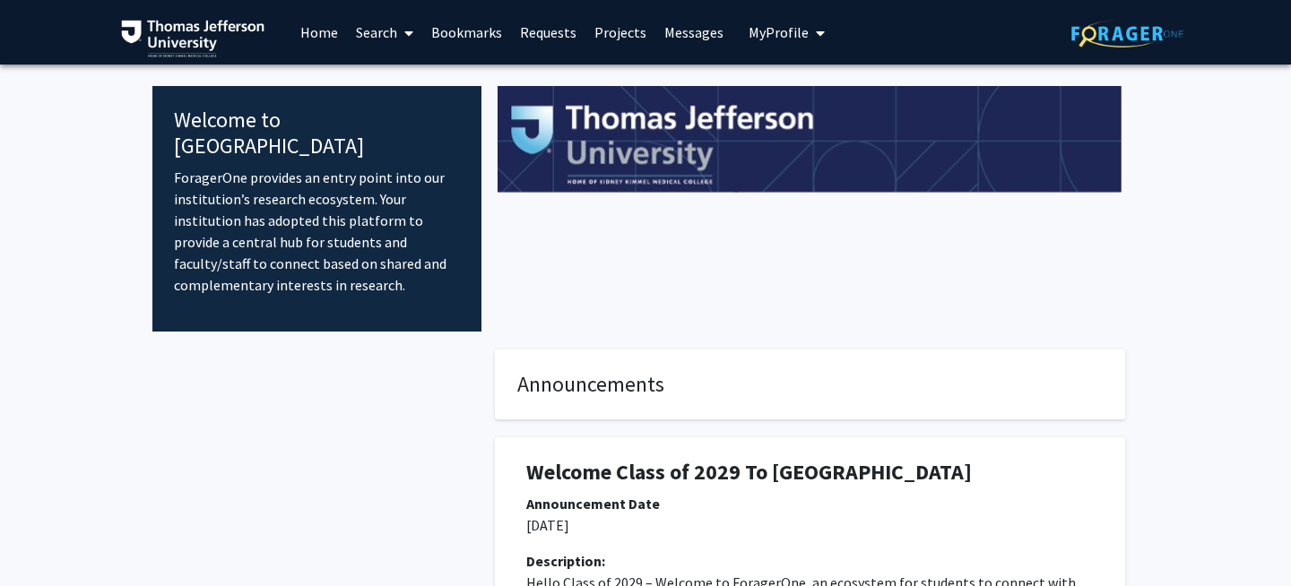
click at [382, 35] on link "Search" at bounding box center [384, 32] width 75 height 63
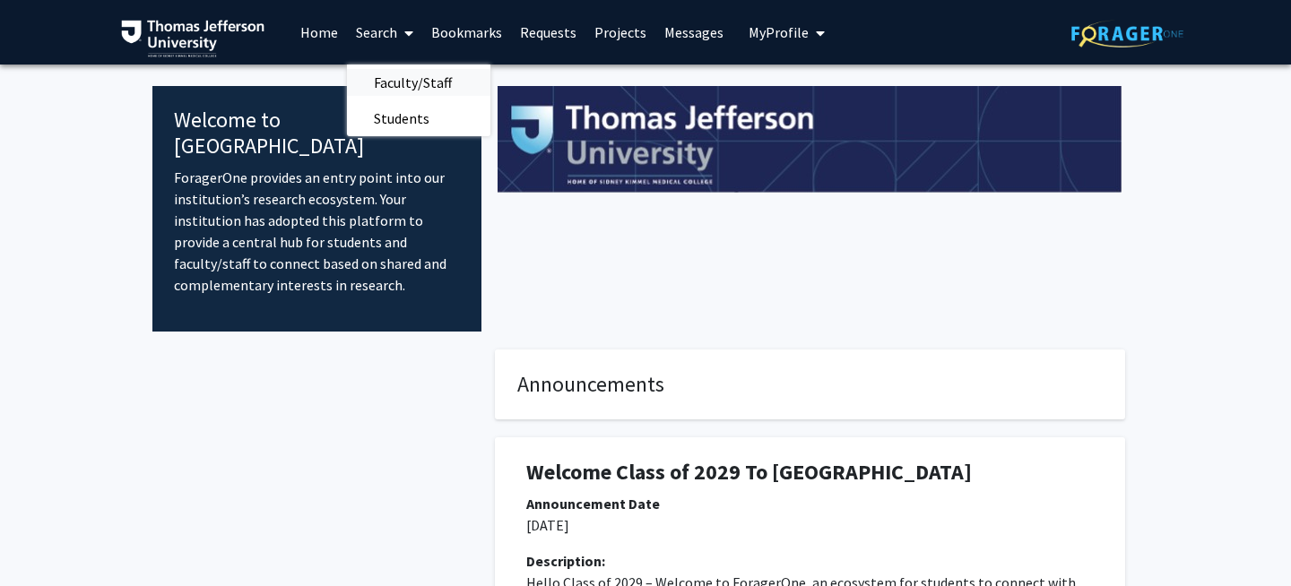
click at [386, 82] on span "Faculty/Staff" at bounding box center [413, 83] width 132 height 36
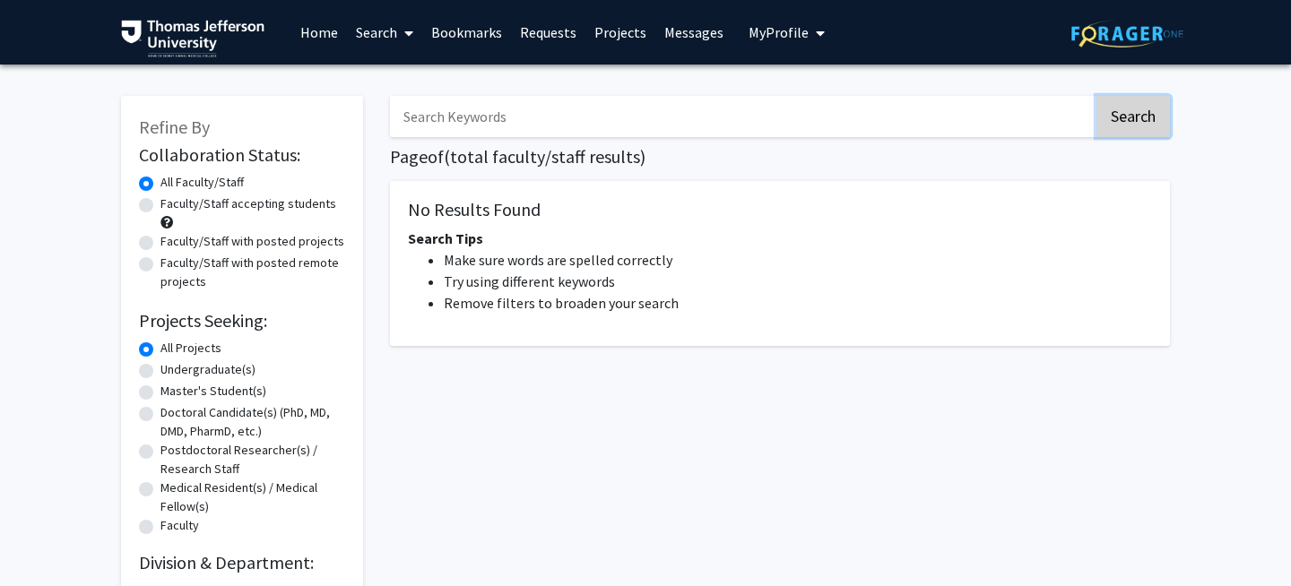
click at [1143, 118] on button "Search" at bounding box center [1134, 116] width 74 height 41
click at [472, 31] on link "Bookmarks" at bounding box center [466, 32] width 89 height 63
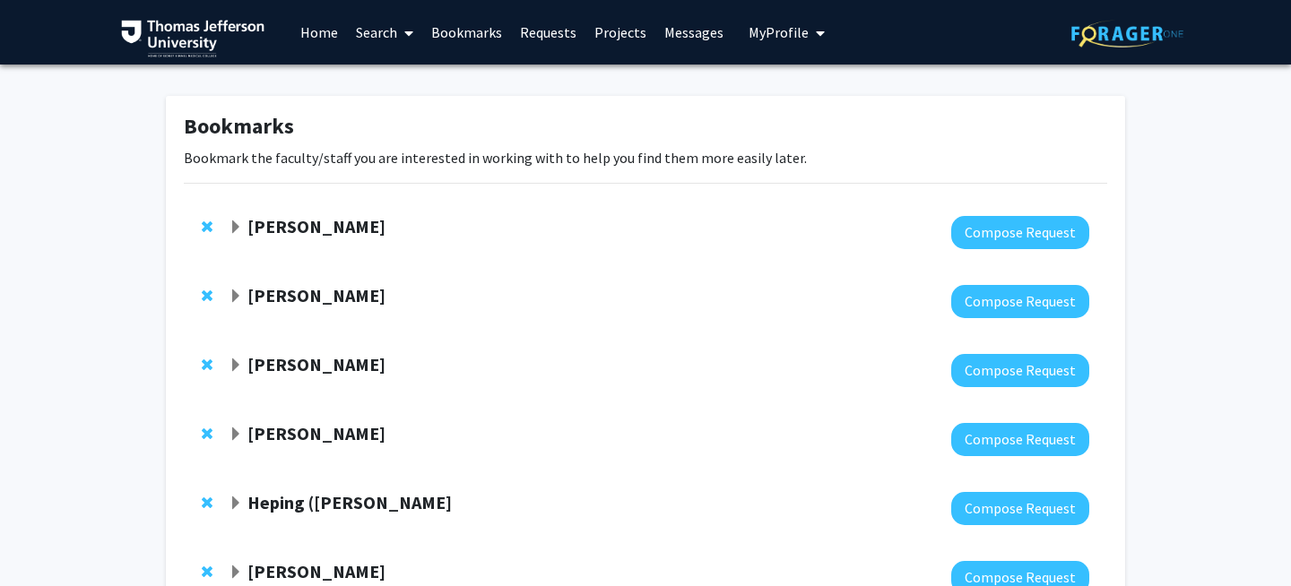
click at [367, 30] on link "Search" at bounding box center [384, 32] width 75 height 63
click at [373, 86] on span "Faculty/Staff" at bounding box center [413, 83] width 132 height 36
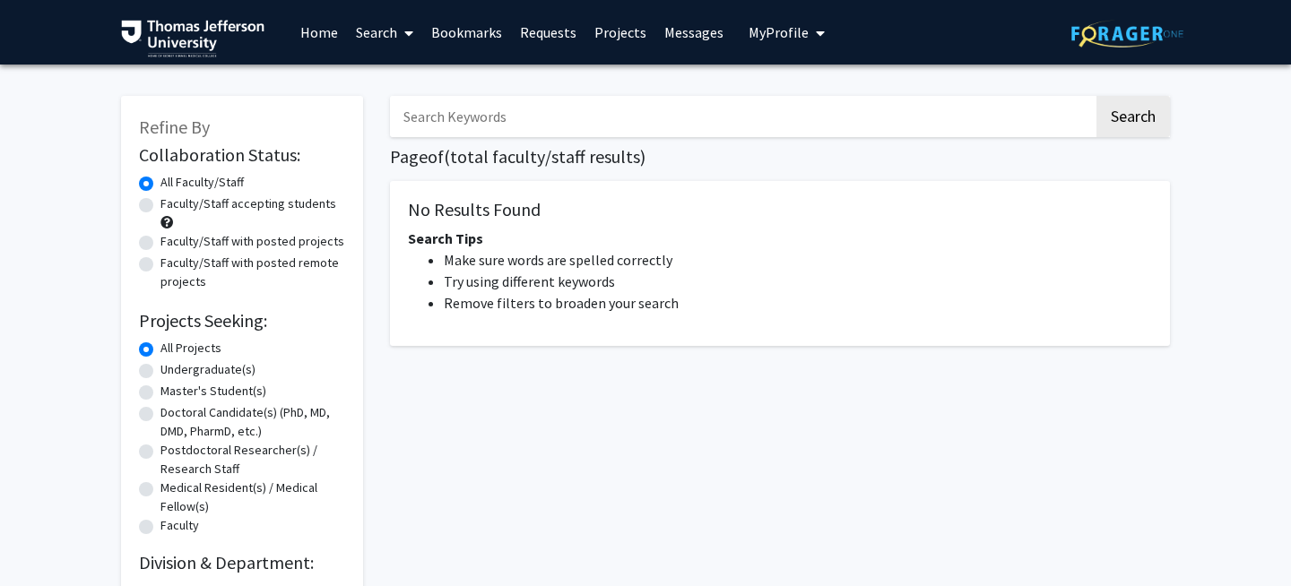
scroll to position [107, 0]
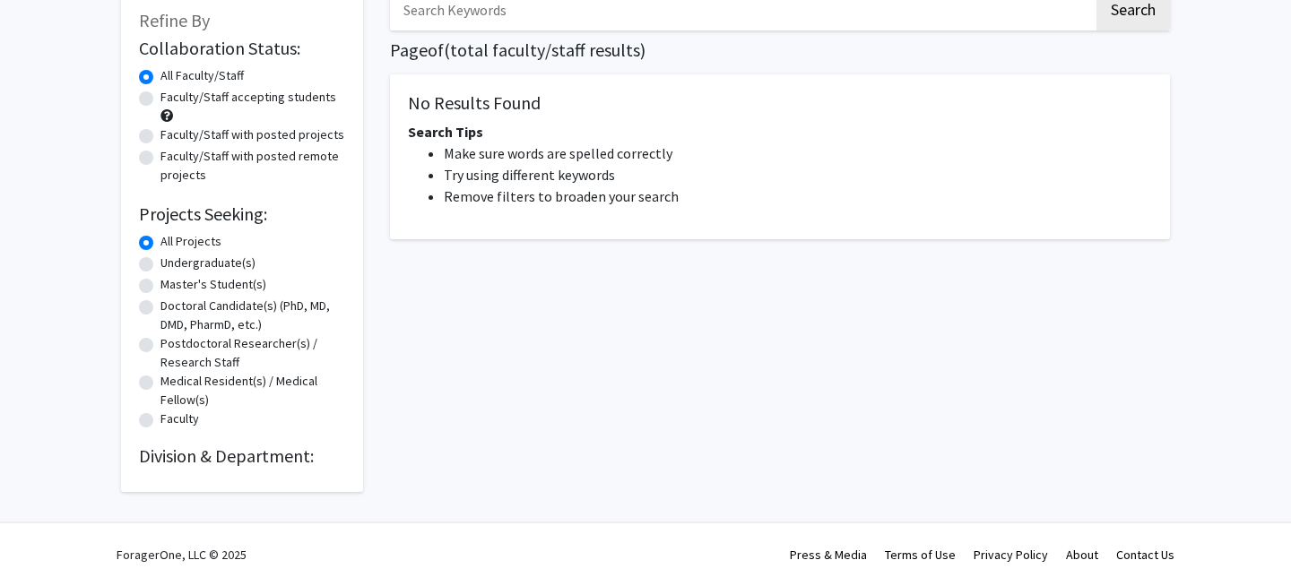
click at [300, 468] on div "Refine By Collaboration Status: Collaboration Status All Faculty/Staff Collabor…" at bounding box center [242, 240] width 242 height 503
click at [278, 468] on div "Refine By Collaboration Status: Collaboration Status All Faculty/Staff Collabor…" at bounding box center [242, 240] width 242 height 503
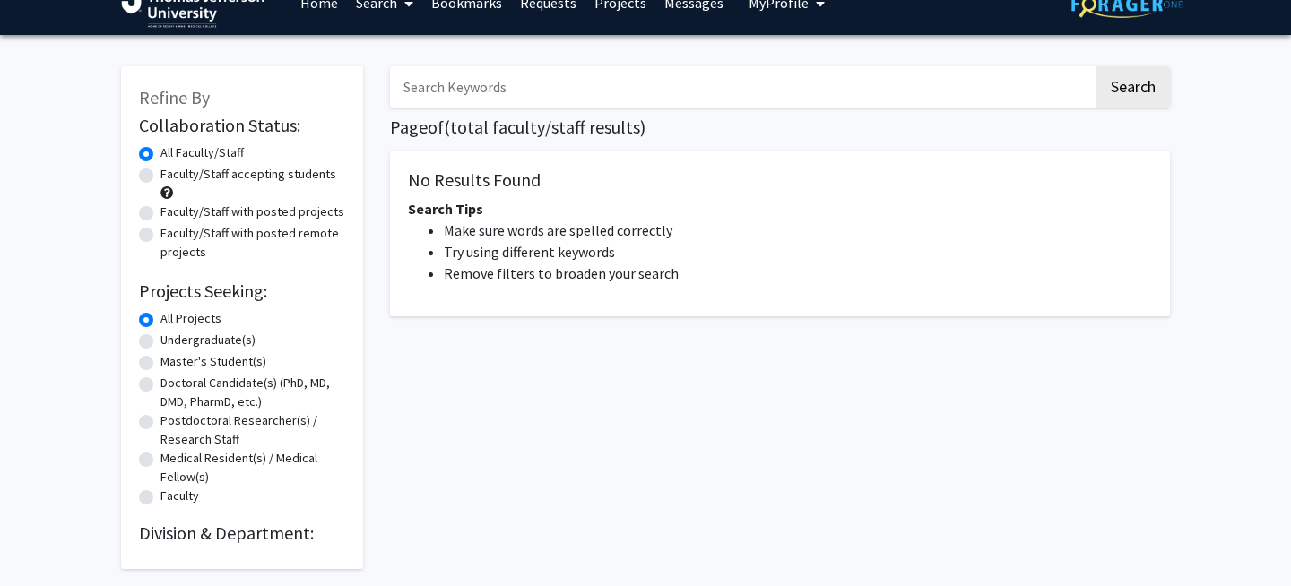
scroll to position [28, 0]
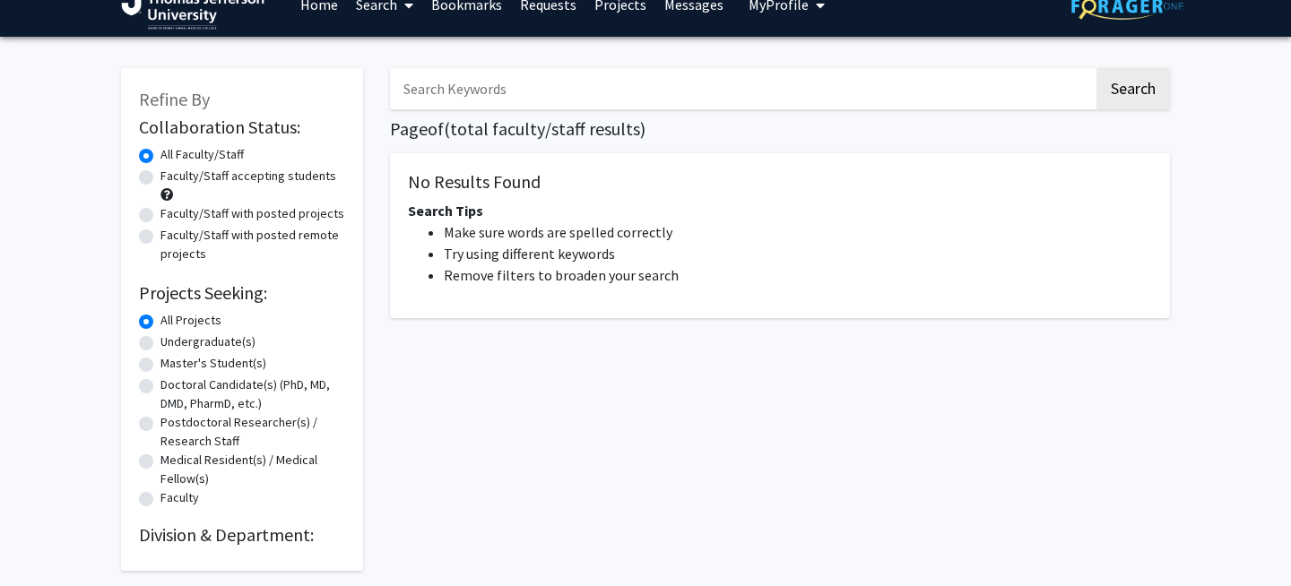
click at [213, 343] on label "Undergraduate(s)" at bounding box center [208, 342] width 95 height 19
click at [172, 343] on input "Undergraduate(s)" at bounding box center [167, 339] width 12 height 12
radio input "true"
click at [1135, 91] on button "Search" at bounding box center [1134, 88] width 74 height 41
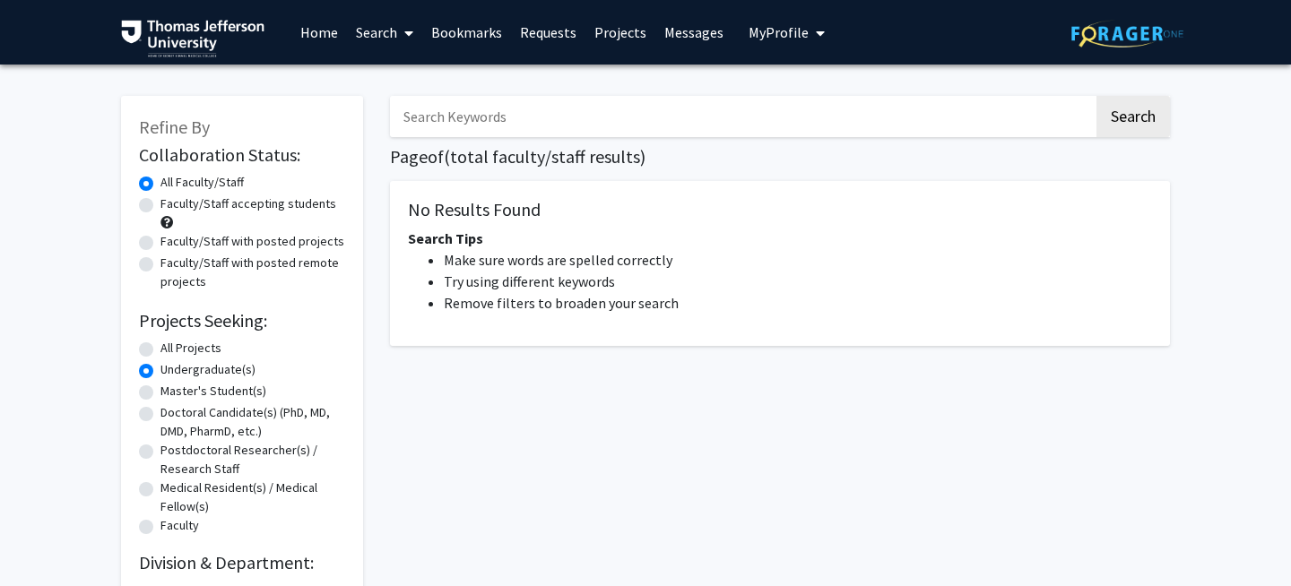
click at [192, 349] on label "All Projects" at bounding box center [191, 348] width 61 height 19
click at [172, 349] on input "All Projects" at bounding box center [167, 345] width 12 height 12
radio input "true"
click at [287, 164] on h2 "Collaboration Status:" at bounding box center [242, 155] width 206 height 22
click at [409, 36] on icon at bounding box center [408, 33] width 9 height 14
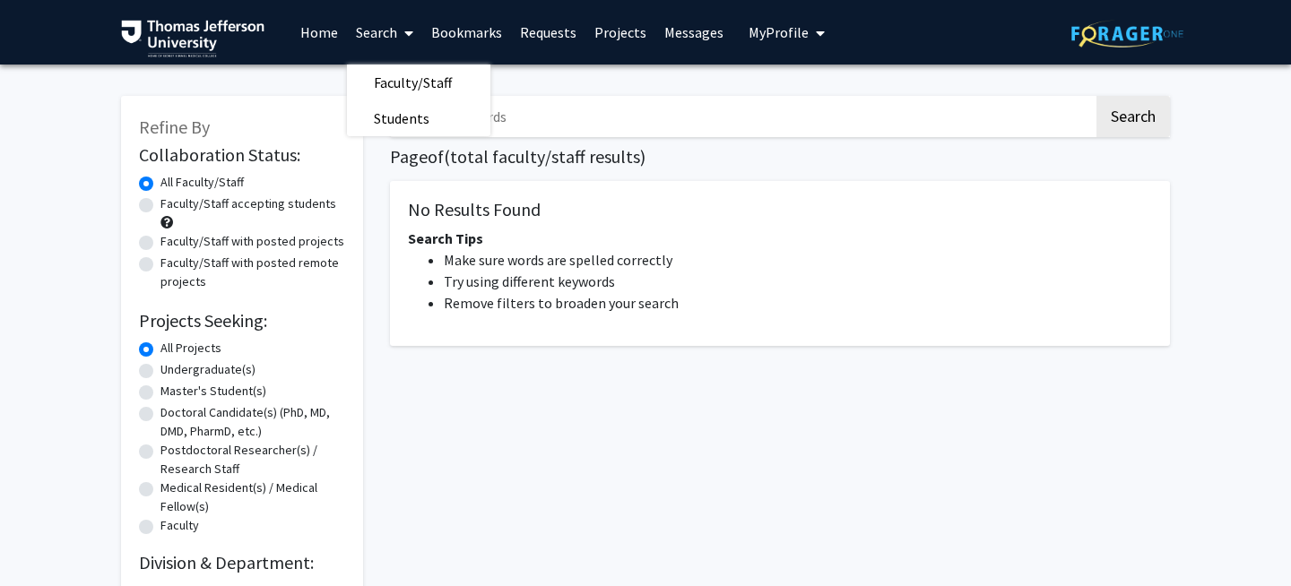
click at [409, 36] on icon at bounding box center [408, 33] width 9 height 14
click at [374, 36] on link "Search" at bounding box center [384, 32] width 75 height 63
click at [401, 112] on span "Students" at bounding box center [401, 118] width 109 height 36
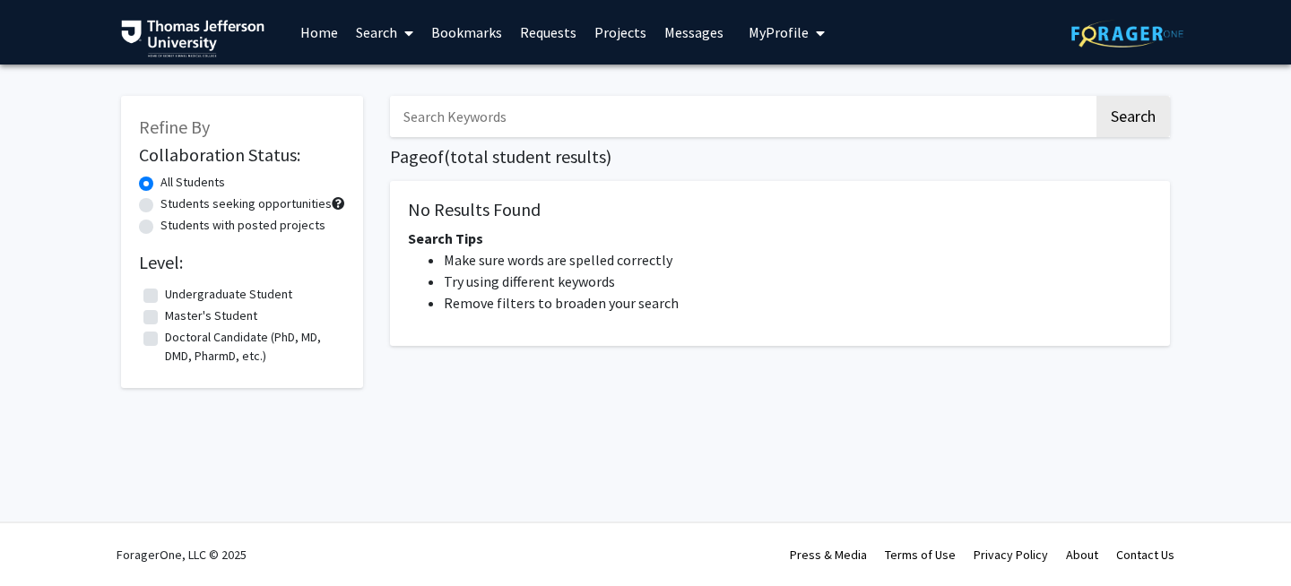
click at [354, 13] on link "Search" at bounding box center [384, 32] width 75 height 63
click at [358, 28] on link "Search" at bounding box center [384, 32] width 75 height 63
click at [361, 49] on link "Search" at bounding box center [384, 32] width 75 height 63
click at [373, 76] on span "Faculty/Staff" at bounding box center [413, 83] width 132 height 36
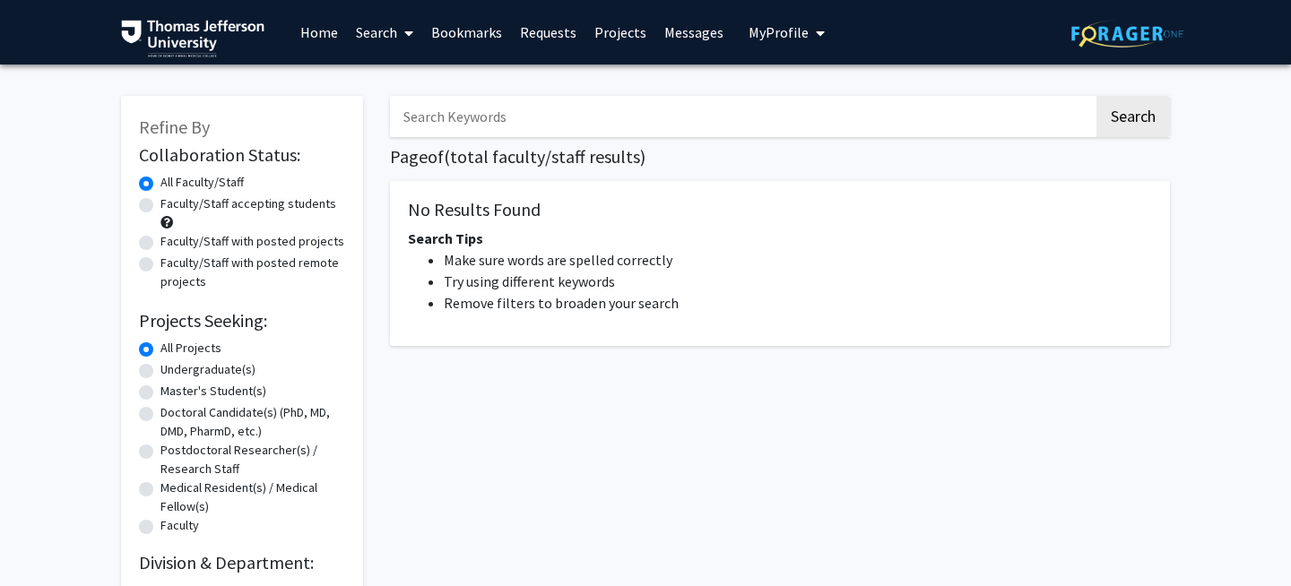
click at [780, 41] on button "My Profile" at bounding box center [786, 32] width 87 height 65
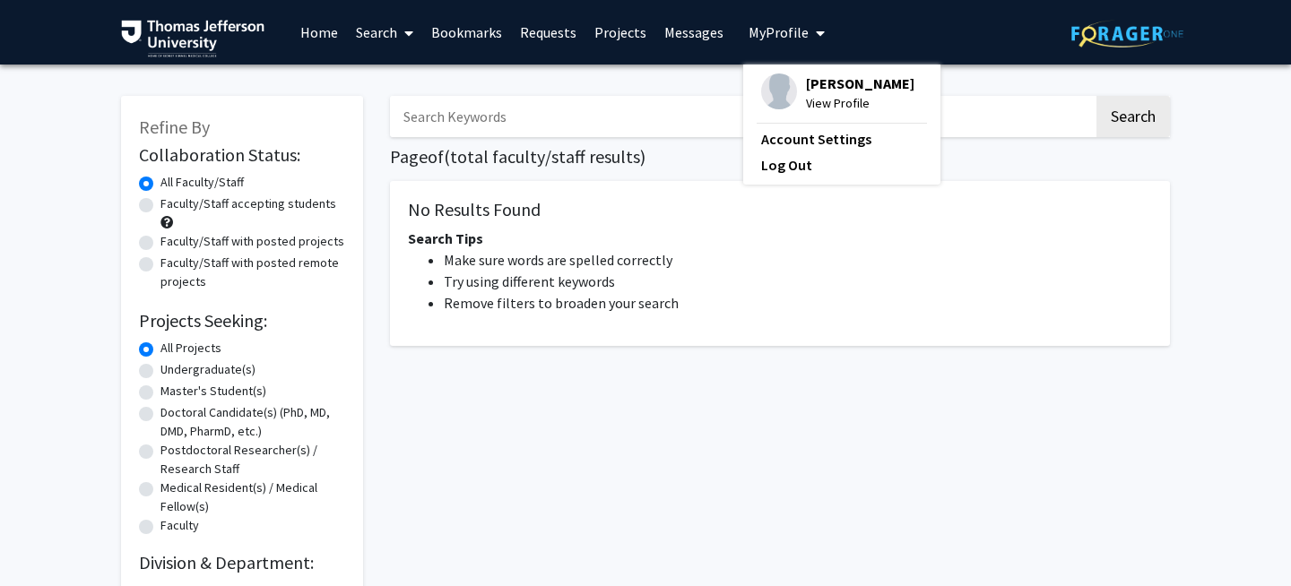
click at [780, 40] on span "My Profile" at bounding box center [779, 32] width 60 height 18
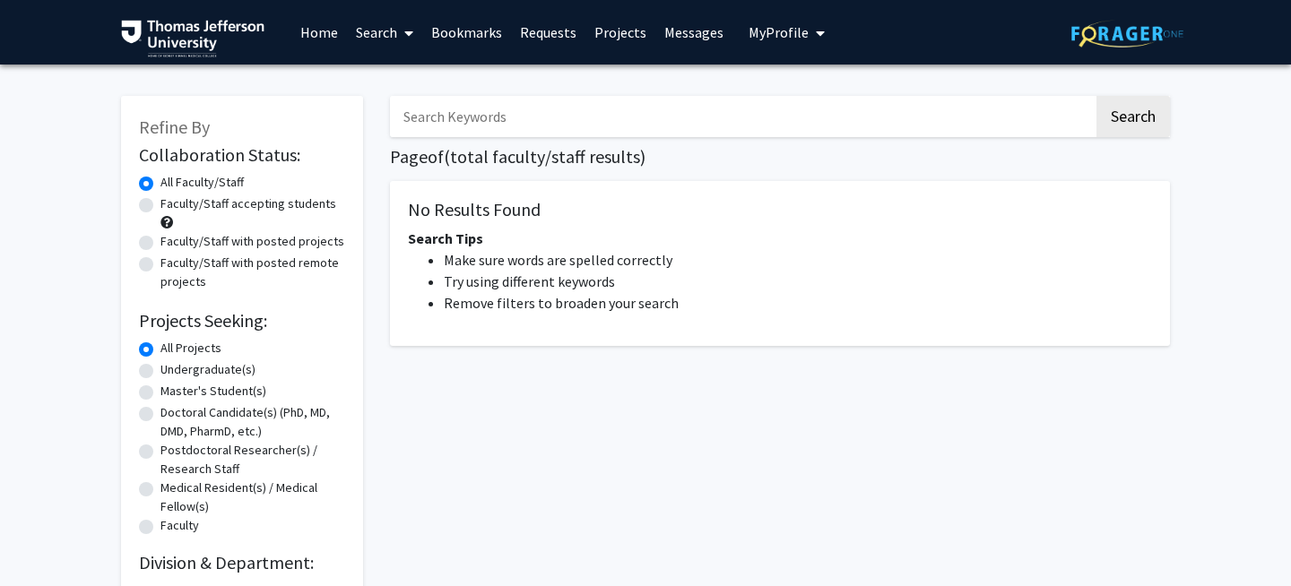
click at [316, 31] on link "Home" at bounding box center [319, 32] width 56 height 63
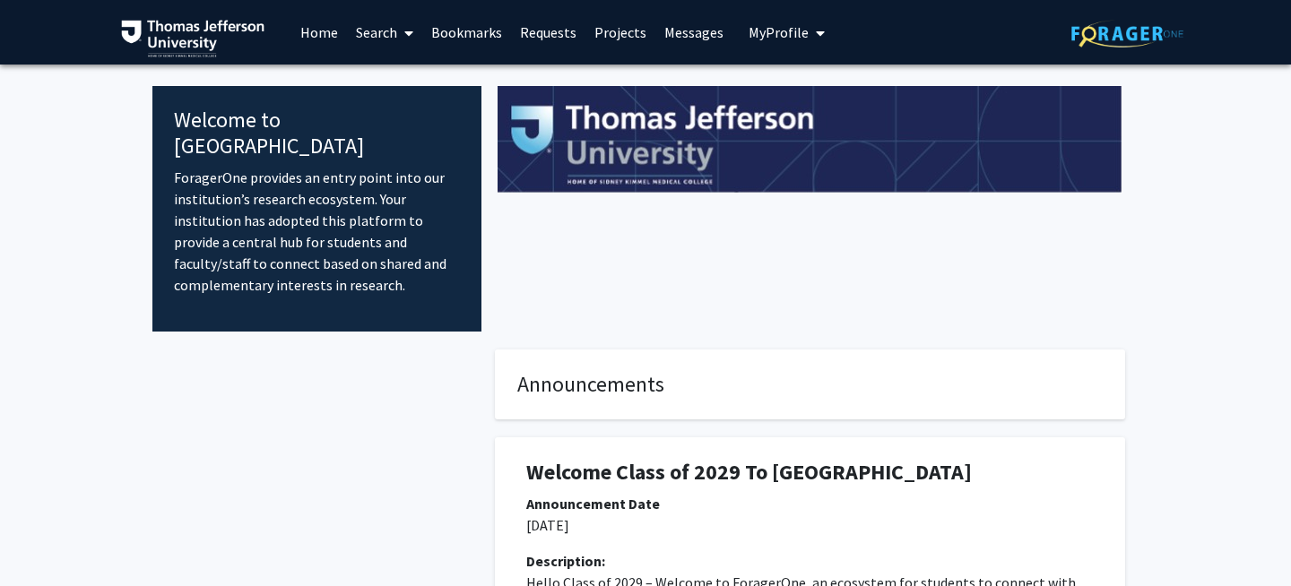
click at [382, 39] on link "Search" at bounding box center [384, 32] width 75 height 63
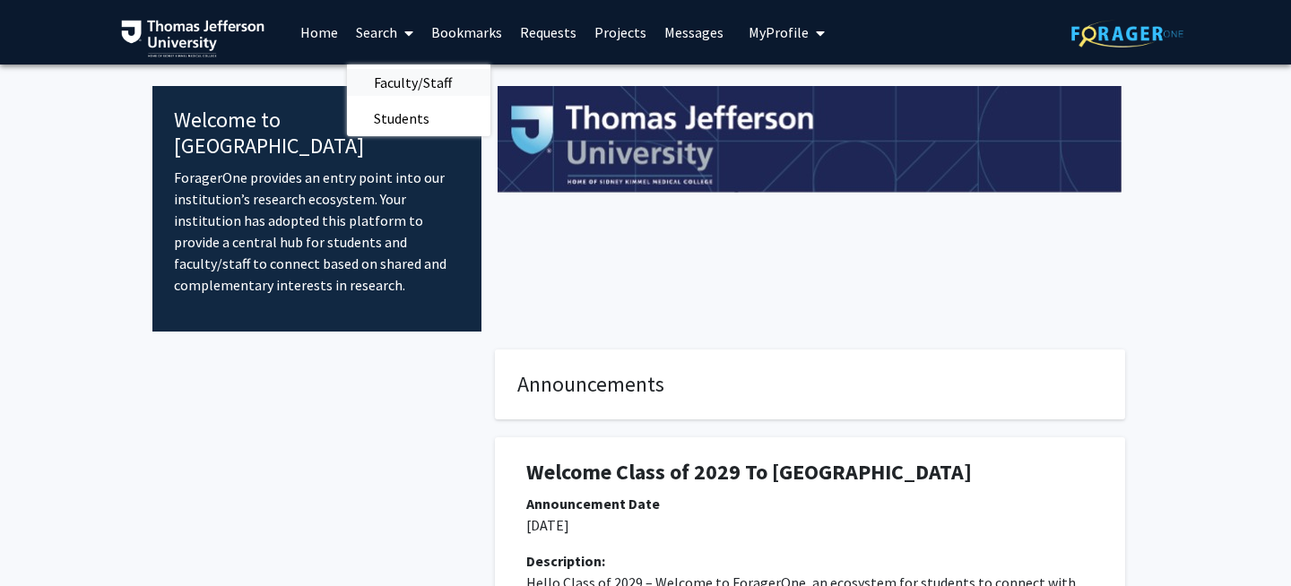
click at [386, 74] on span "Faculty/Staff" at bounding box center [413, 83] width 132 height 36
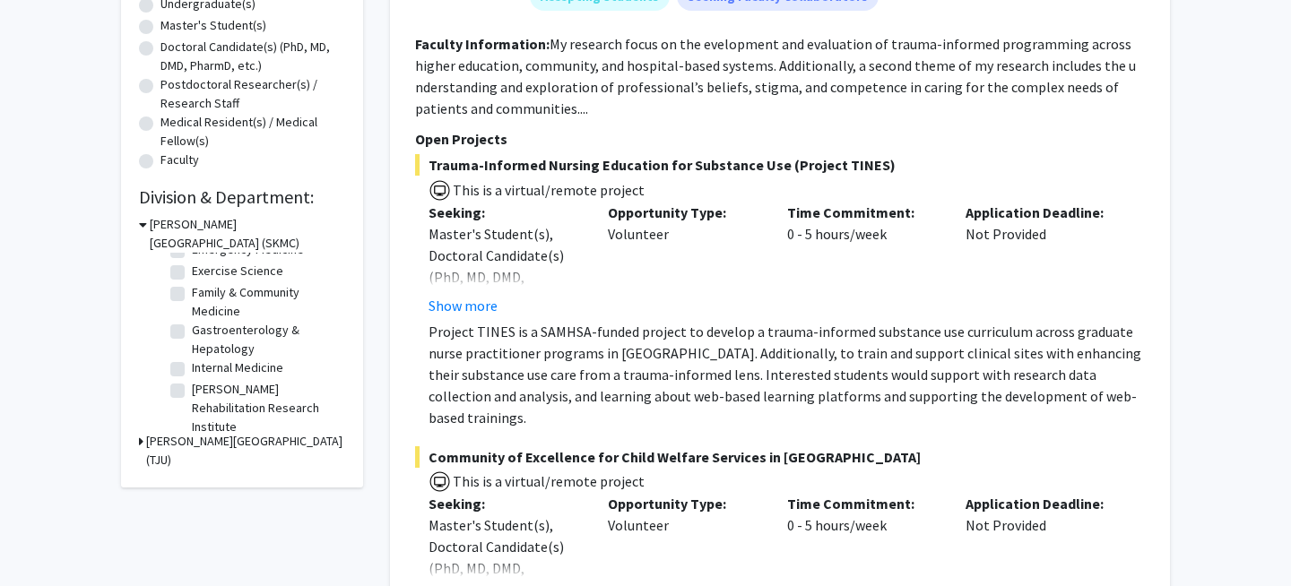
scroll to position [195, 0]
click at [192, 332] on label "Gastroenterology & Hepatology" at bounding box center [266, 339] width 149 height 38
click at [192, 332] on input "Gastroenterology & Hepatology" at bounding box center [198, 326] width 12 height 12
checkbox input "true"
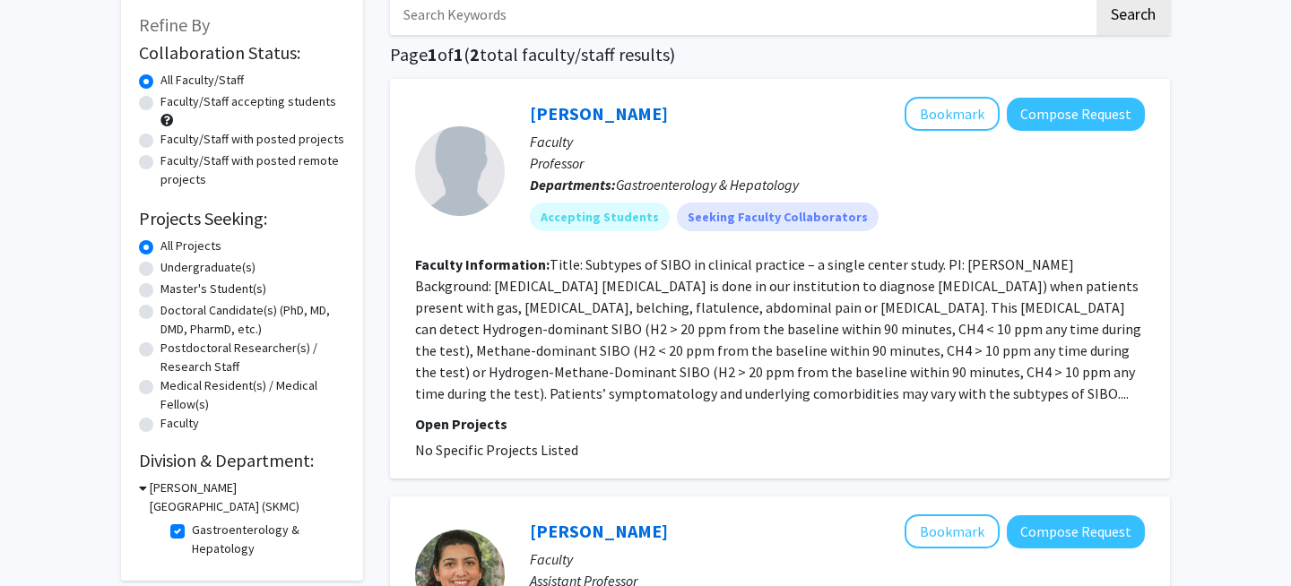
scroll to position [453, 0]
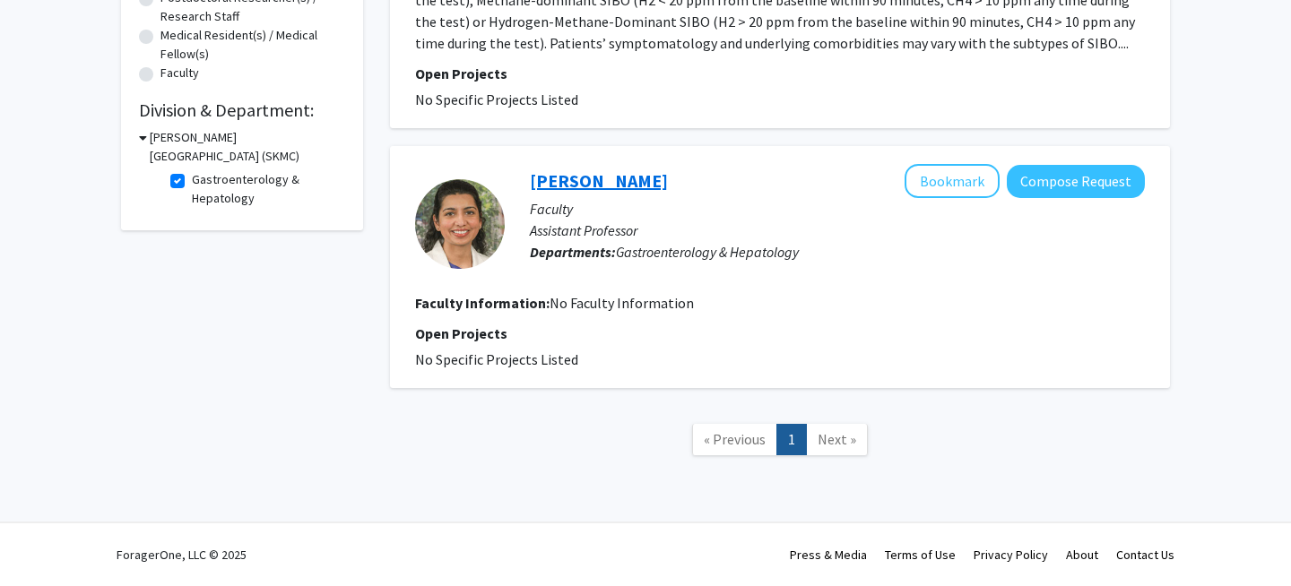
click at [668, 184] on link "Raina Shivashankar" at bounding box center [599, 180] width 138 height 22
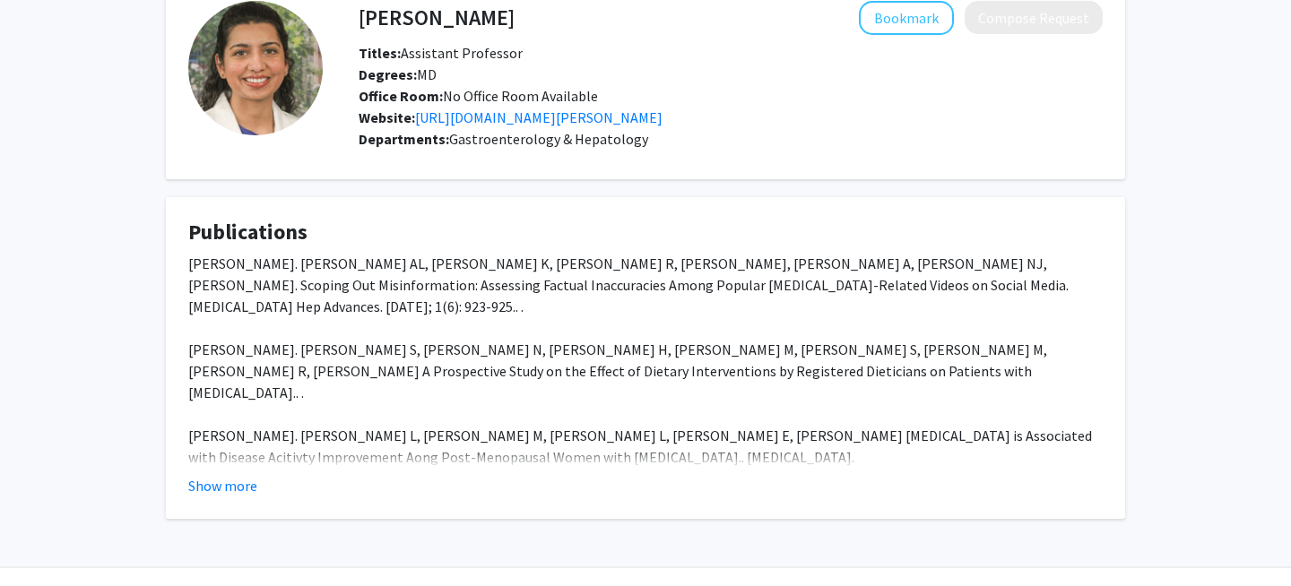
scroll to position [101, 0]
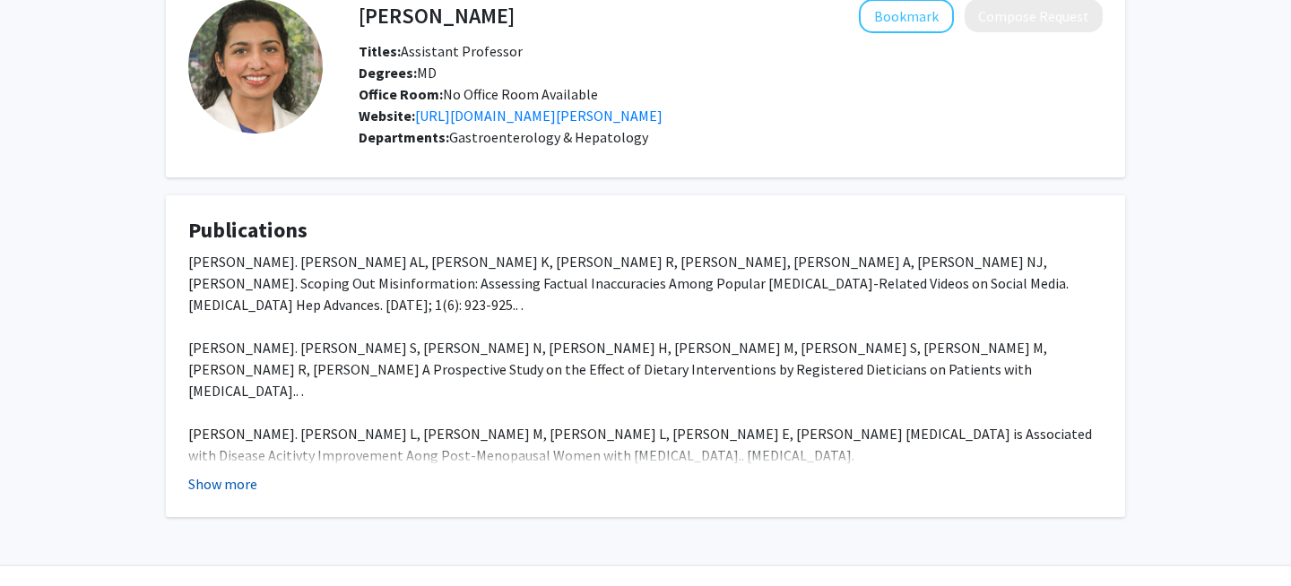
click at [230, 495] on button "Show more" at bounding box center [222, 484] width 69 height 22
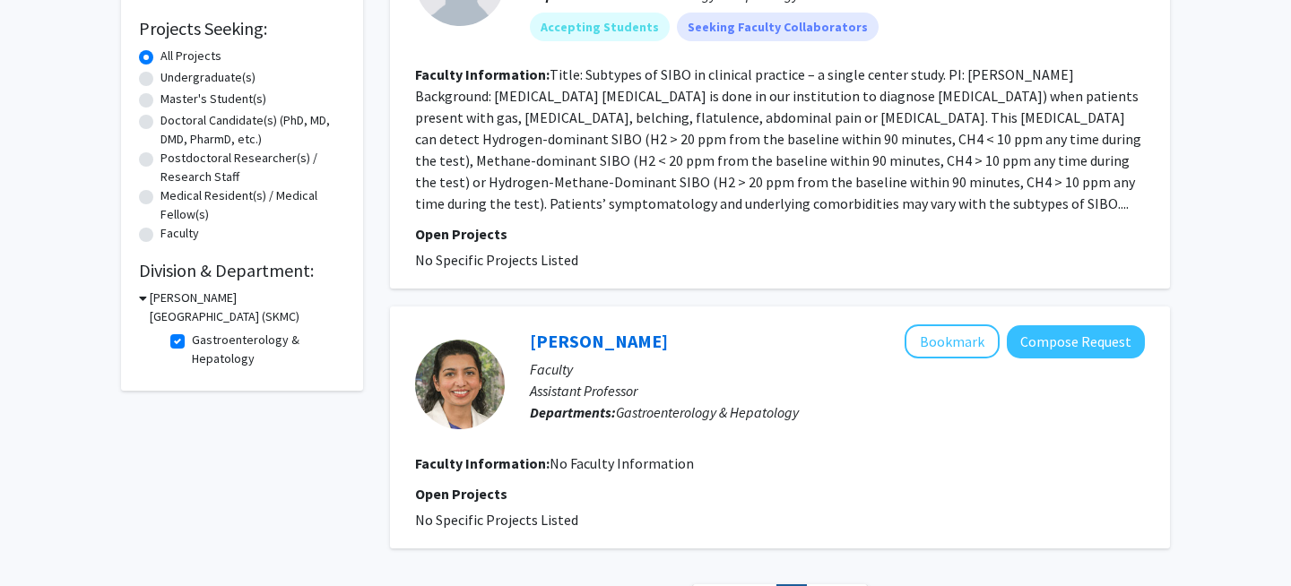
scroll to position [291, 0]
click at [192, 345] on label "Gastroenterology & Hepatology" at bounding box center [266, 351] width 149 height 38
click at [192, 343] on input "Gastroenterology & Hepatology" at bounding box center [198, 338] width 12 height 12
checkbox input "false"
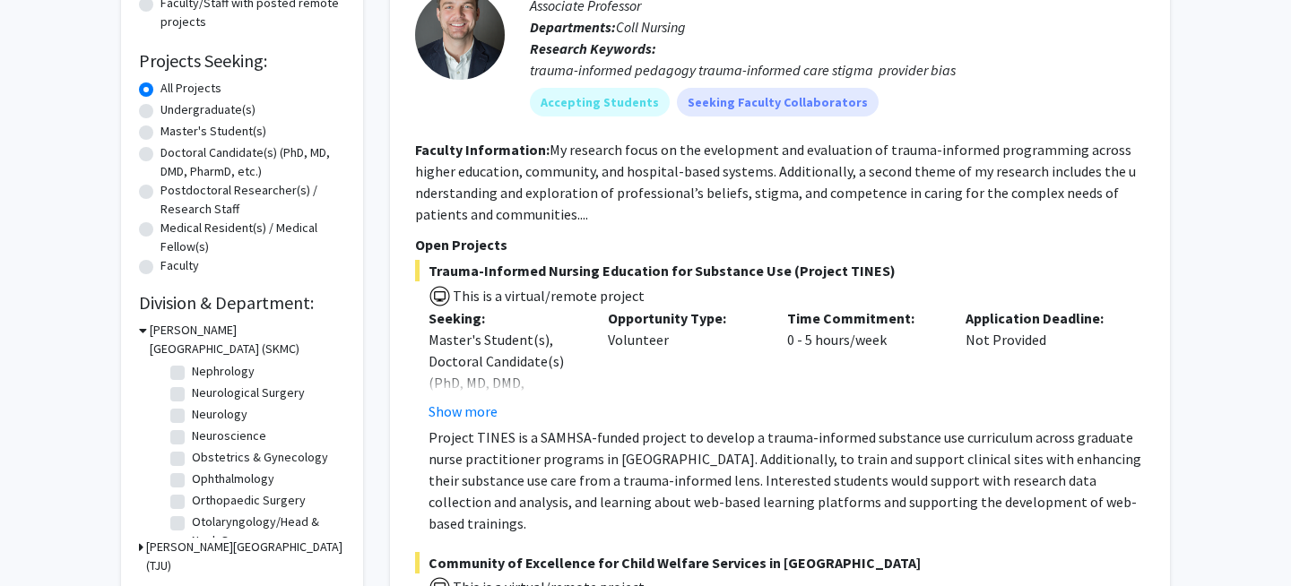
scroll to position [456, 0]
click at [192, 462] on label "Obstetrics & Gynecology" at bounding box center [260, 462] width 136 height 19
click at [192, 462] on input "Obstetrics & Gynecology" at bounding box center [198, 459] width 12 height 12
checkbox input "true"
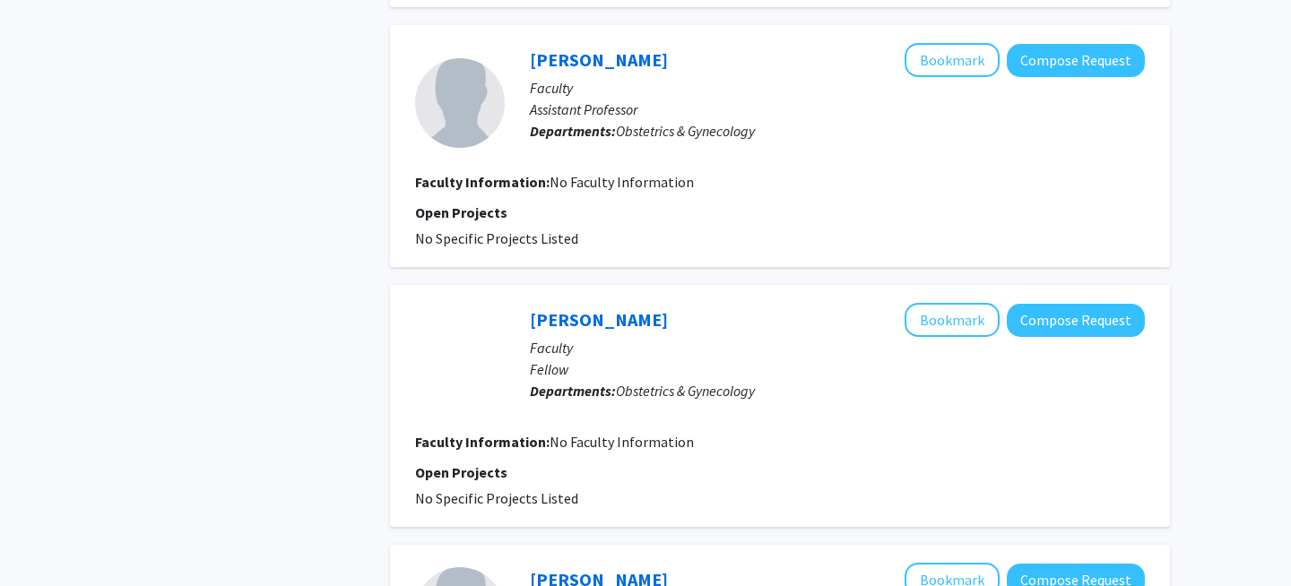
scroll to position [863, 0]
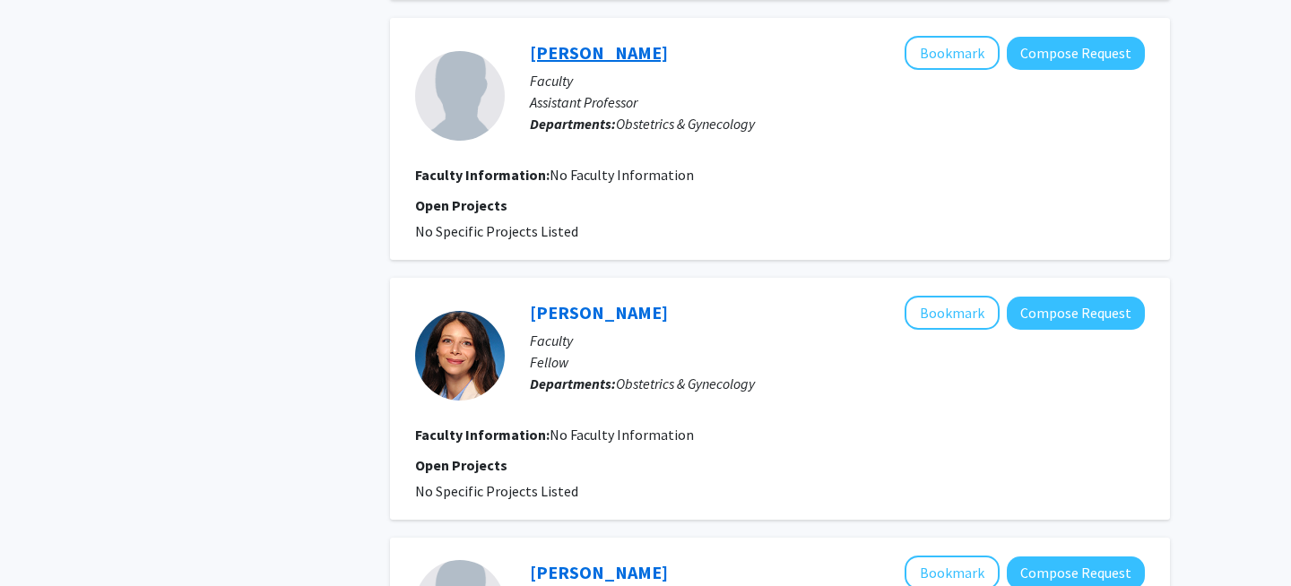
click at [629, 58] on link "Elizabeth Liveright" at bounding box center [599, 52] width 138 height 22
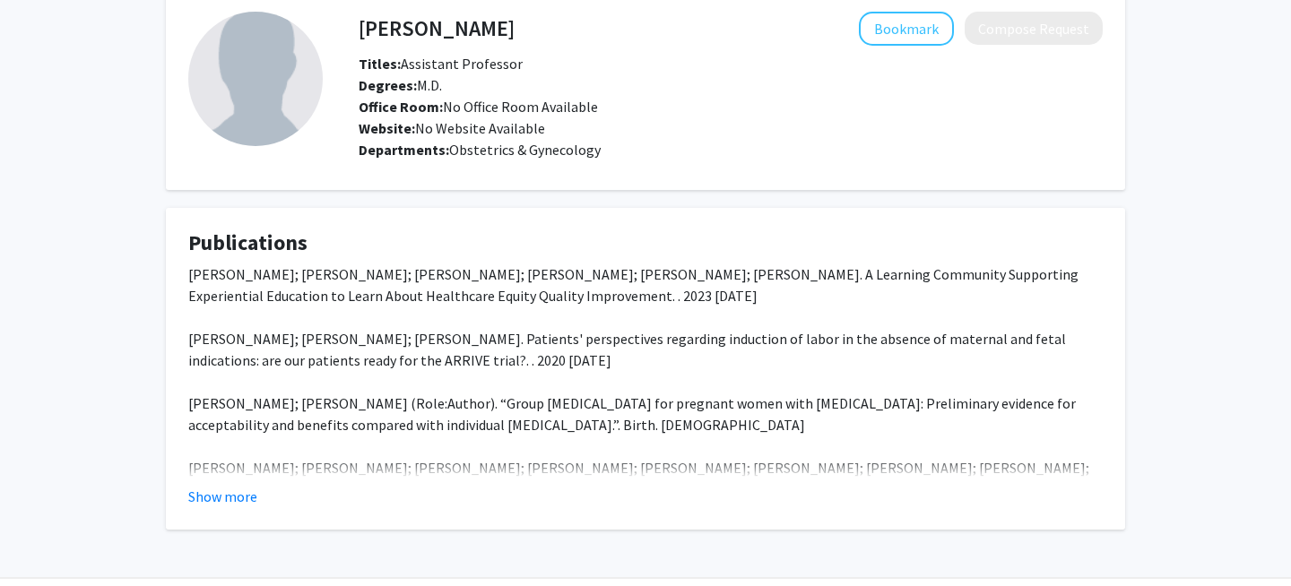
scroll to position [93, 0]
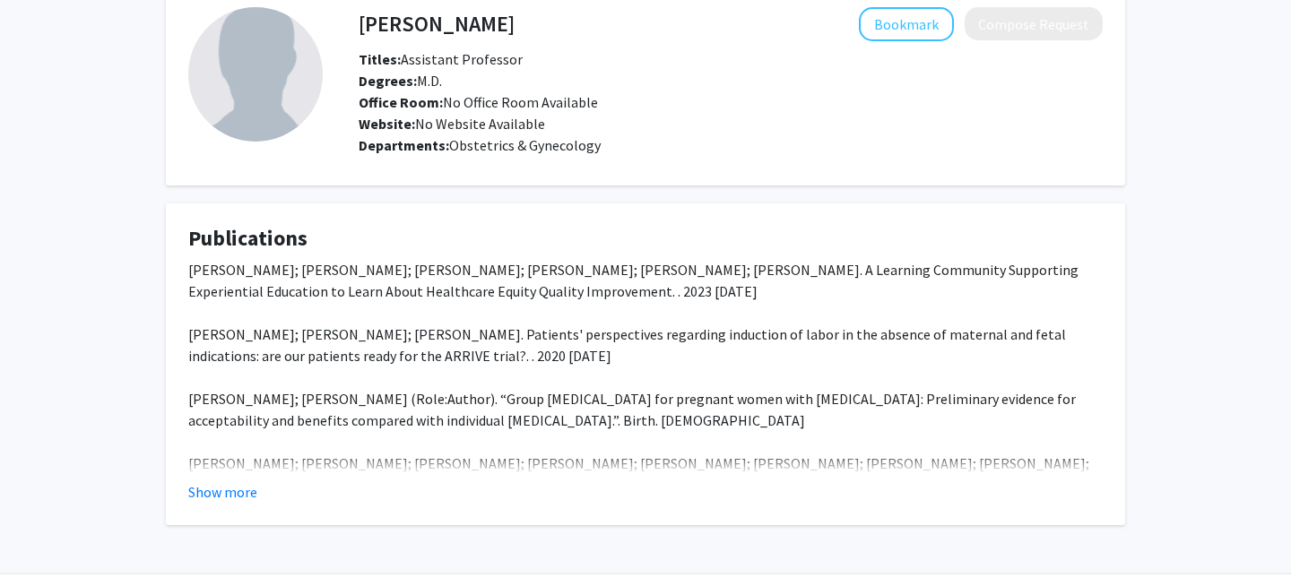
click at [200, 478] on fg-read-more "Dianna Cheney-Peters; Elizabeth Liveright; Christine Shusted; Jacqueline F Sinn…" at bounding box center [645, 381] width 915 height 244
click at [206, 501] on button "Show more" at bounding box center [222, 493] width 69 height 22
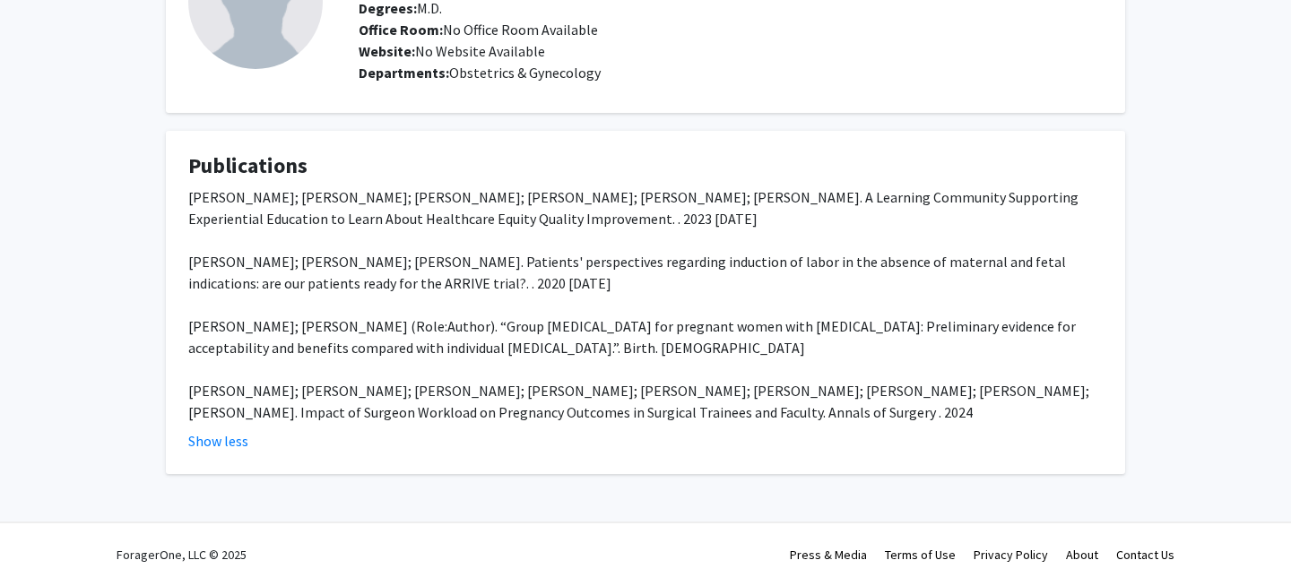
scroll to position [165, 0]
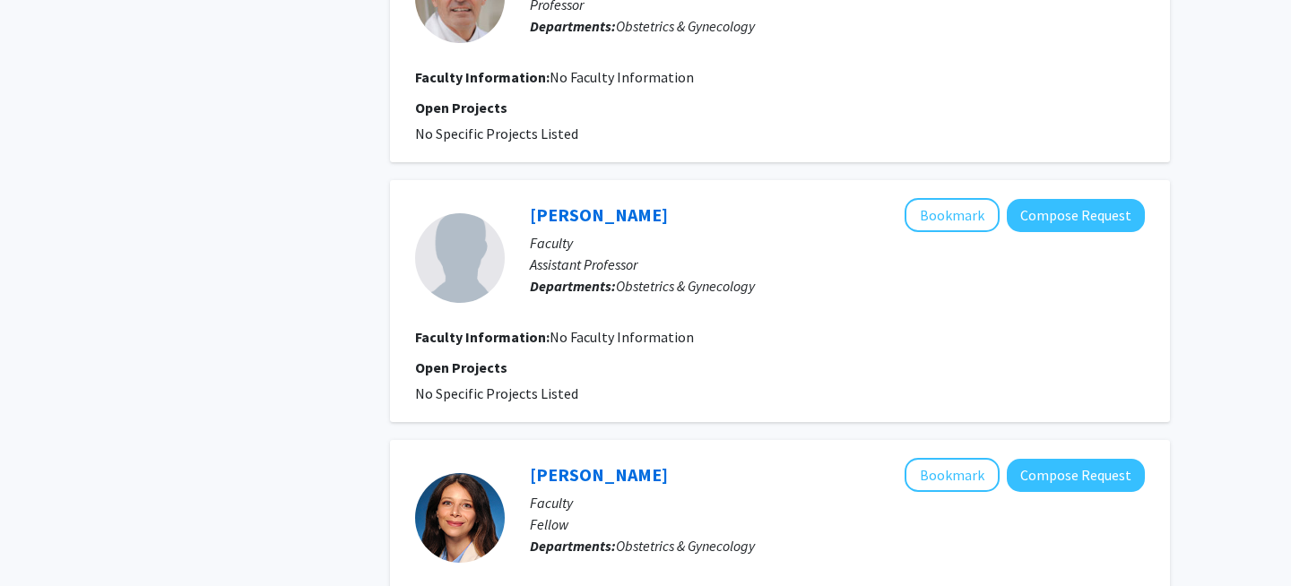
scroll to position [975, 0]
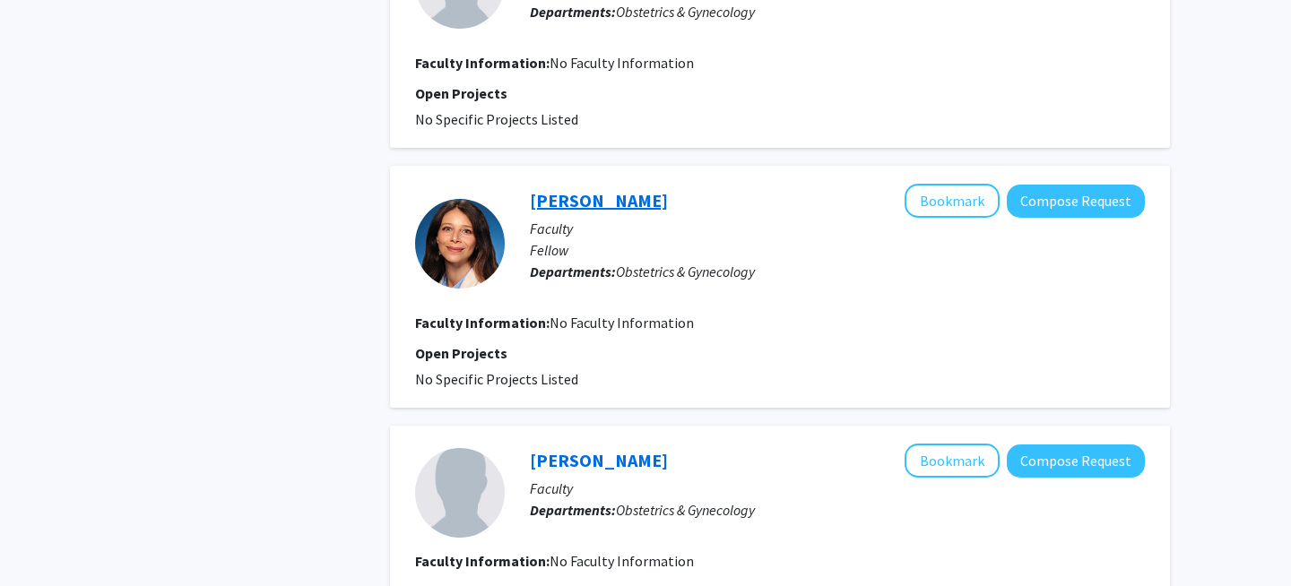
click at [646, 198] on link "Carolina Castagna" at bounding box center [599, 200] width 138 height 22
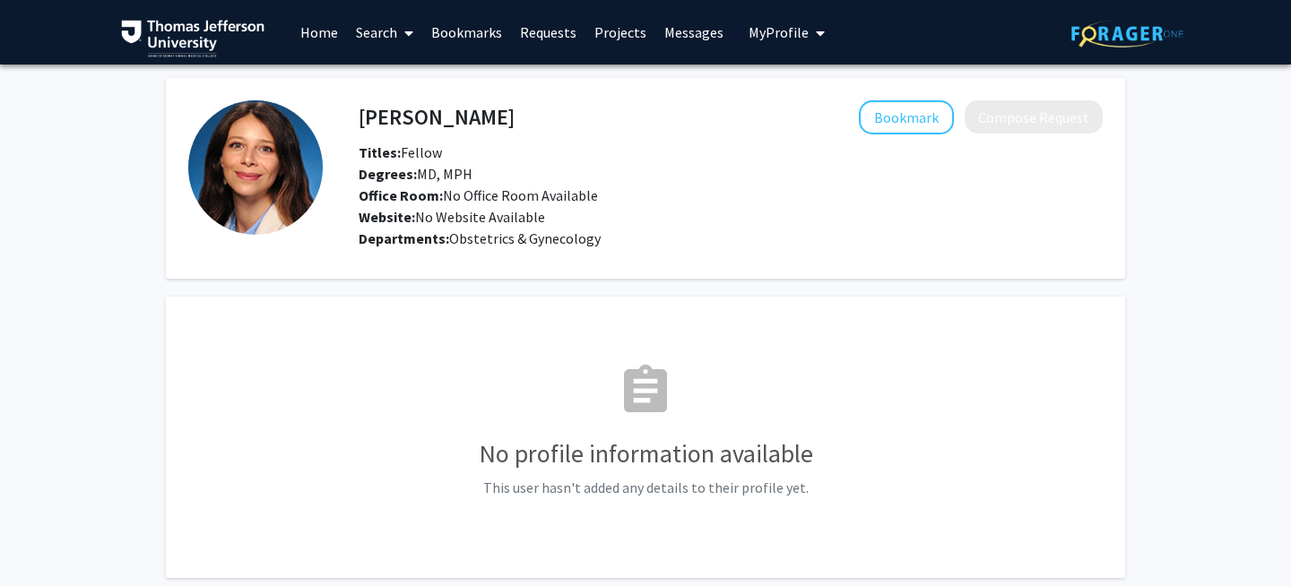
click at [528, 115] on div "Bookmark Compose Request" at bounding box center [809, 117] width 588 height 34
drag, startPoint x: 540, startPoint y: 112, endPoint x: 358, endPoint y: 116, distance: 182.1
click at [358, 116] on div "Carolina Castagna Bookmark Compose Request" at bounding box center [730, 117] width 771 height 34
click at [548, 130] on div "Bookmark Compose Request" at bounding box center [809, 117] width 588 height 34
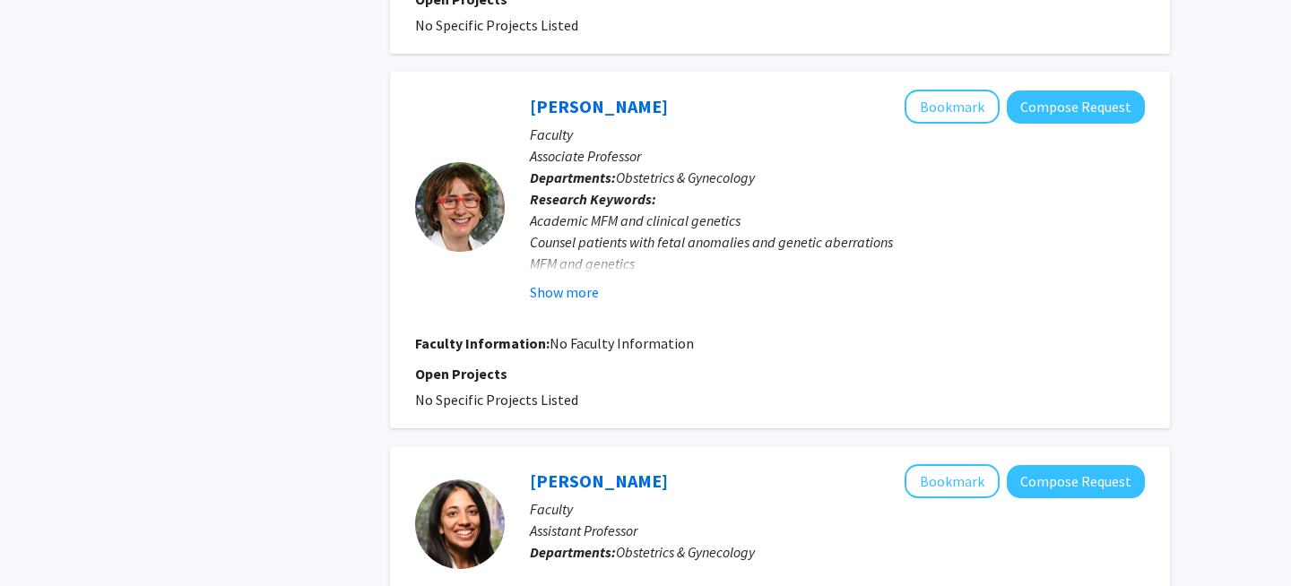
scroll to position [1845, 0]
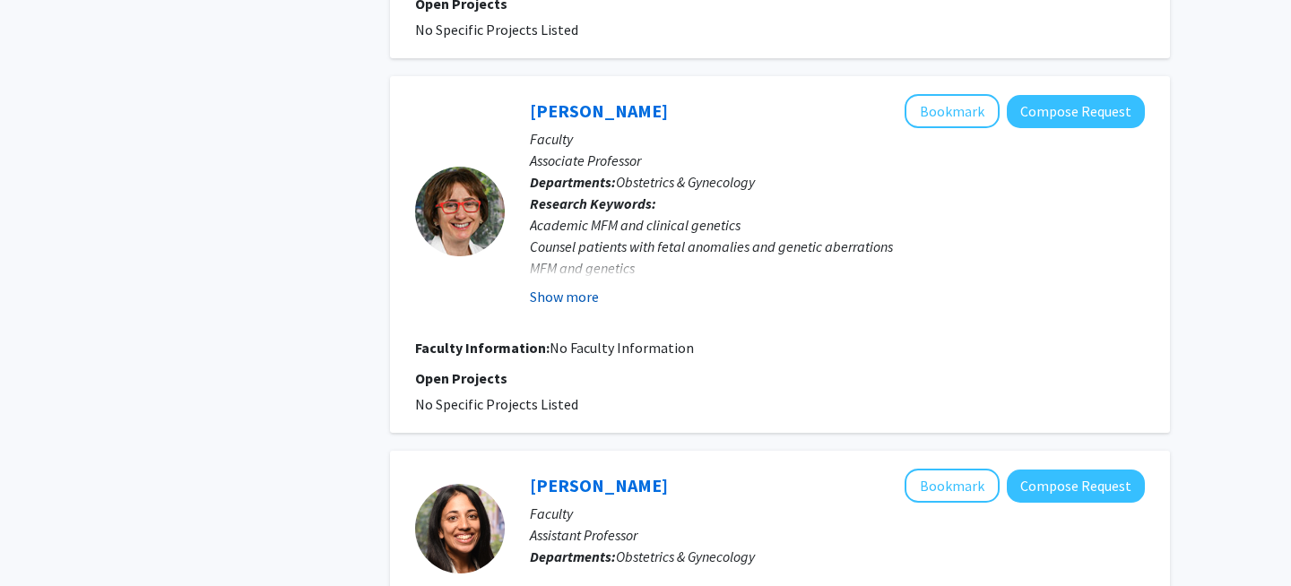
click at [580, 300] on button "Show more" at bounding box center [564, 297] width 69 height 22
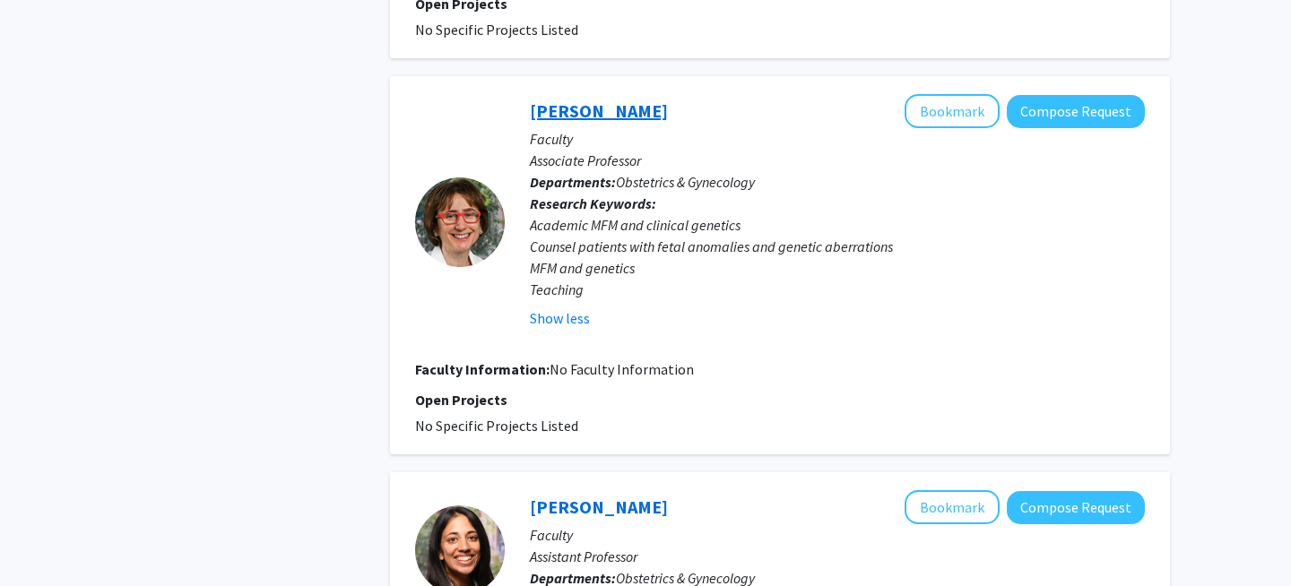
click at [629, 116] on link "Huda Al-Kouatly" at bounding box center [599, 111] width 138 height 22
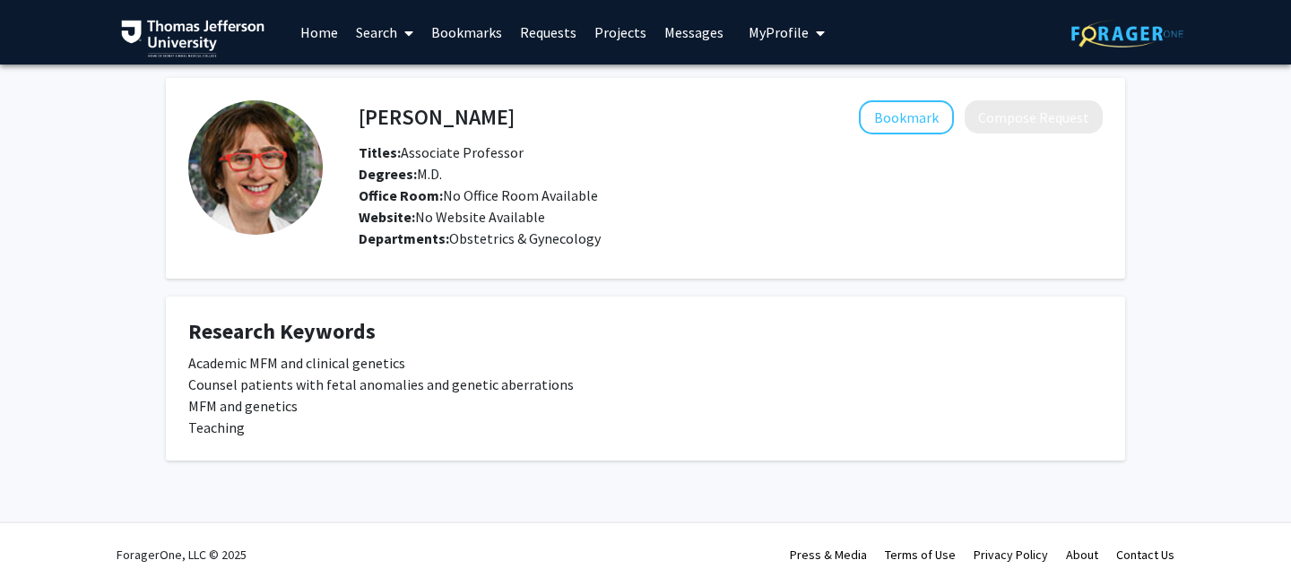
drag, startPoint x: 523, startPoint y: 120, endPoint x: 356, endPoint y: 119, distance: 166.8
click at [356, 119] on div "Huda Al-Kouatly Bookmark Compose Request" at bounding box center [730, 117] width 771 height 34
drag, startPoint x: 514, startPoint y: 103, endPoint x: 363, endPoint y: 102, distance: 150.7
click at [363, 102] on div "Huda Al-Kouatly Bookmark Compose Request" at bounding box center [730, 117] width 771 height 34
copy h4 "Huda Al-Kouatly"
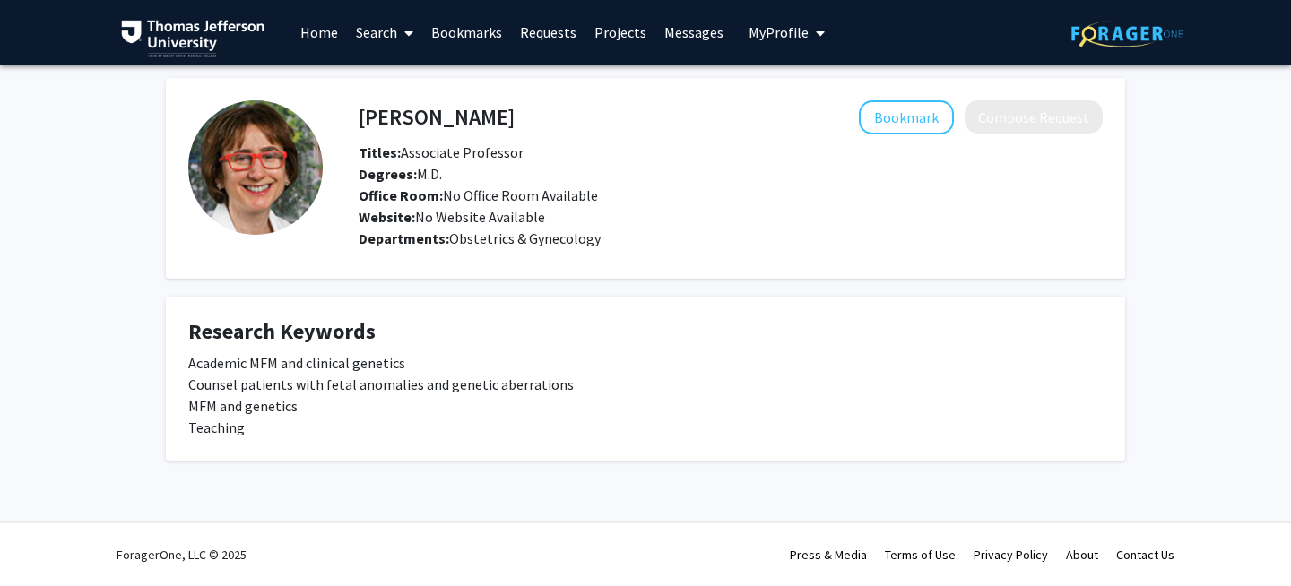
click at [731, 223] on div "Website: No Website Available" at bounding box center [730, 217] width 771 height 22
click at [915, 105] on button "Bookmark" at bounding box center [906, 117] width 95 height 34
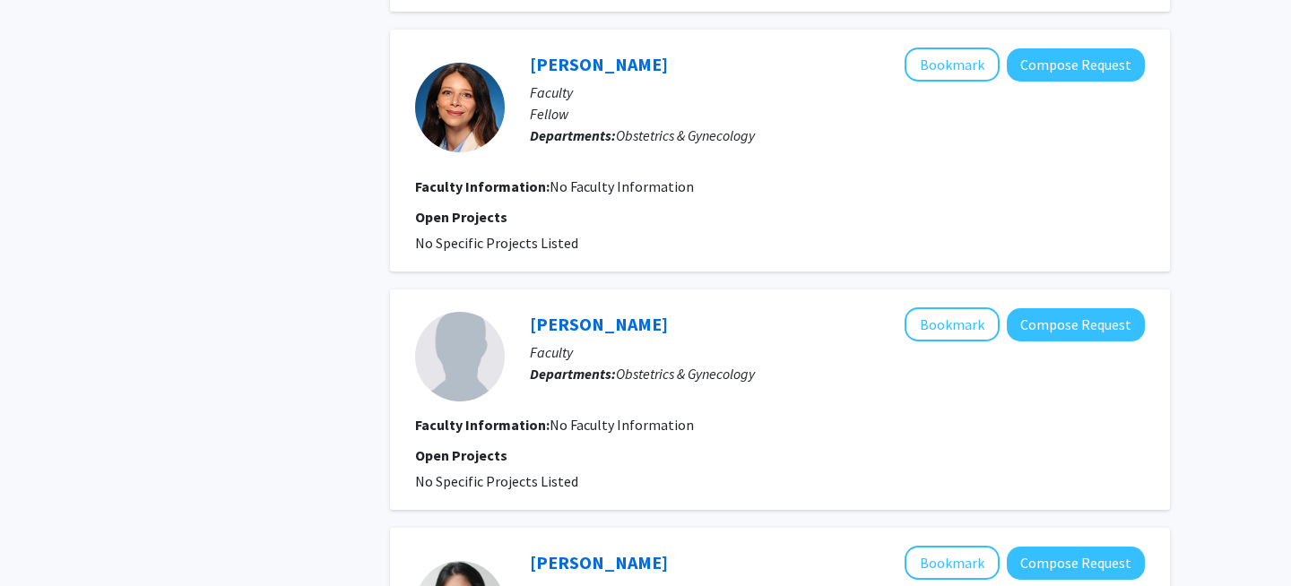
scroll to position [1101, 0]
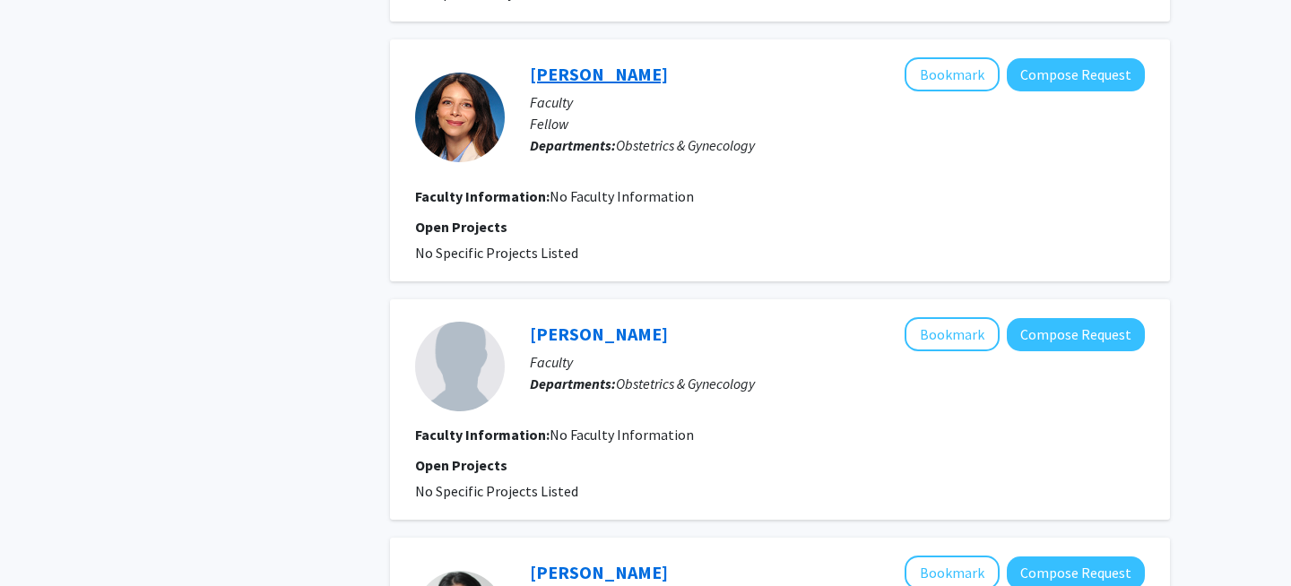
click at [614, 76] on link "Carolina Castagna" at bounding box center [599, 74] width 138 height 22
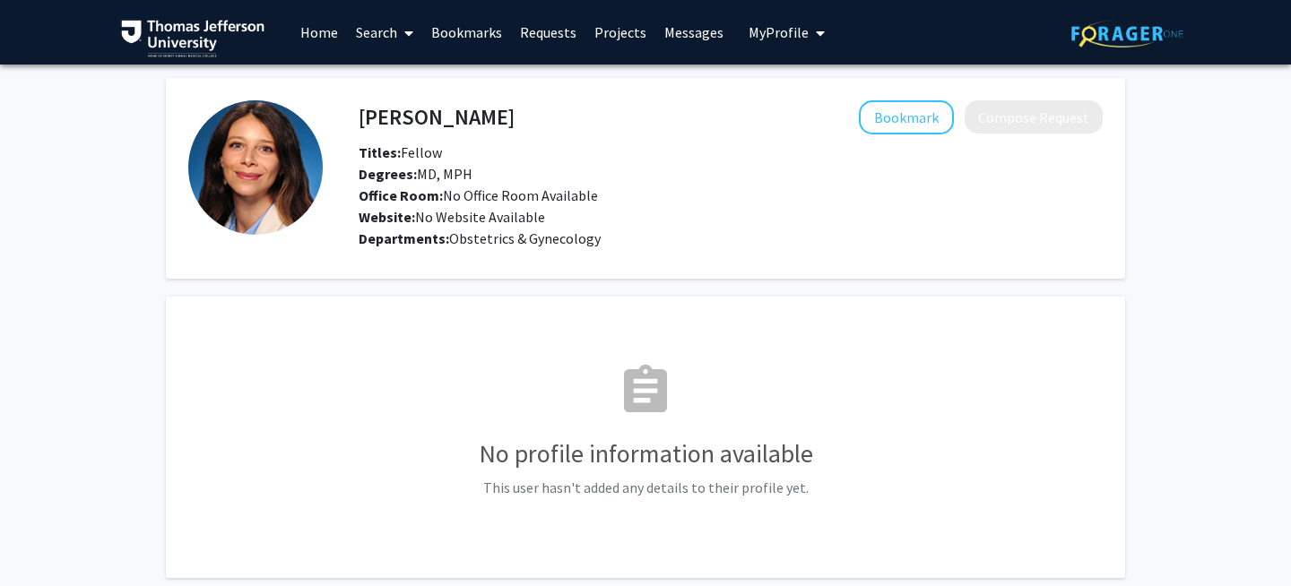
drag, startPoint x: 537, startPoint y: 116, endPoint x: 347, endPoint y: 117, distance: 190.1
click at [347, 117] on div "Carolina Castagna Bookmark Compose Request" at bounding box center [730, 117] width 771 height 34
drag, startPoint x: 347, startPoint y: 117, endPoint x: 363, endPoint y: 113, distance: 16.8
click at [363, 113] on div "Carolina Castagna Bookmark Compose Request" at bounding box center [730, 117] width 771 height 34
copy h4 "Carolina Castagna"
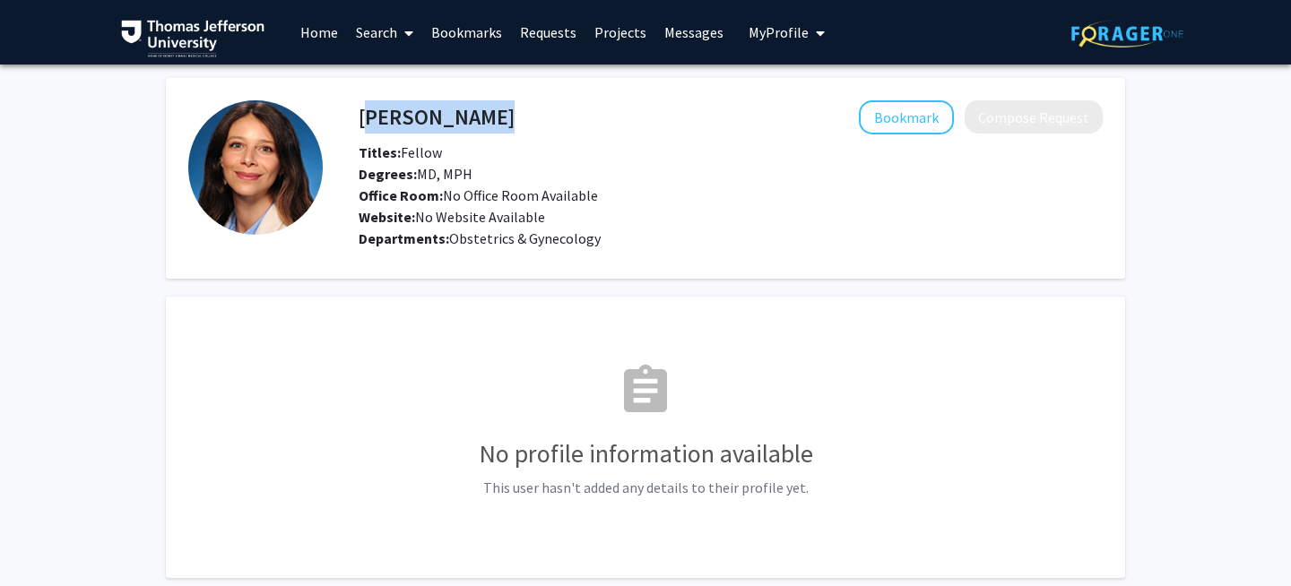
scroll to position [104, 0]
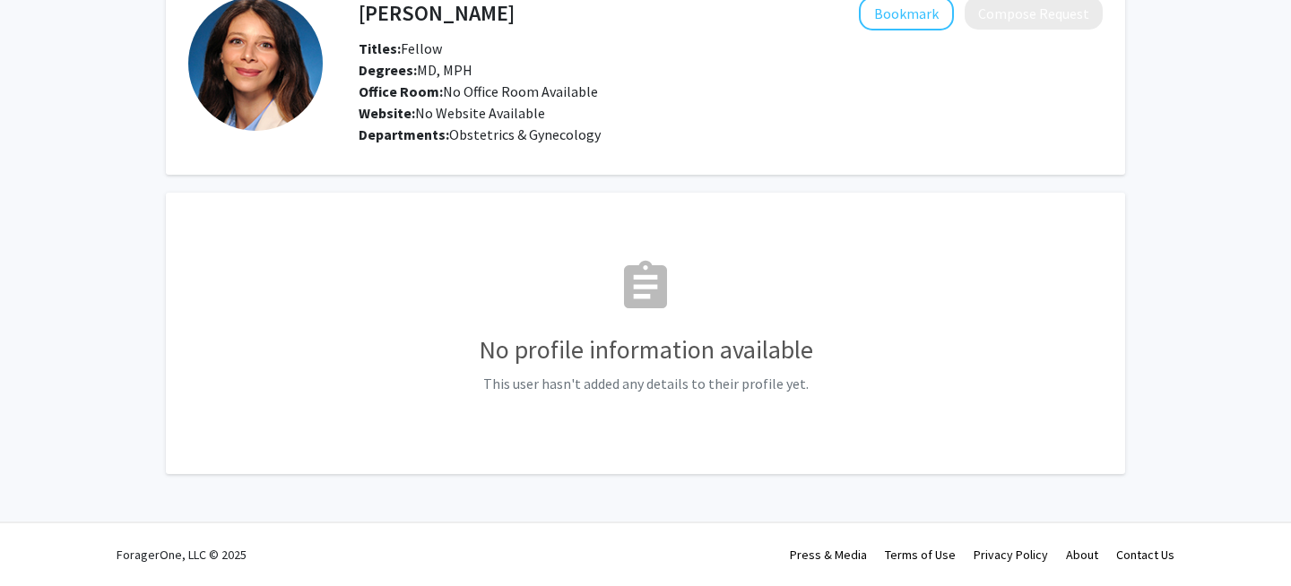
click at [368, 400] on div "assignment No profile information available This user hasn't added any details …" at bounding box center [645, 333] width 915 height 237
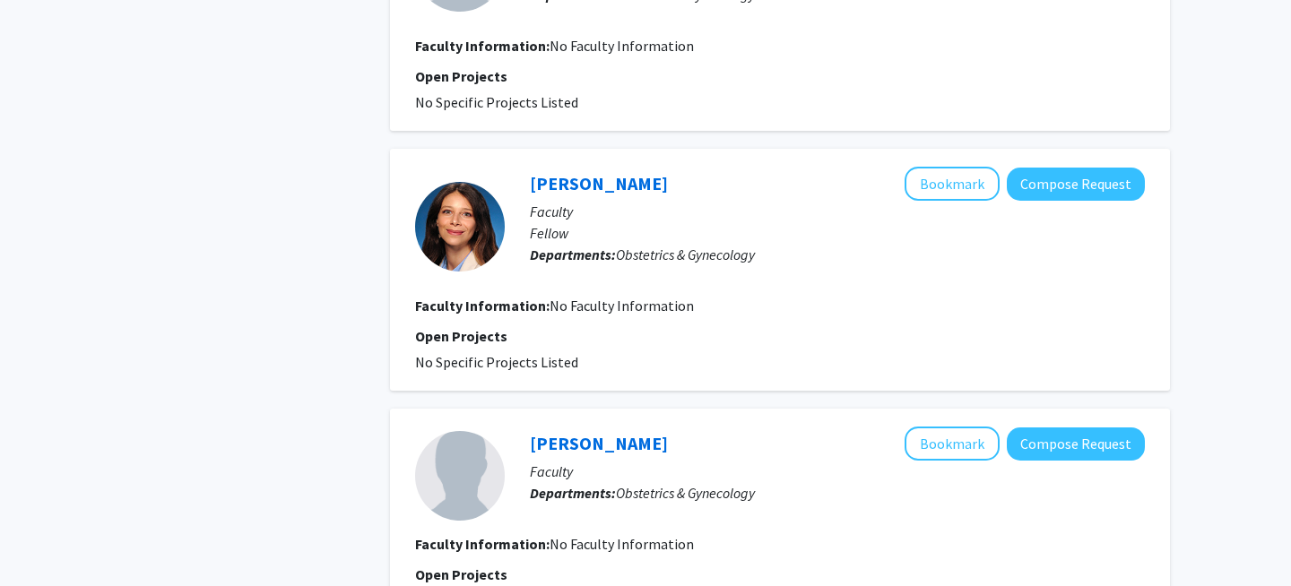
scroll to position [1330, 0]
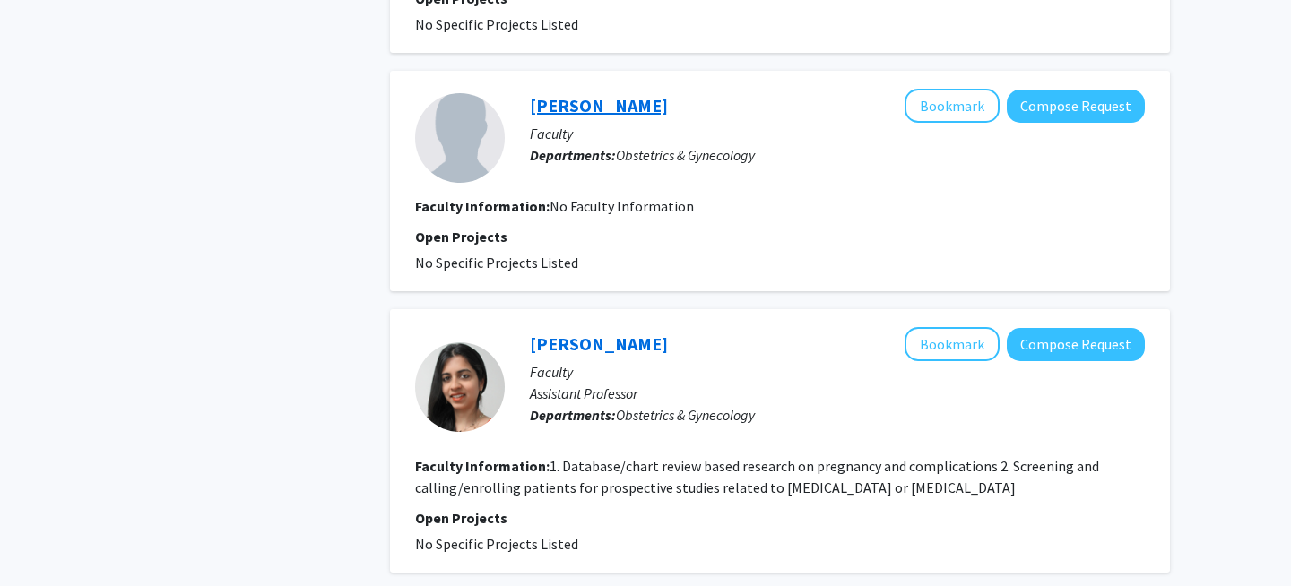
click at [614, 106] on link "Victoria Diamond" at bounding box center [599, 105] width 138 height 22
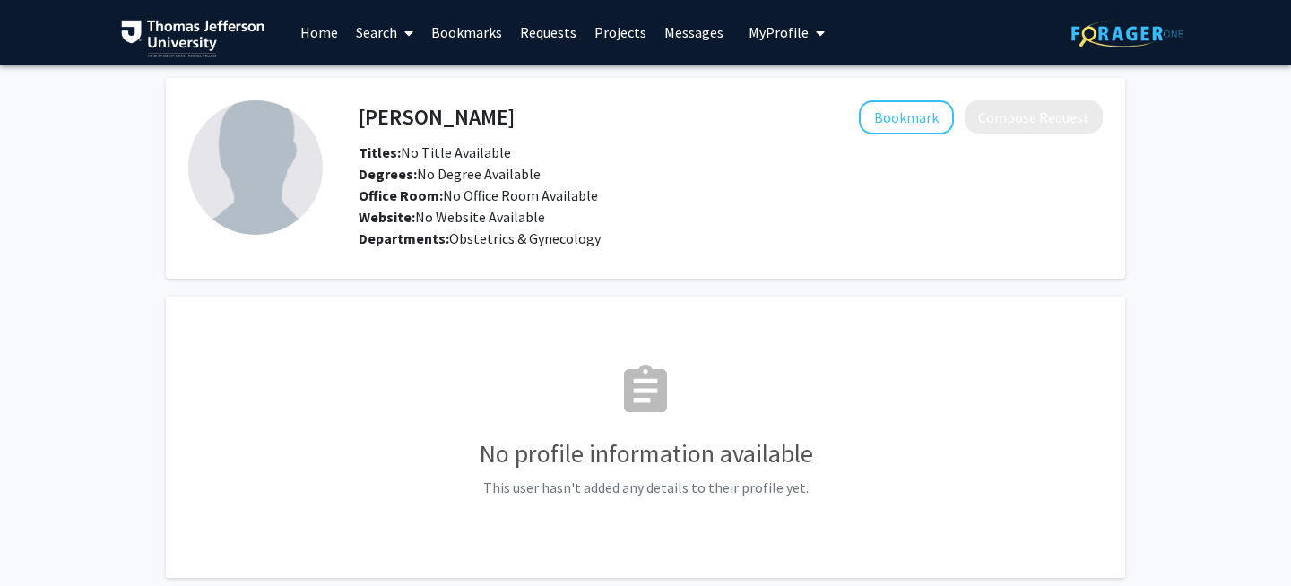
drag, startPoint x: 548, startPoint y: 126, endPoint x: 352, endPoint y: 106, distance: 196.6
click at [353, 106] on div "Victoria Diamond Bookmark Compose Request" at bounding box center [730, 117] width 771 height 34
drag, startPoint x: 352, startPoint y: 106, endPoint x: 362, endPoint y: 121, distance: 18.2
click at [362, 121] on div "Victoria Diamond Bookmark Compose Request" at bounding box center [730, 117] width 771 height 34
copy h4 "Victoria Diamond"
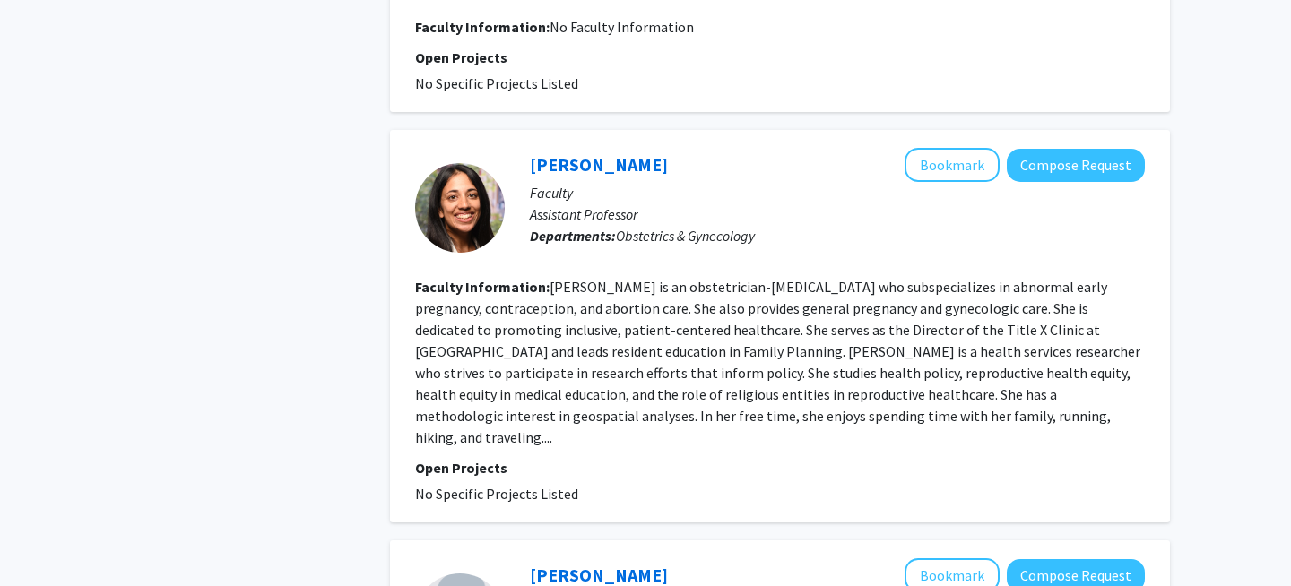
scroll to position [2166, 0]
click at [649, 352] on fg-read-more "Dr. Vinekar is an obstetrician-gynecologist who subspecializes in abnormal earl…" at bounding box center [777, 361] width 725 height 169
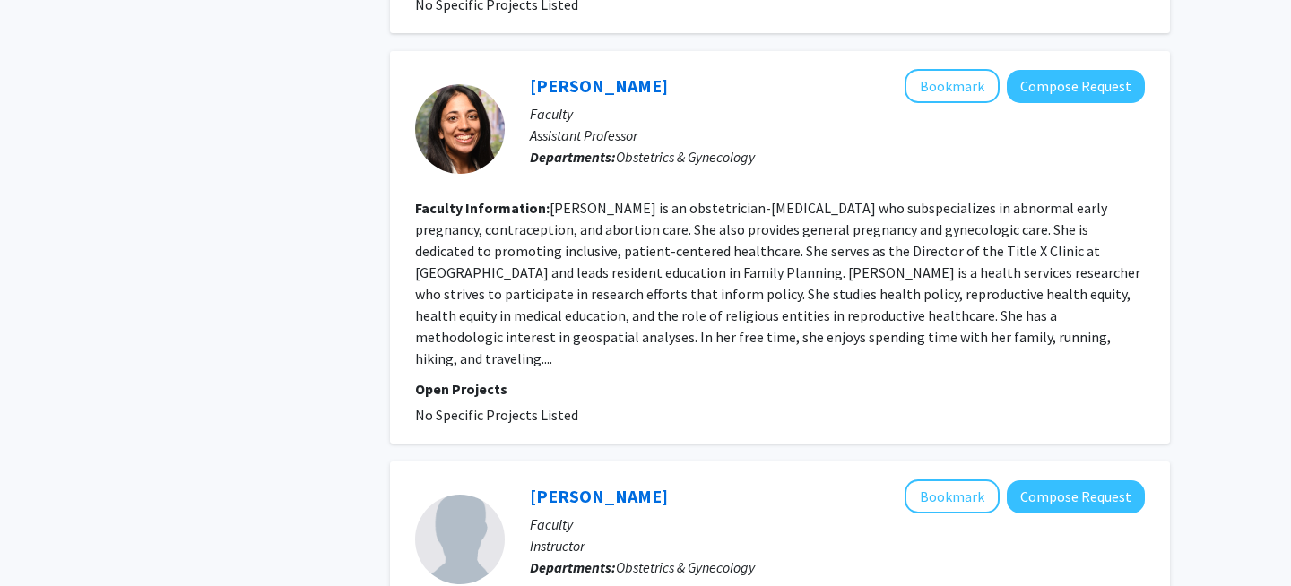
scroll to position [2246, 0]
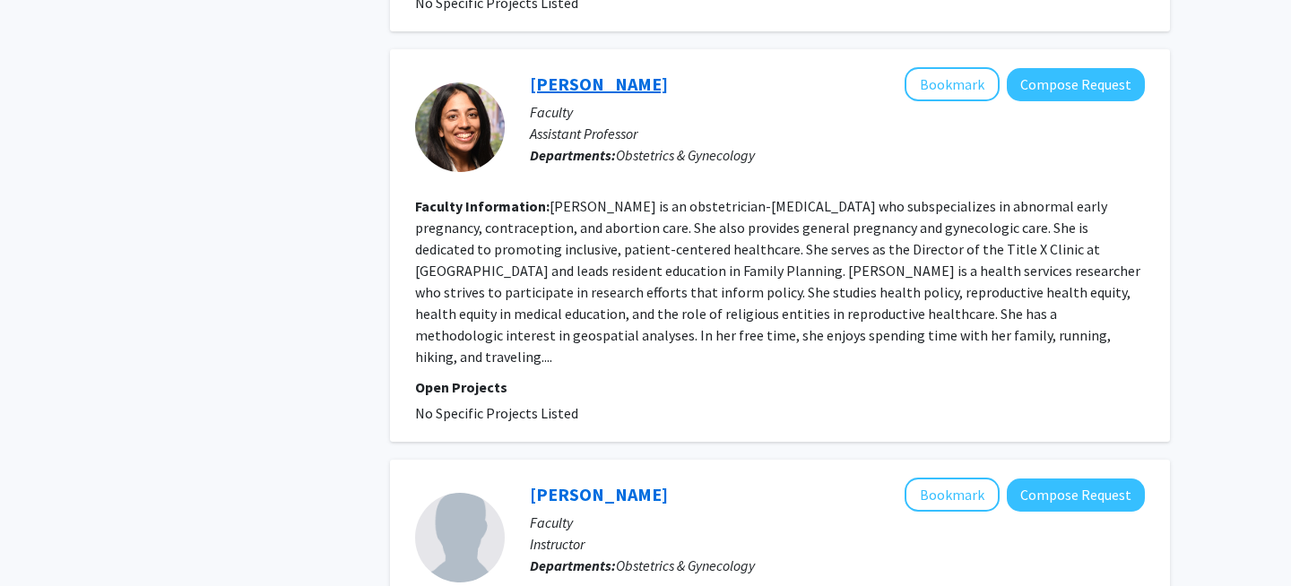
click at [573, 82] on link "Kavita Vinekar" at bounding box center [599, 84] width 138 height 22
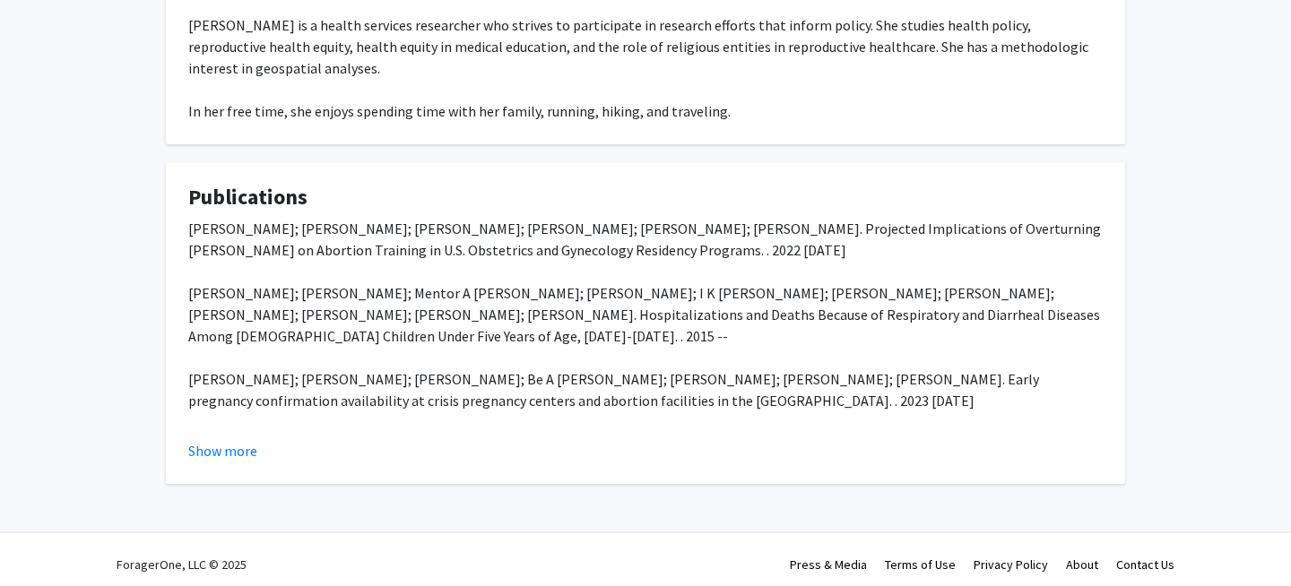
scroll to position [455, 0]
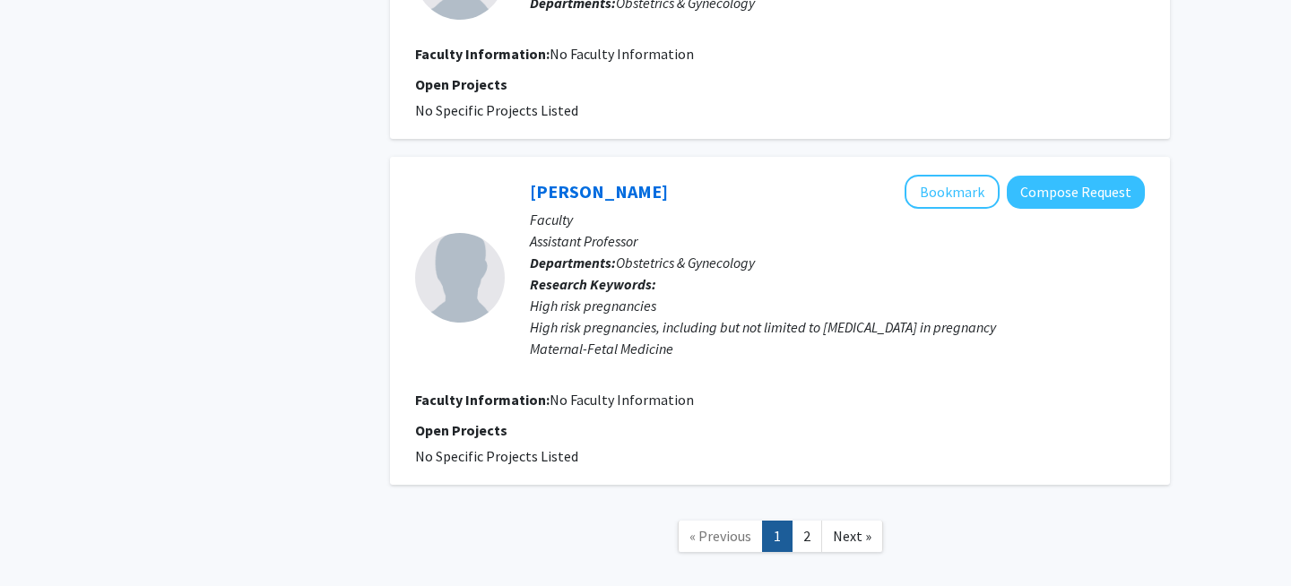
scroll to position [2813, 0]
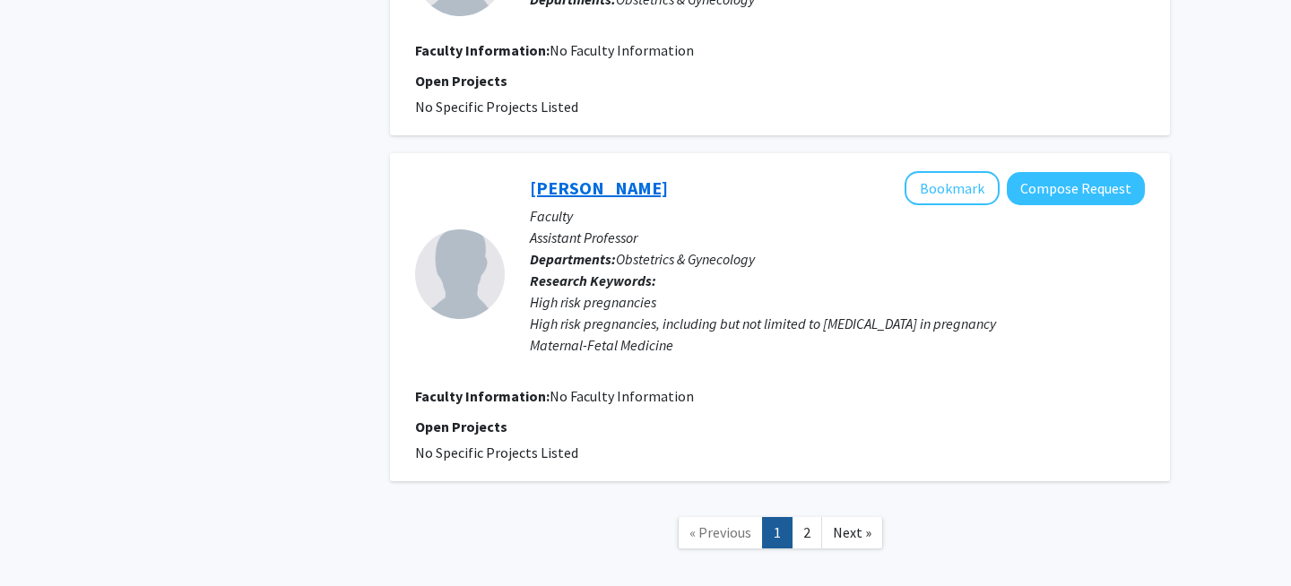
click at [606, 177] on link "Rodney McLaren" at bounding box center [599, 188] width 138 height 22
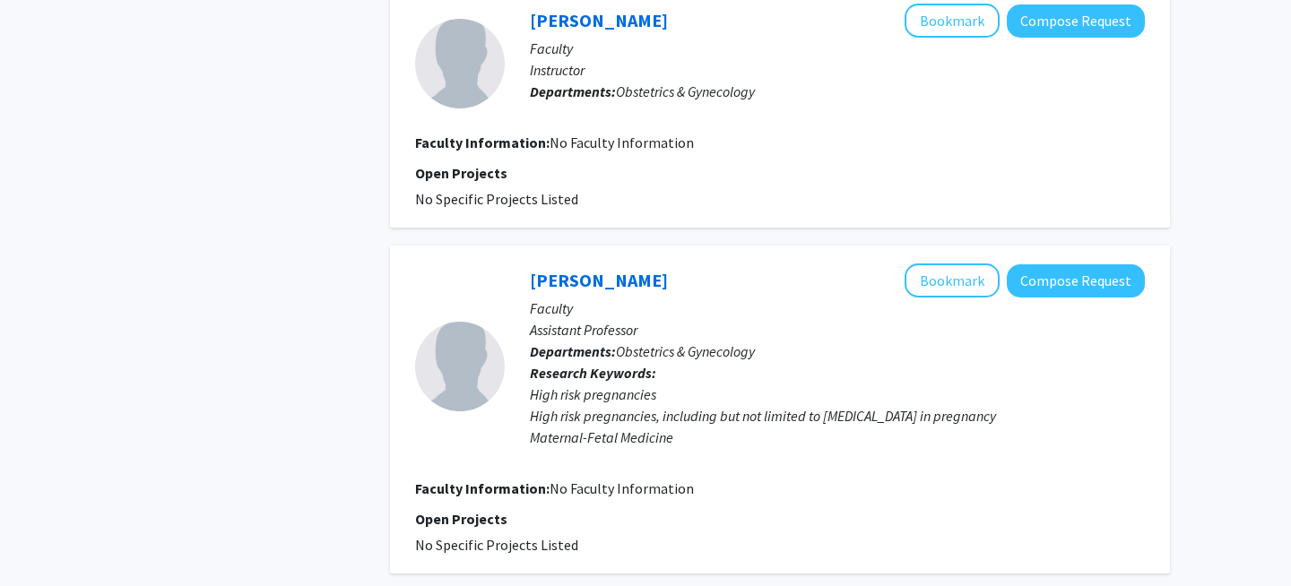
scroll to position [2804, 0]
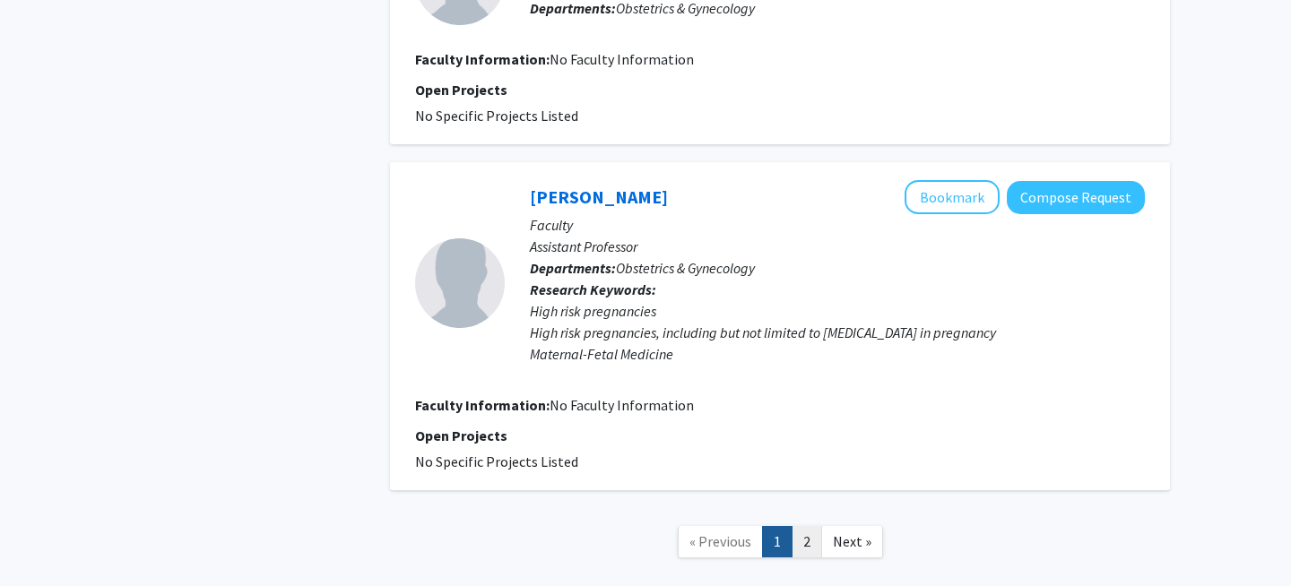
click at [802, 526] on link "2" at bounding box center [807, 541] width 30 height 31
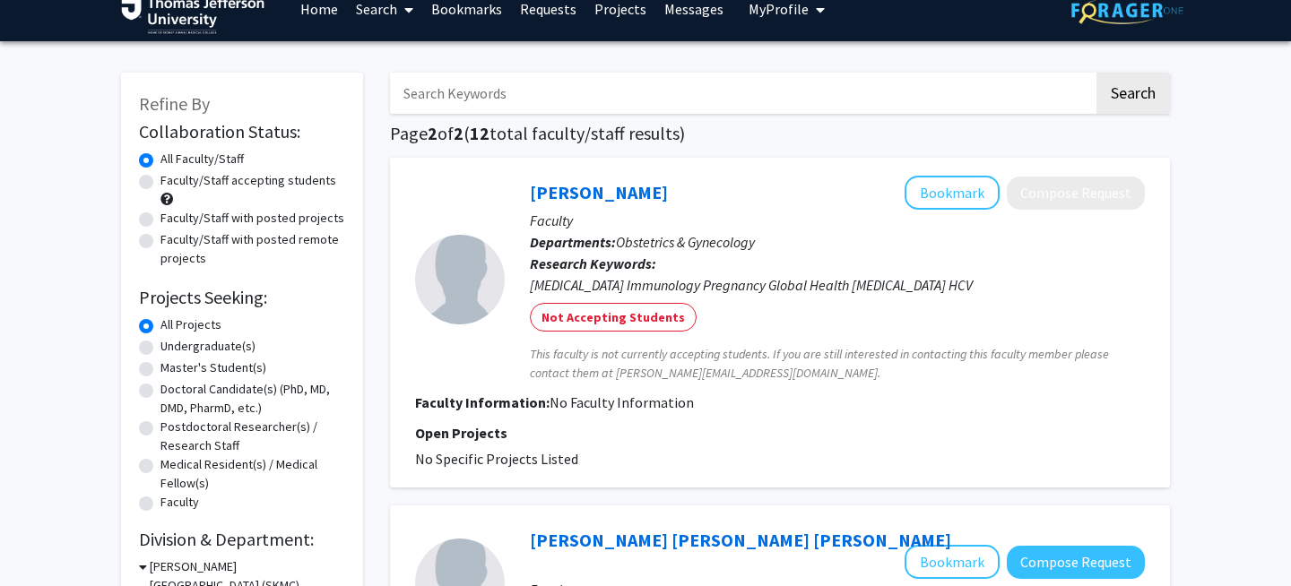
scroll to position [361, 0]
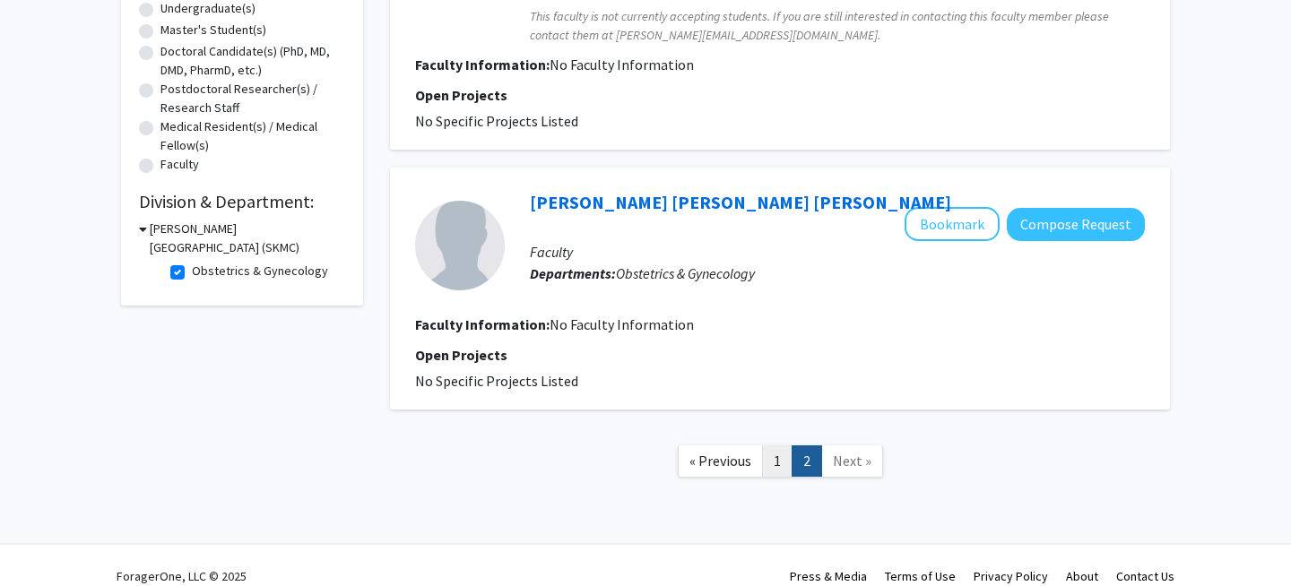
click at [769, 452] on link "1" at bounding box center [777, 461] width 30 height 31
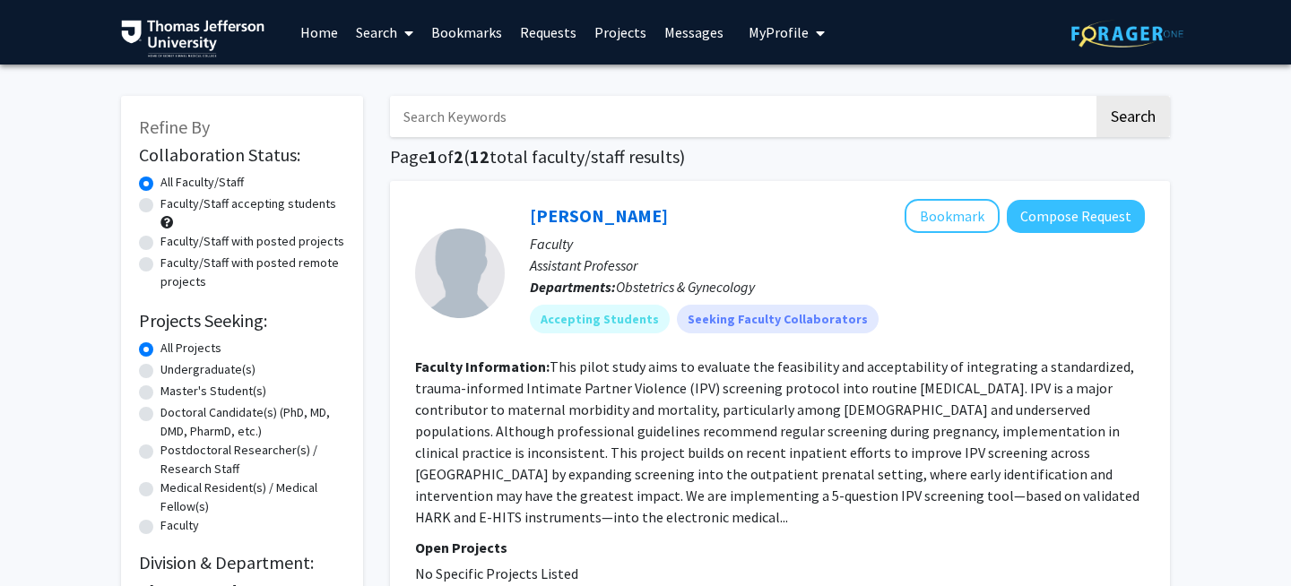
click at [458, 39] on link "Bookmarks" at bounding box center [466, 32] width 89 height 63
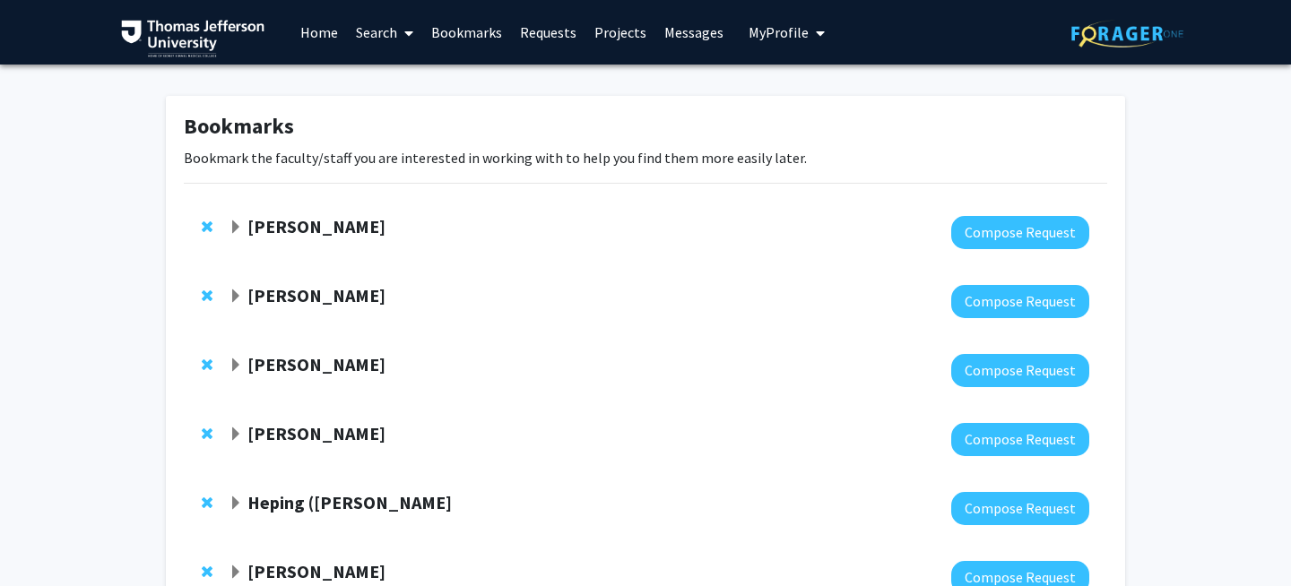
click at [236, 226] on span "Expand Aaron Wong Bookmark" at bounding box center [236, 228] width 14 height 14
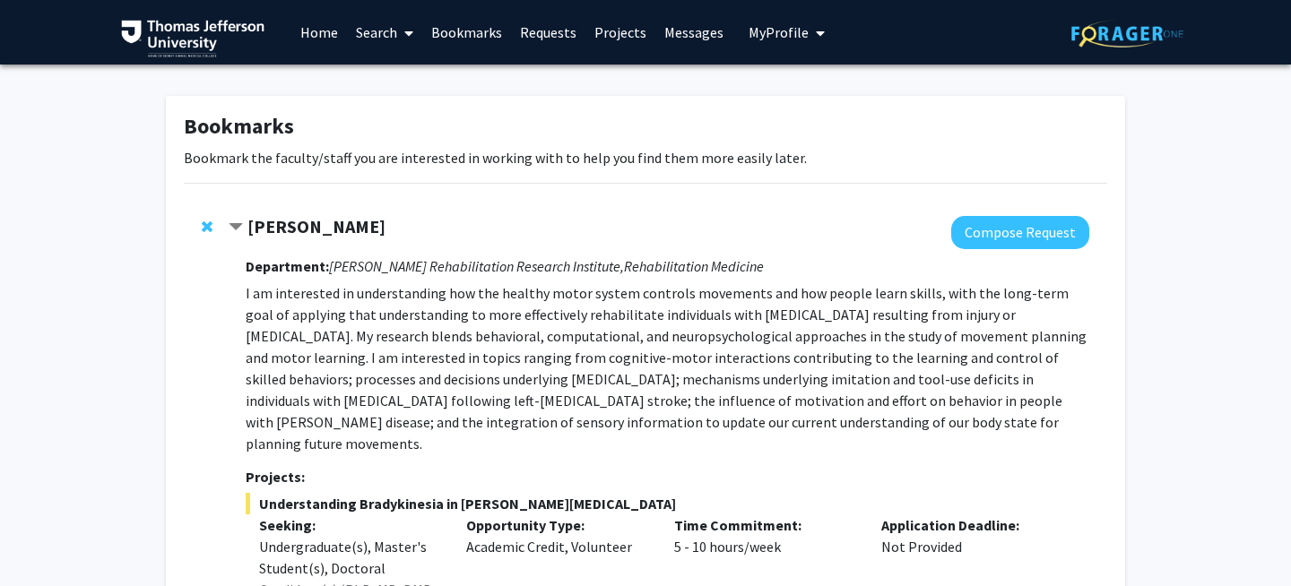
click at [233, 227] on span "Contract Aaron Wong Bookmark" at bounding box center [236, 228] width 14 height 14
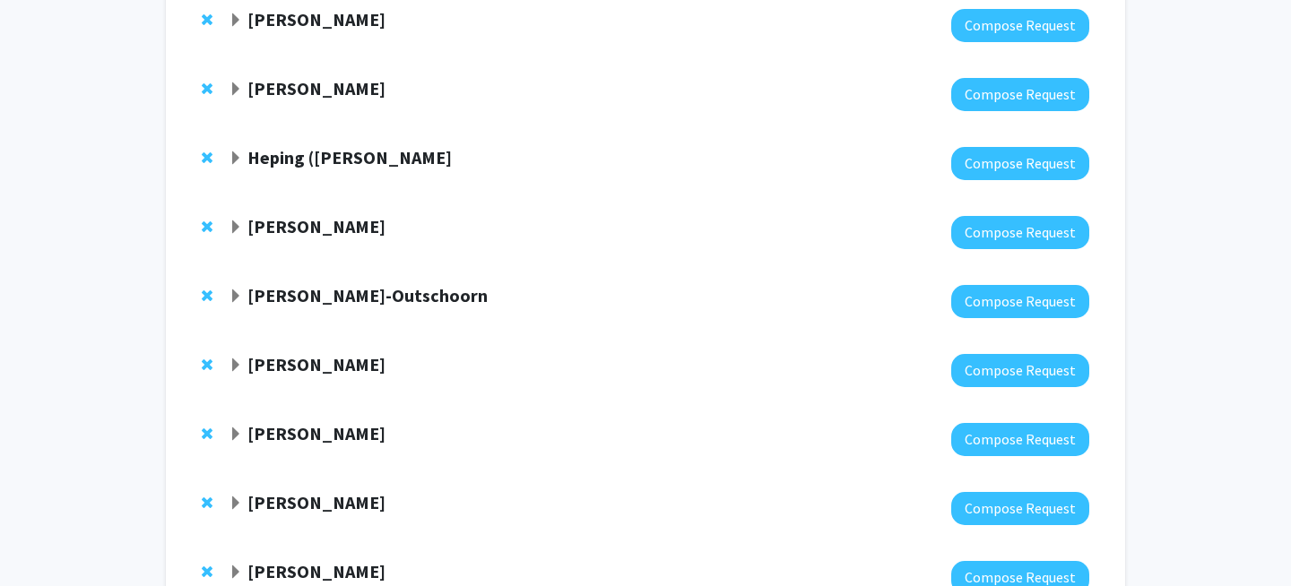
scroll to position [760, 0]
